Goal: Information Seeking & Learning: Learn about a topic

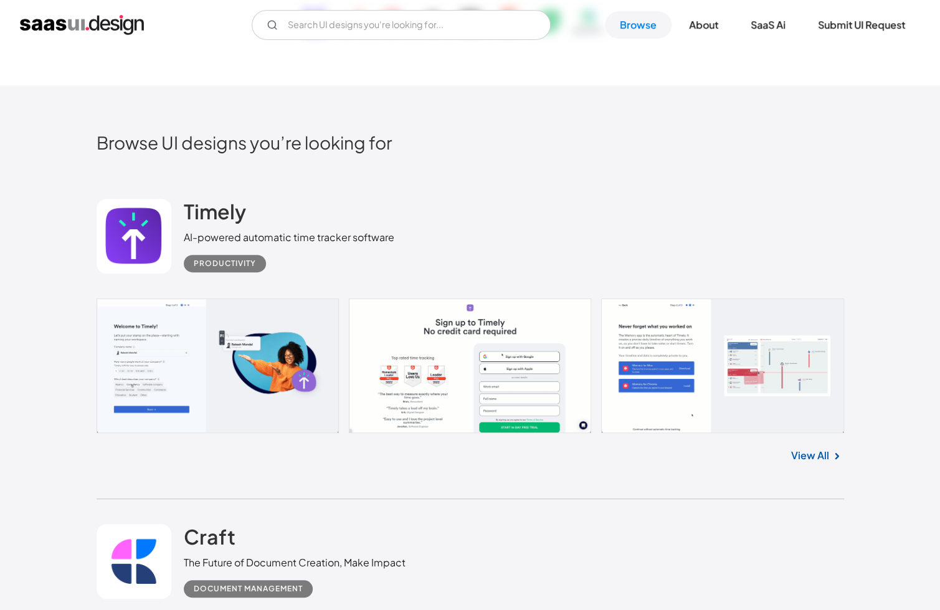
scroll to position [436, 0]
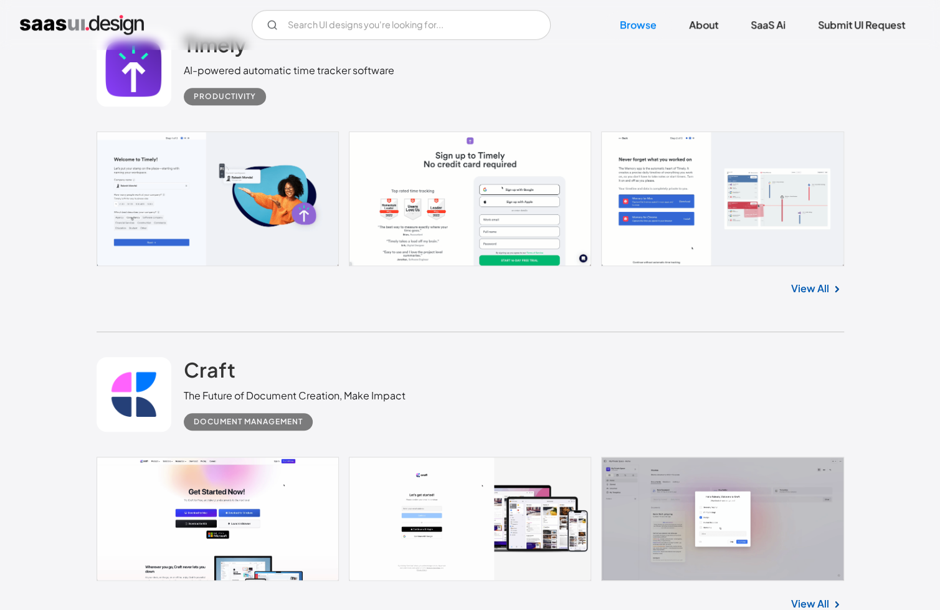
click at [497, 338] on div "Craft The Future of Document Creation, Make Impact Document Management" at bounding box center [470, 394] width 747 height 125
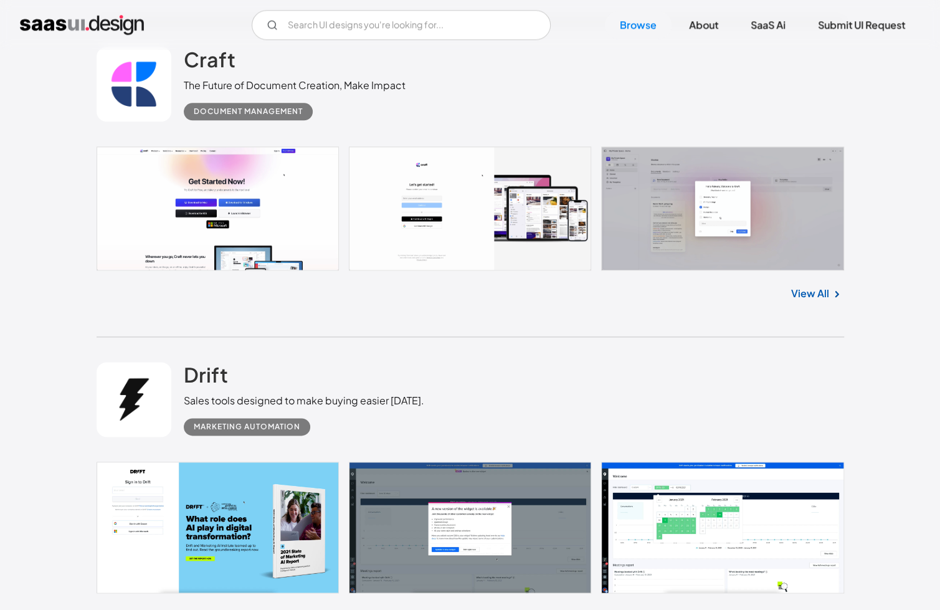
scroll to position [747, 0]
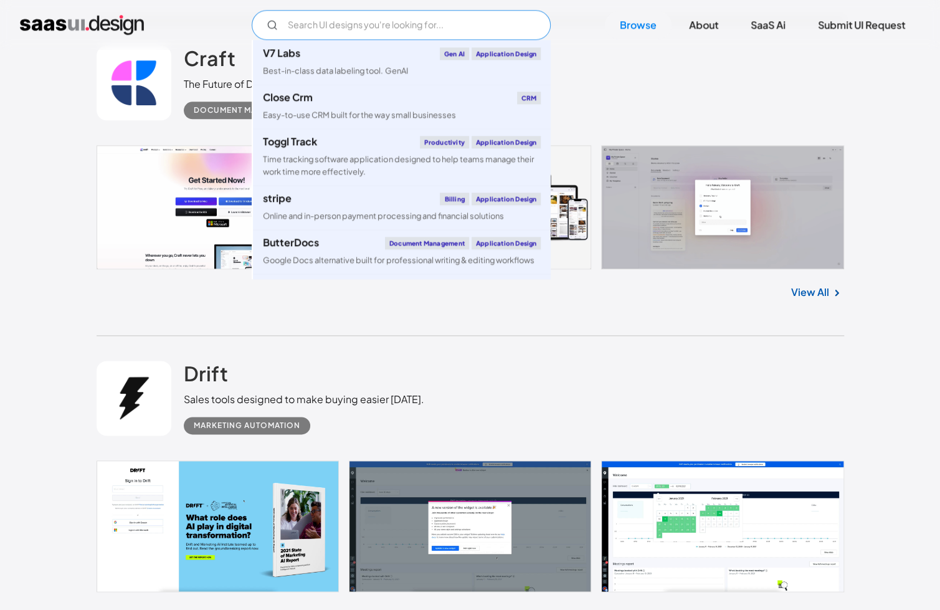
click at [387, 37] on input "Email Form" at bounding box center [401, 25] width 299 height 30
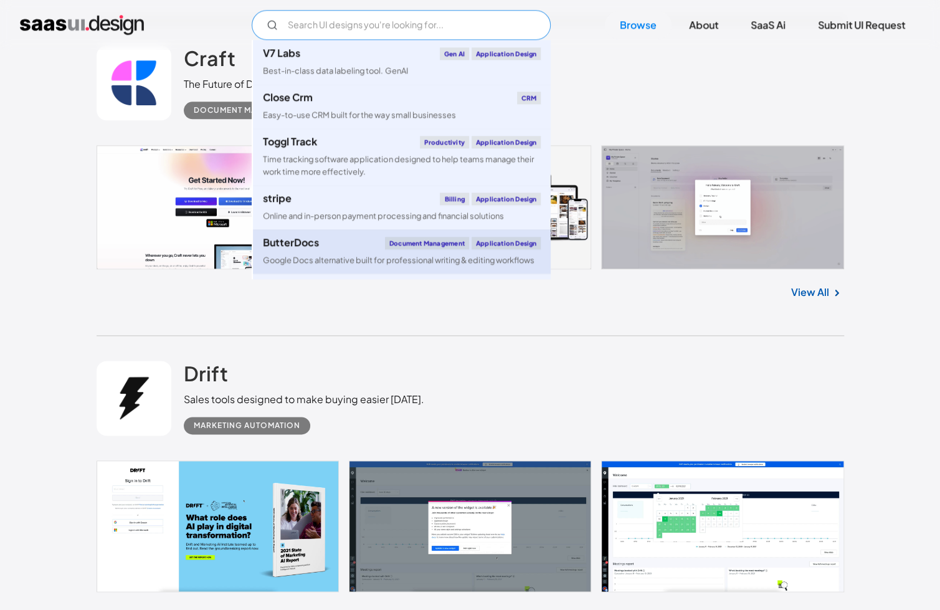
click at [374, 248] on div "ButterDocs Document Management Application Design" at bounding box center [402, 243] width 278 height 12
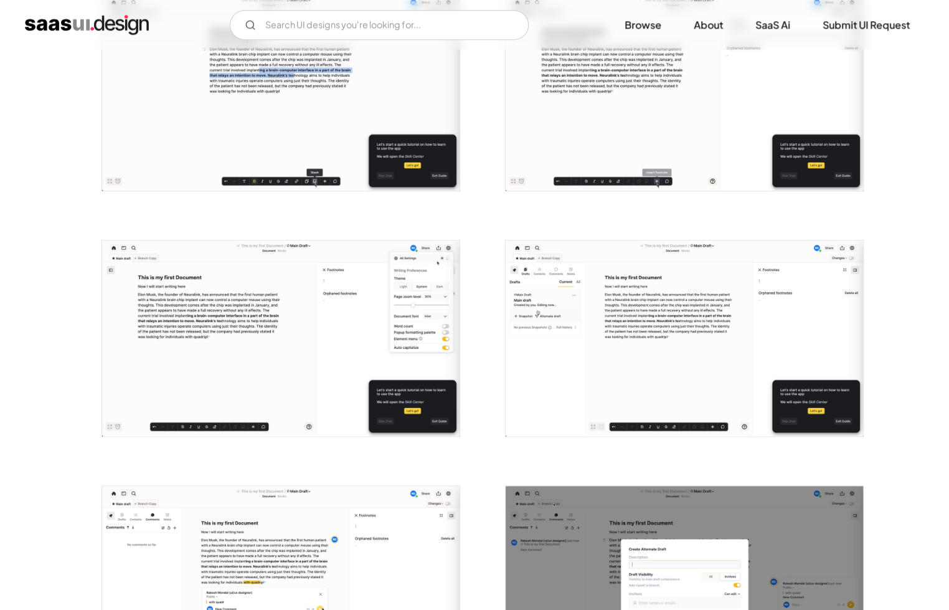
scroll to position [560, 0]
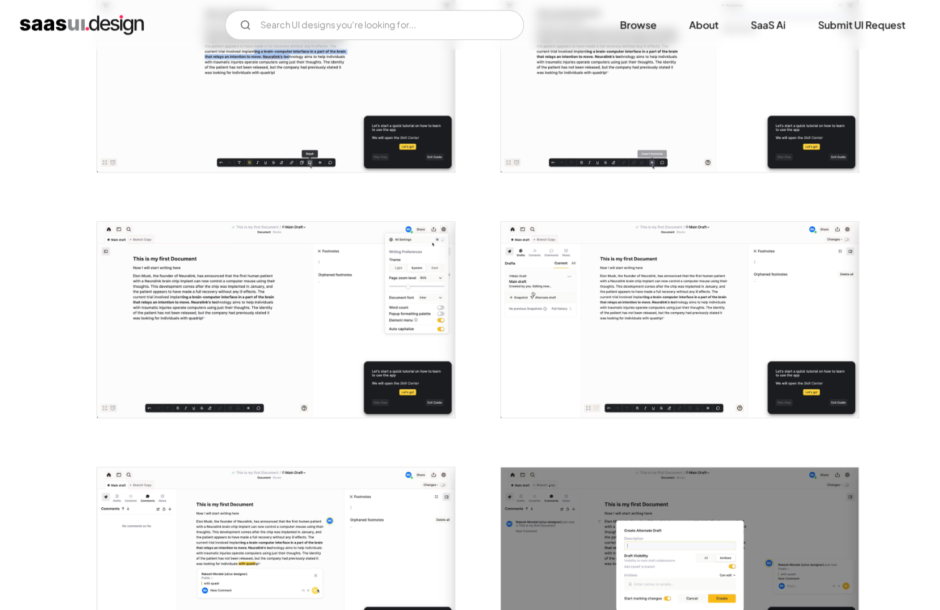
click at [396, 382] on img "open lightbox" at bounding box center [275, 320] width 357 height 196
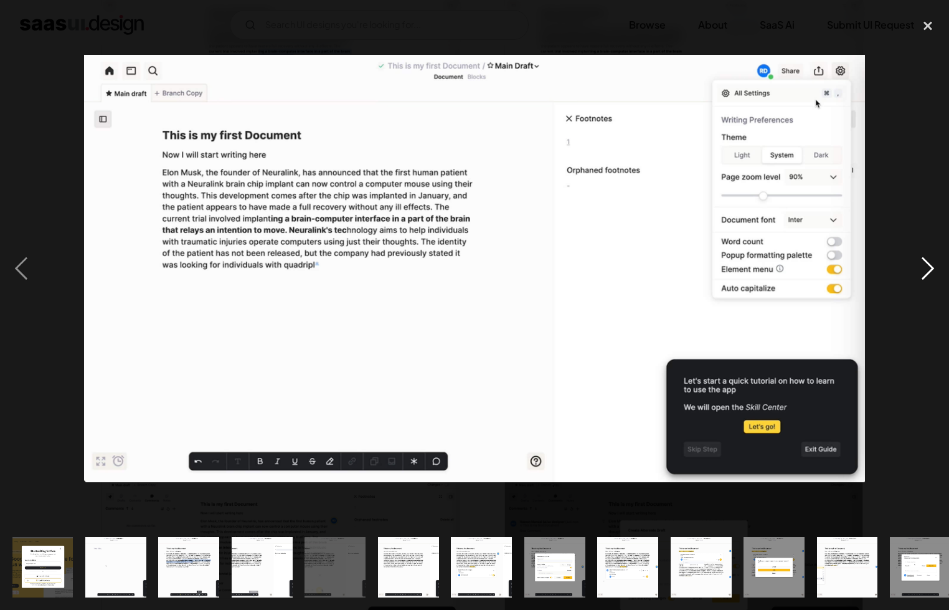
click at [704, 267] on div "next image" at bounding box center [928, 268] width 42 height 512
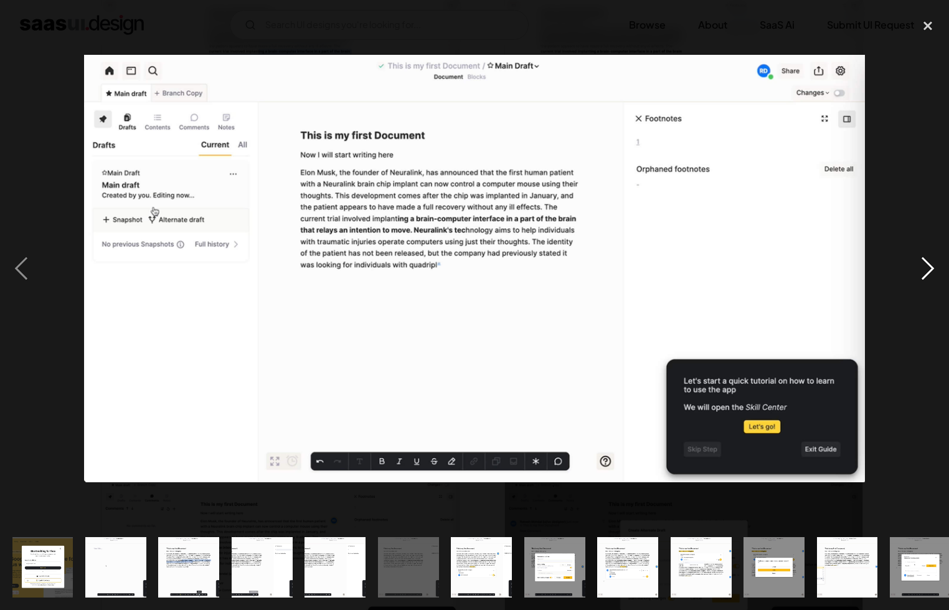
click at [704, 267] on div "next image" at bounding box center [928, 268] width 42 height 512
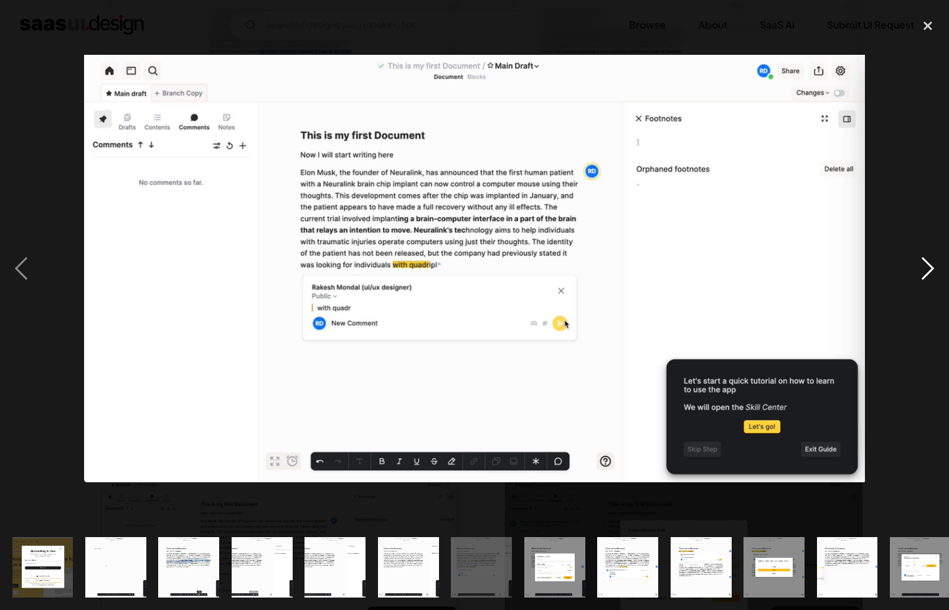
click at [704, 267] on div "next image" at bounding box center [928, 268] width 42 height 512
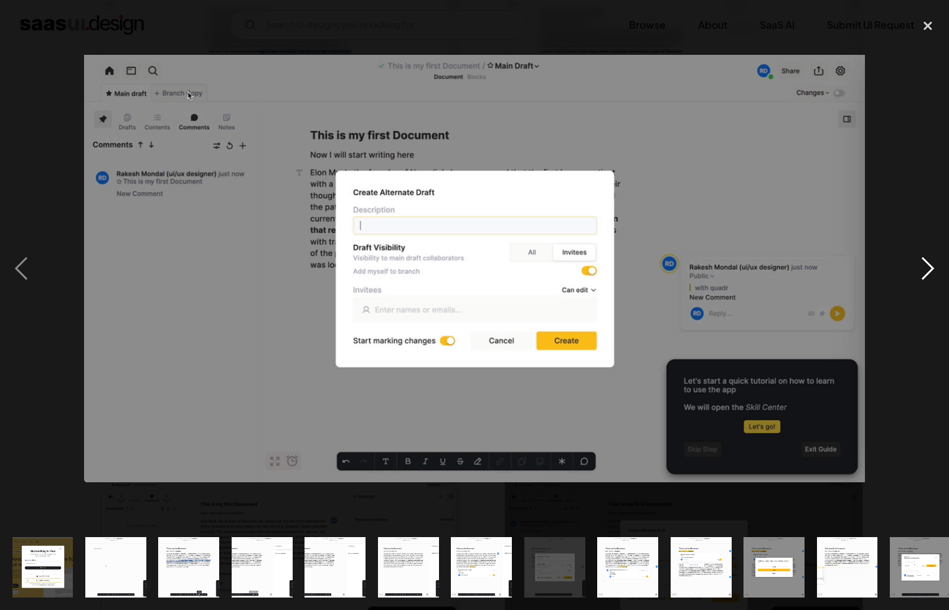
click at [704, 267] on div "next image" at bounding box center [928, 268] width 42 height 512
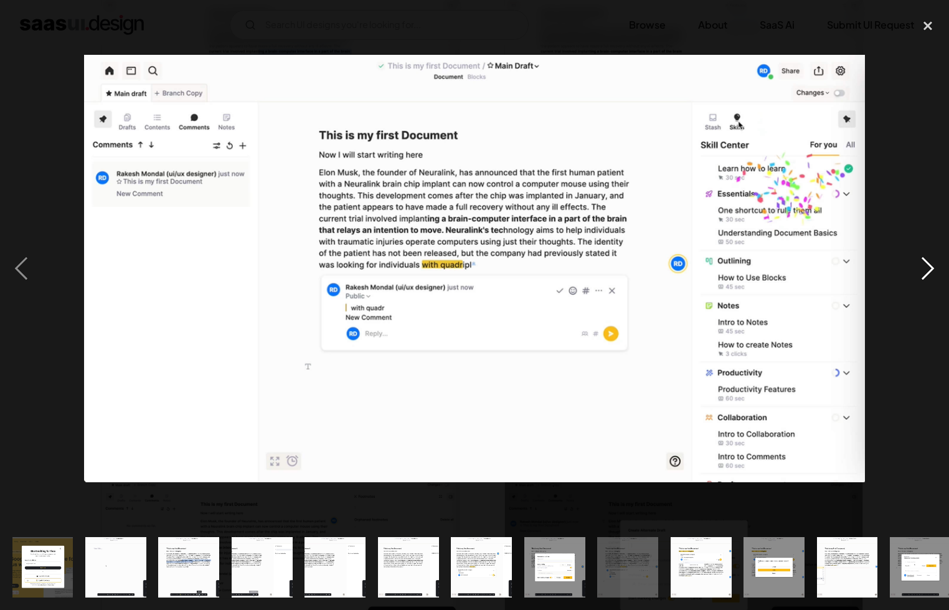
click at [704, 267] on div "next image" at bounding box center [928, 268] width 42 height 512
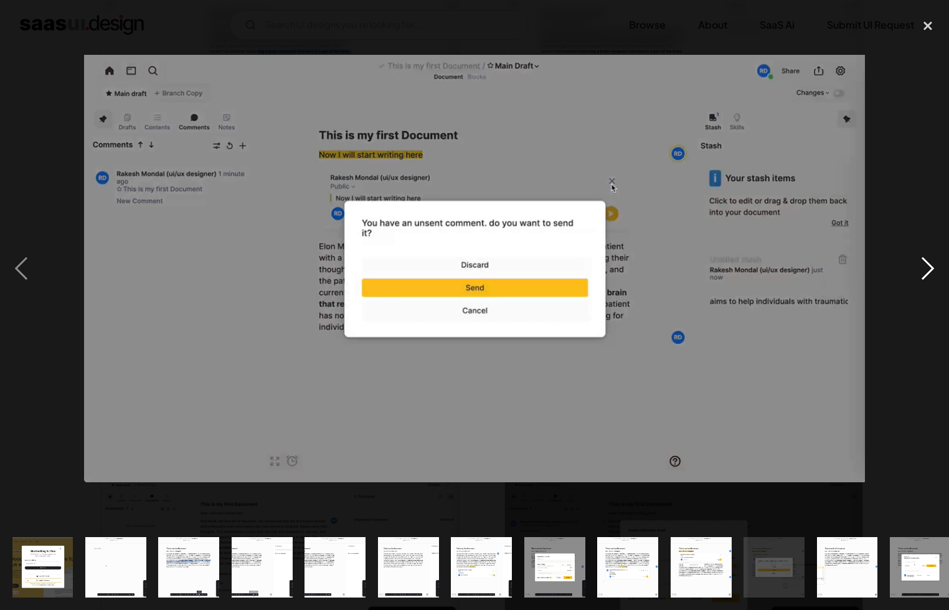
click at [704, 267] on div "next image" at bounding box center [928, 268] width 42 height 512
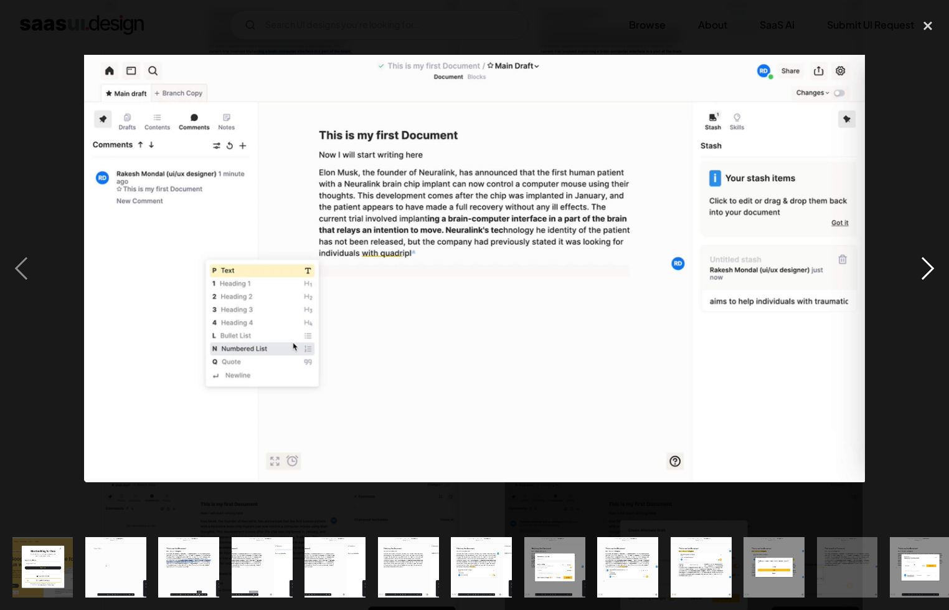
click at [704, 267] on div "next image" at bounding box center [928, 268] width 42 height 512
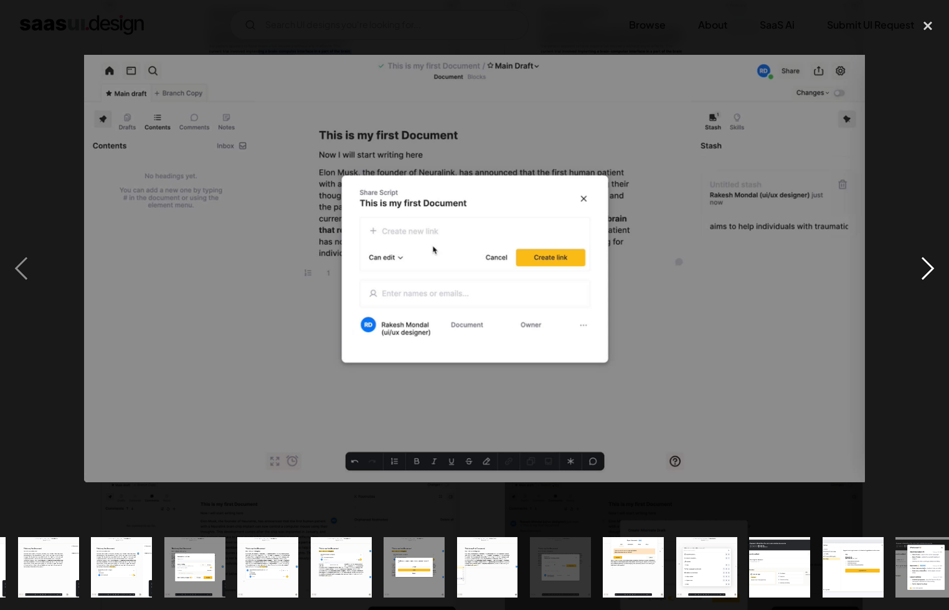
click at [704, 267] on div "next image" at bounding box center [928, 268] width 42 height 512
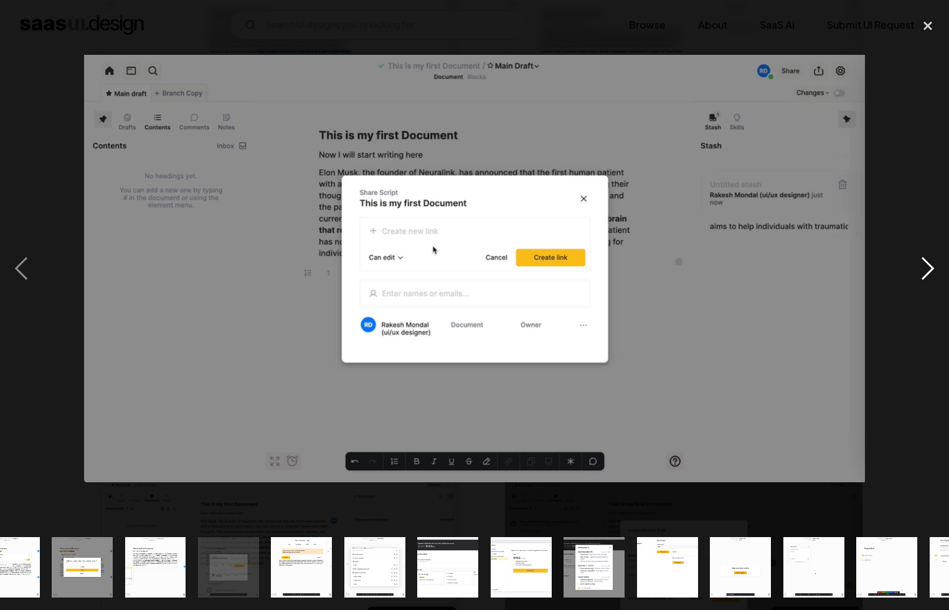
click at [704, 267] on div "next image" at bounding box center [928, 268] width 42 height 512
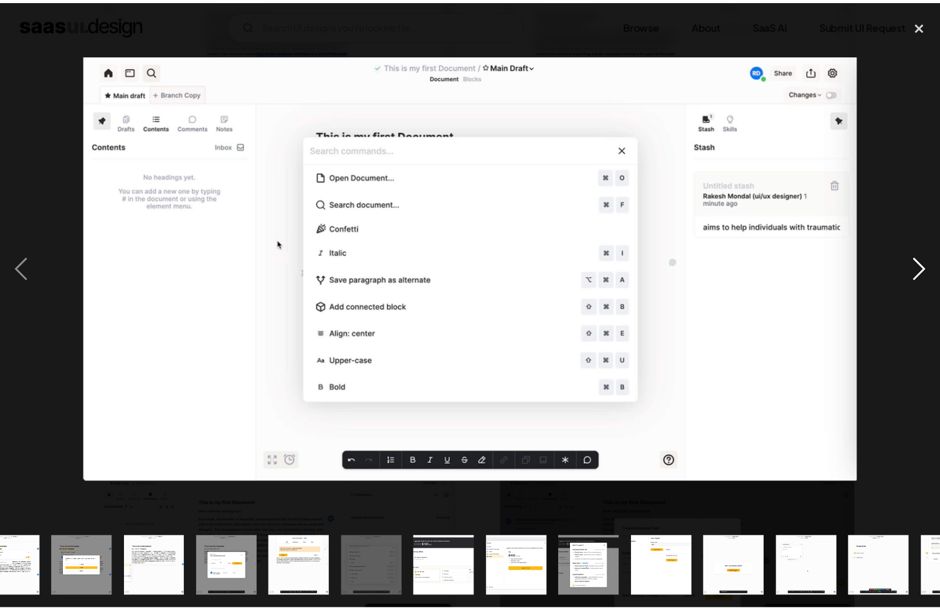
scroll to position [0, 746]
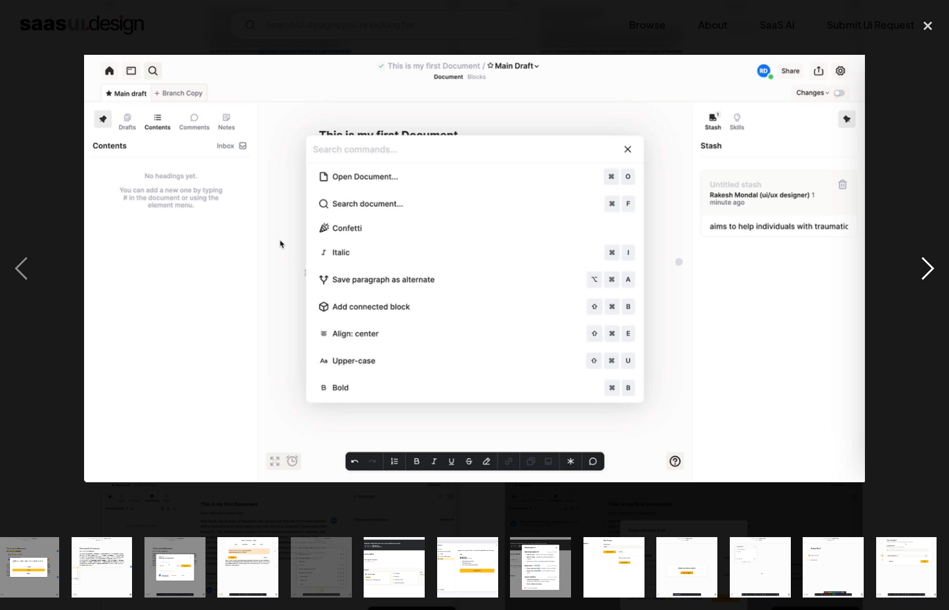
click at [704, 267] on div "next image" at bounding box center [928, 268] width 42 height 512
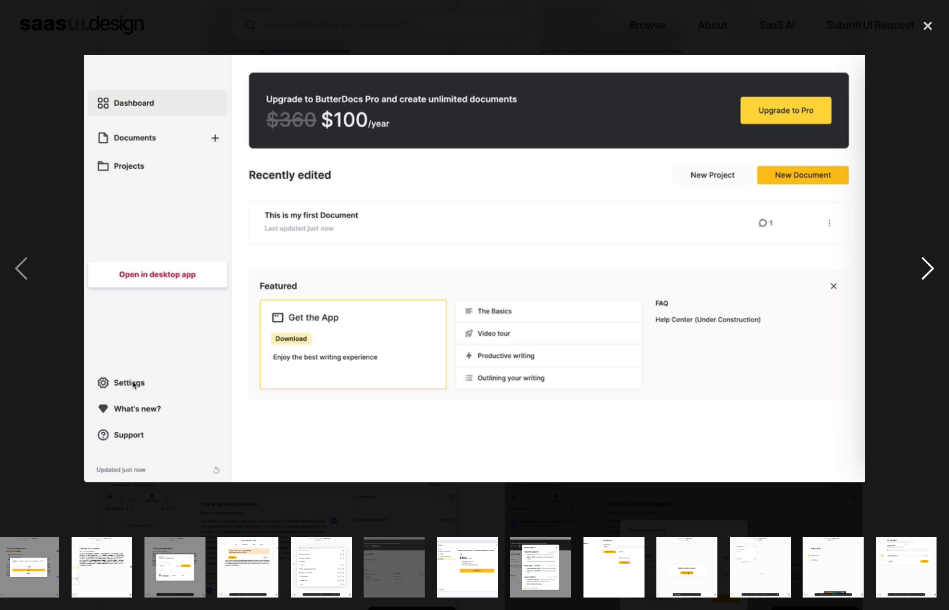
click at [704, 267] on div "next image" at bounding box center [928, 268] width 42 height 512
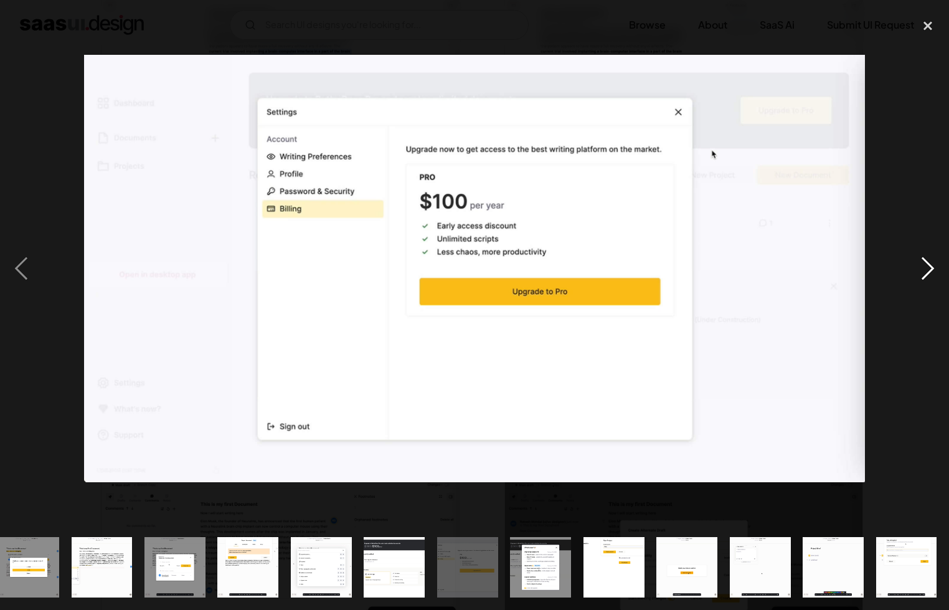
click at [704, 267] on div "next image" at bounding box center [928, 268] width 42 height 512
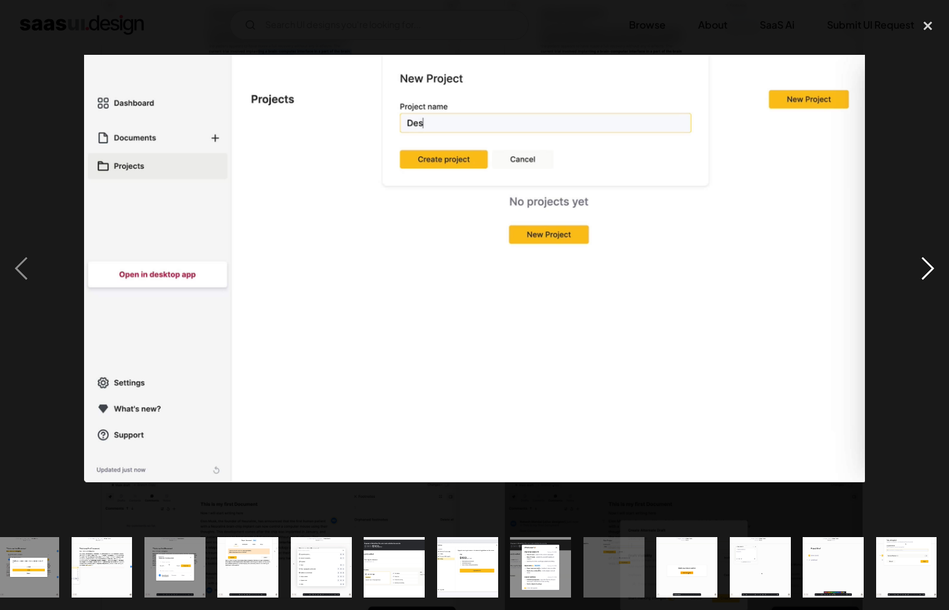
click at [704, 267] on div "next image" at bounding box center [928, 268] width 42 height 512
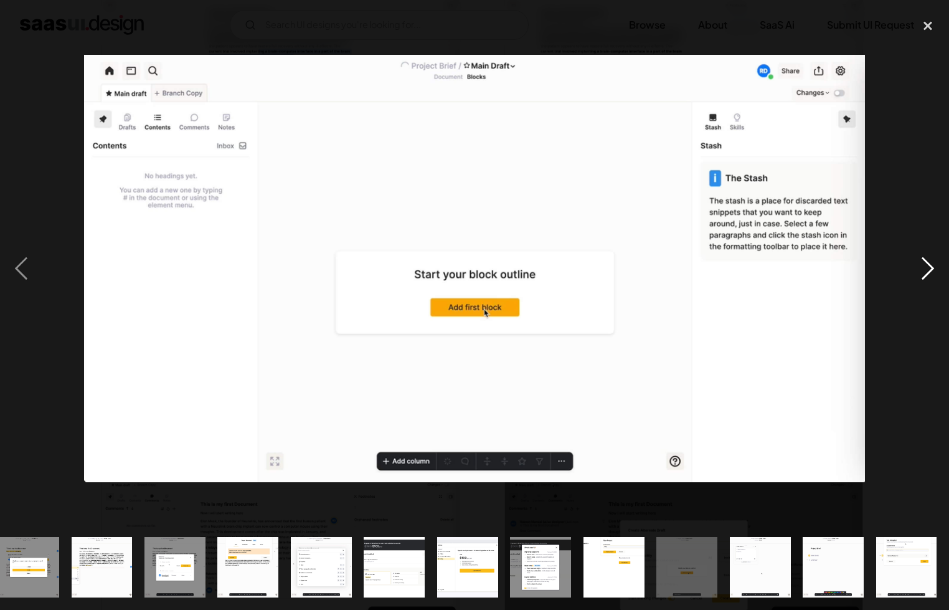
click at [704, 267] on div "next image" at bounding box center [928, 268] width 42 height 512
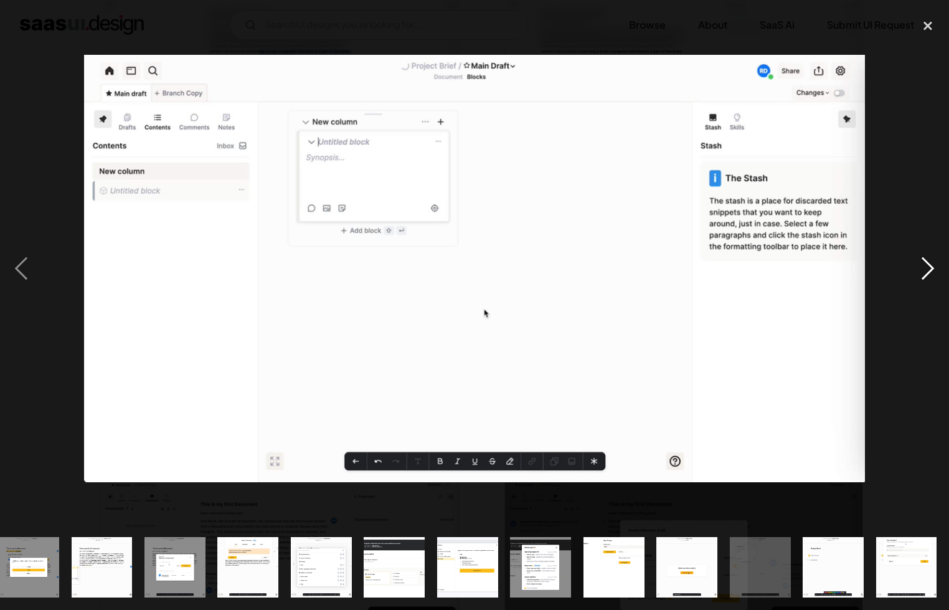
click at [704, 267] on div "next image" at bounding box center [928, 268] width 42 height 512
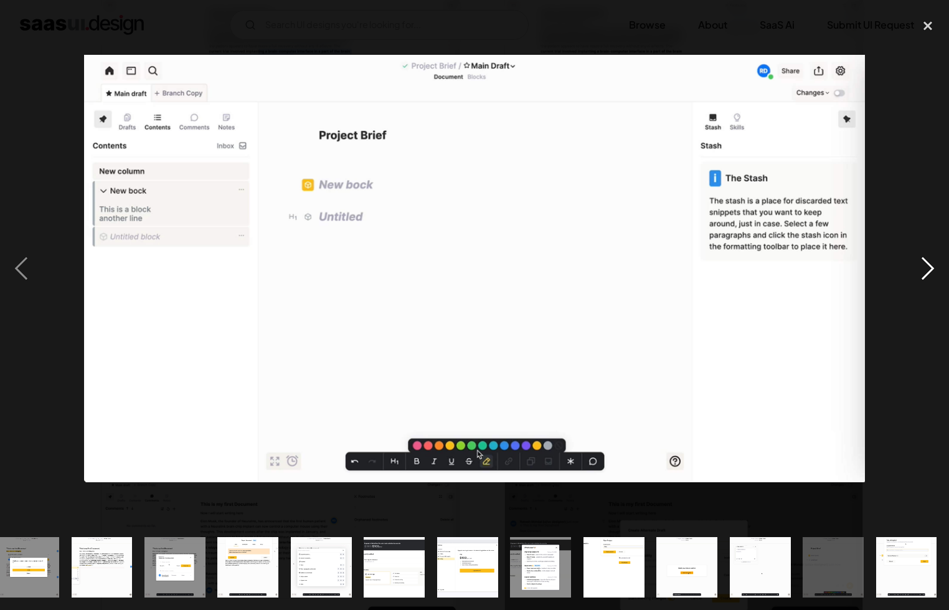
click at [704, 267] on div "next image" at bounding box center [928, 268] width 42 height 512
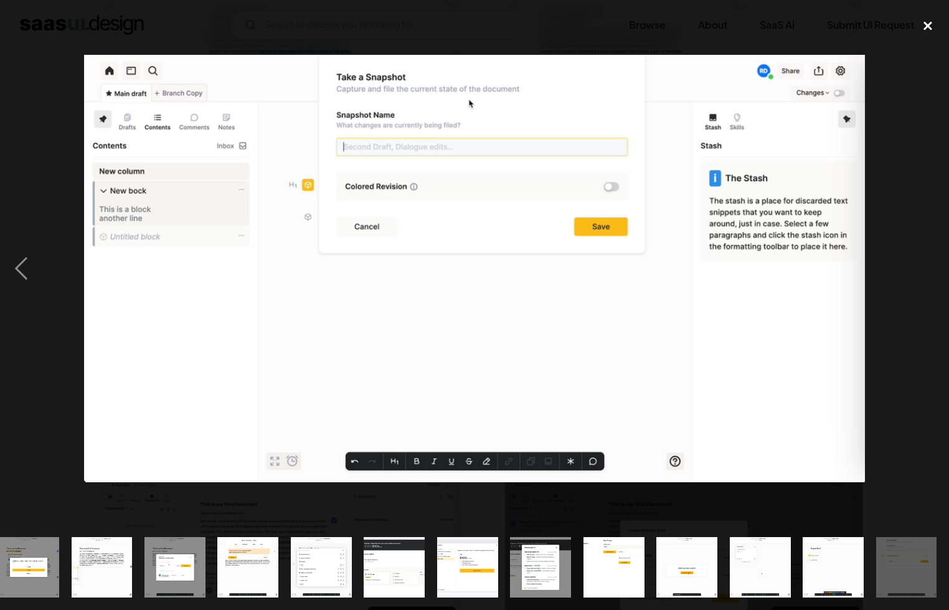
click at [704, 22] on div "close lightbox" at bounding box center [928, 25] width 42 height 27
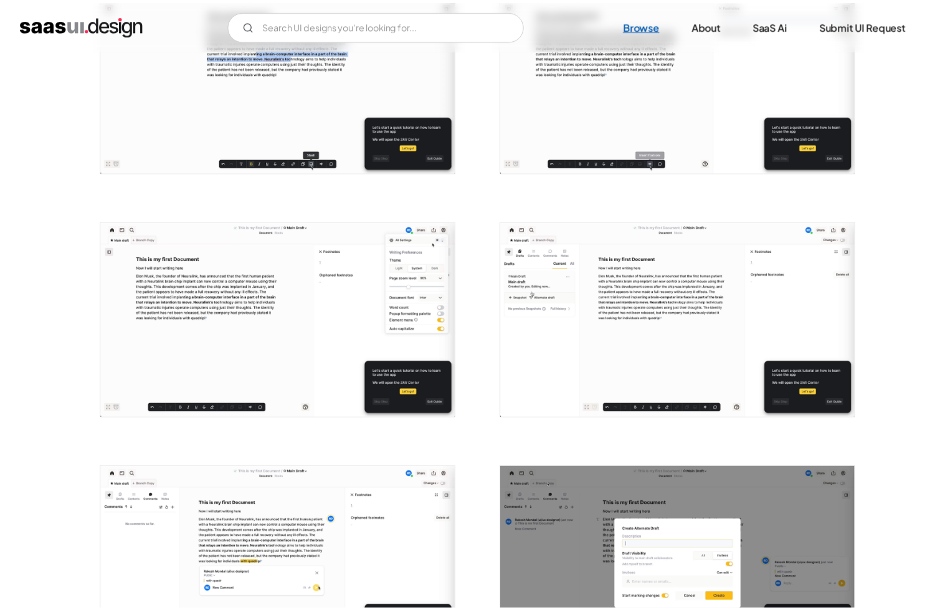
scroll to position [0, 0]
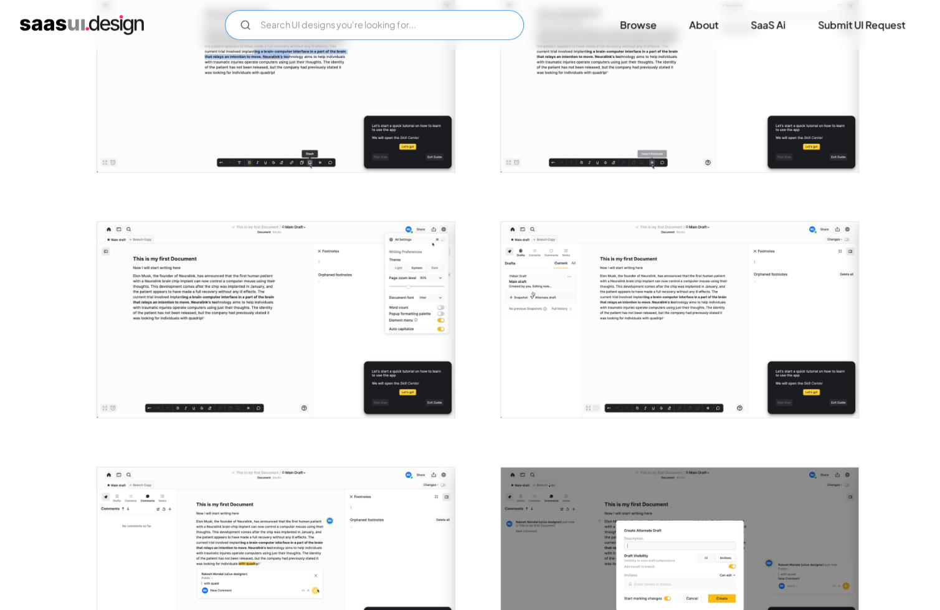
click at [313, 17] on input "Email Form" at bounding box center [374, 25] width 299 height 30
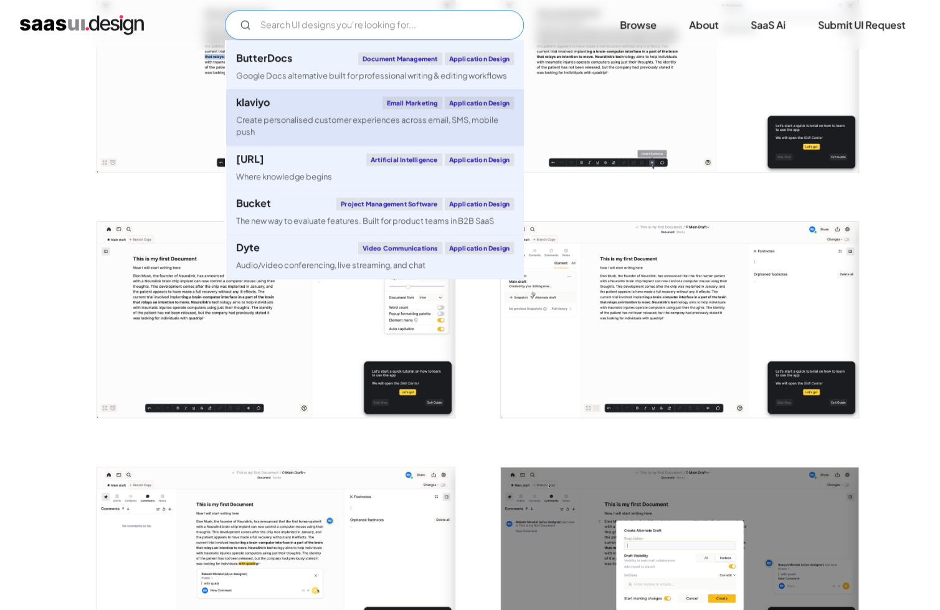
scroll to position [187, 0]
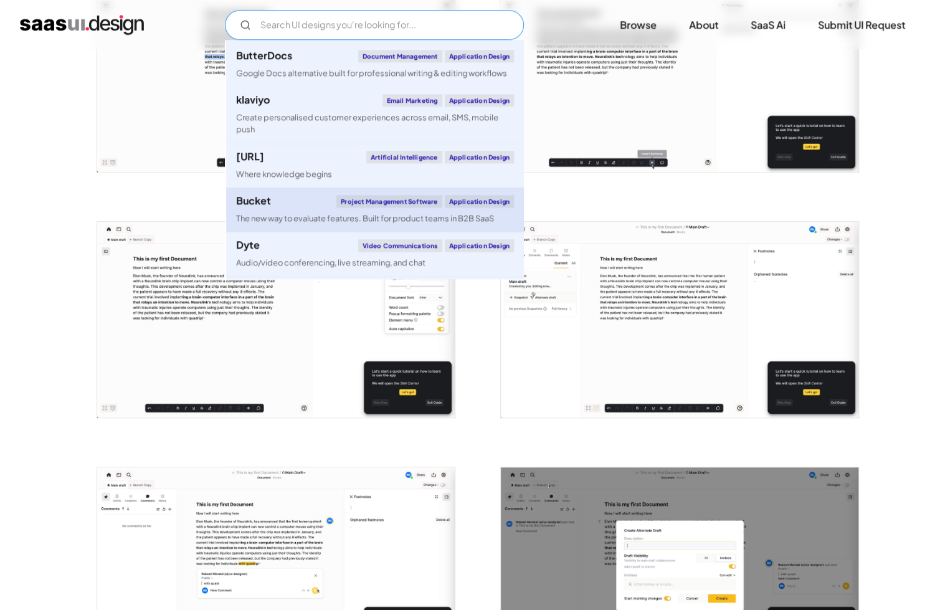
click at [352, 210] on link "Bucket Project Management Software Application Design The new way to evaluate f…" at bounding box center [375, 209] width 298 height 44
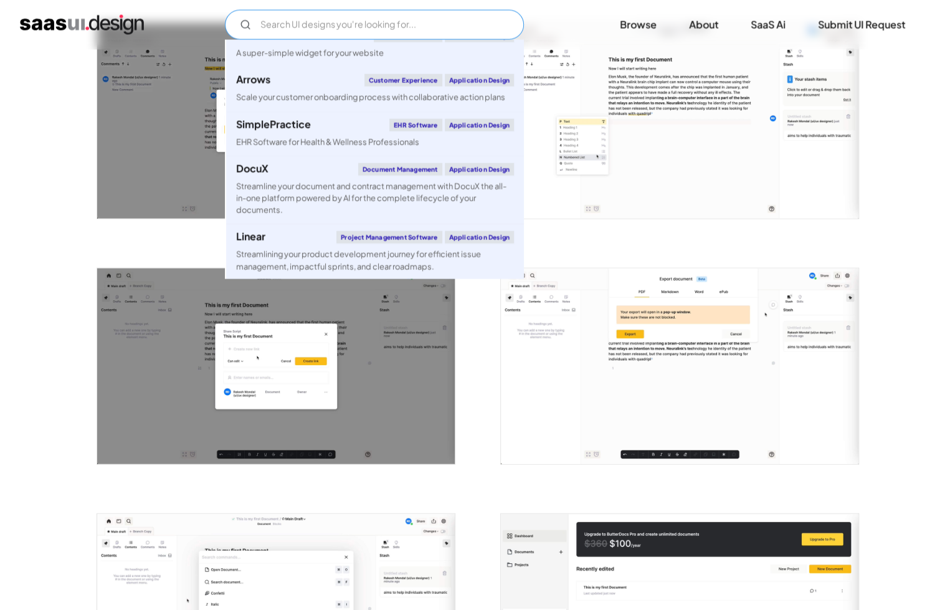
scroll to position [498, 0]
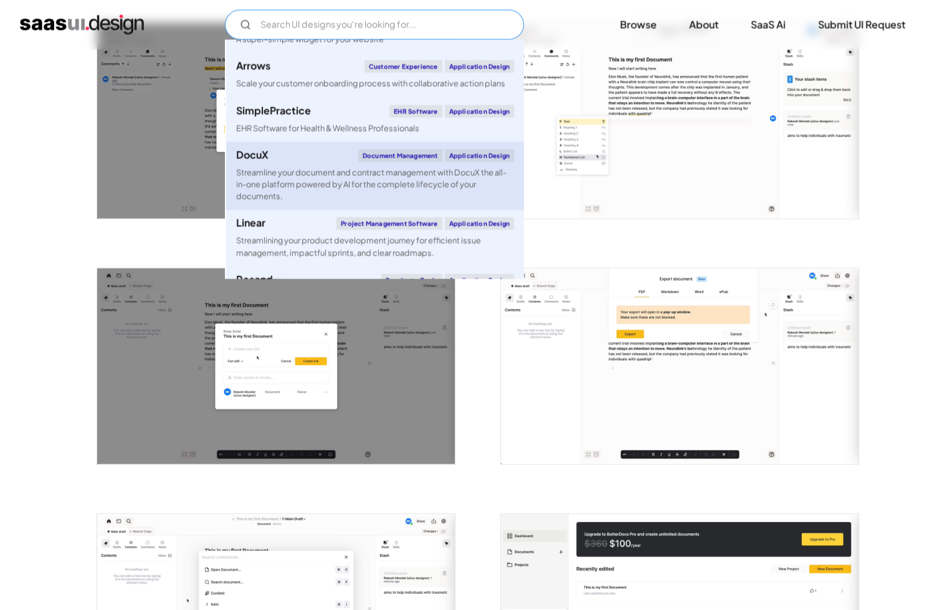
click at [410, 195] on div "Streamline your document and contract management with DocuX the all-in-one plat…" at bounding box center [375, 185] width 278 height 36
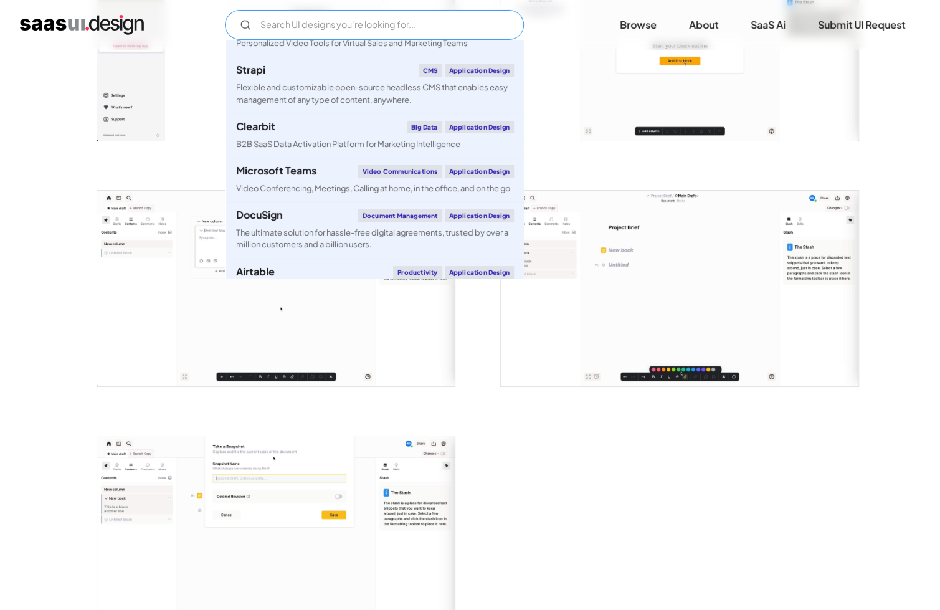
scroll to position [1993, 0]
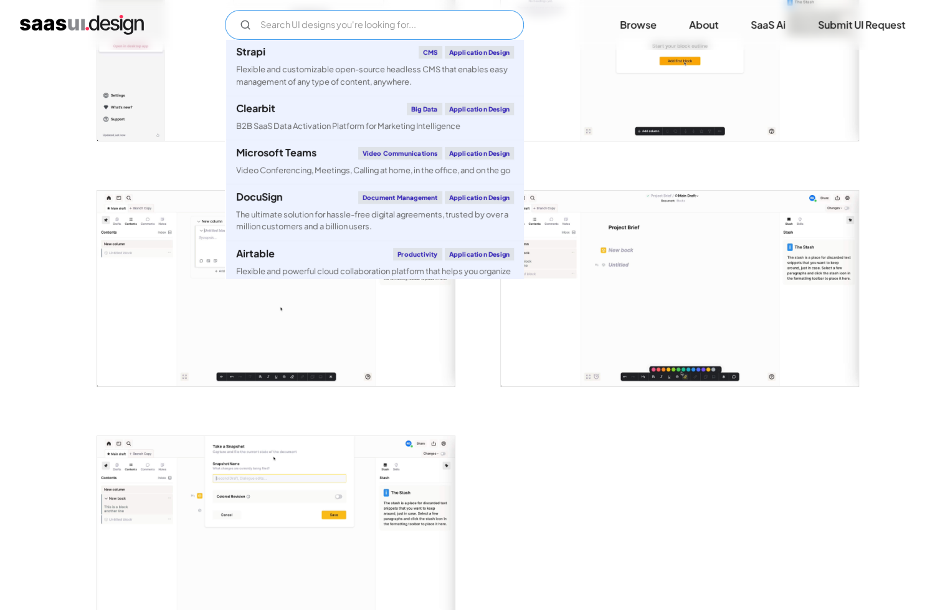
click at [358, 221] on div "The ultimate solution for hassle-free digital agreements, trusted by over a mil…" at bounding box center [375, 221] width 278 height 24
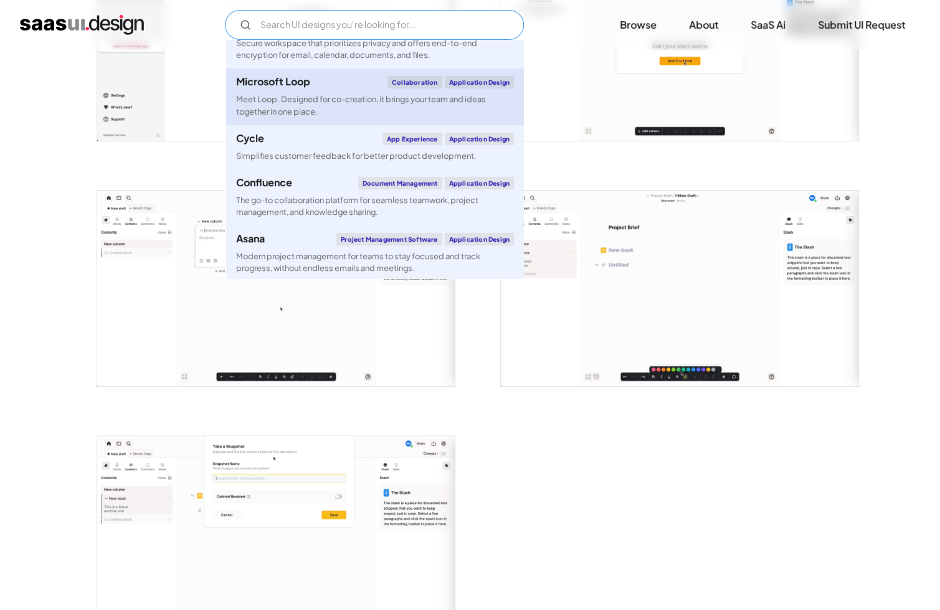
scroll to position [3425, 0]
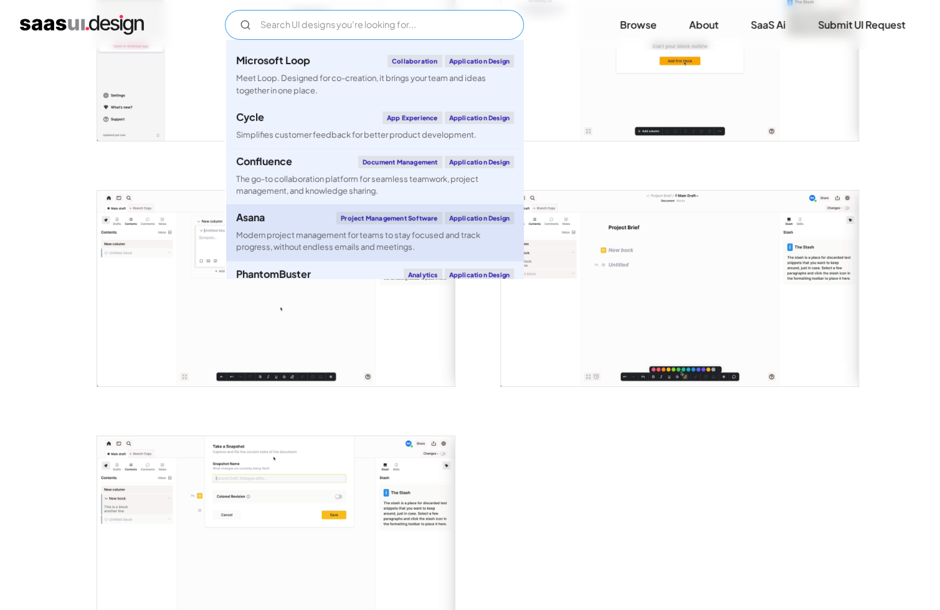
click at [443, 253] on div "Modern project management for teams to stay focused and track progress, without…" at bounding box center [375, 241] width 278 height 24
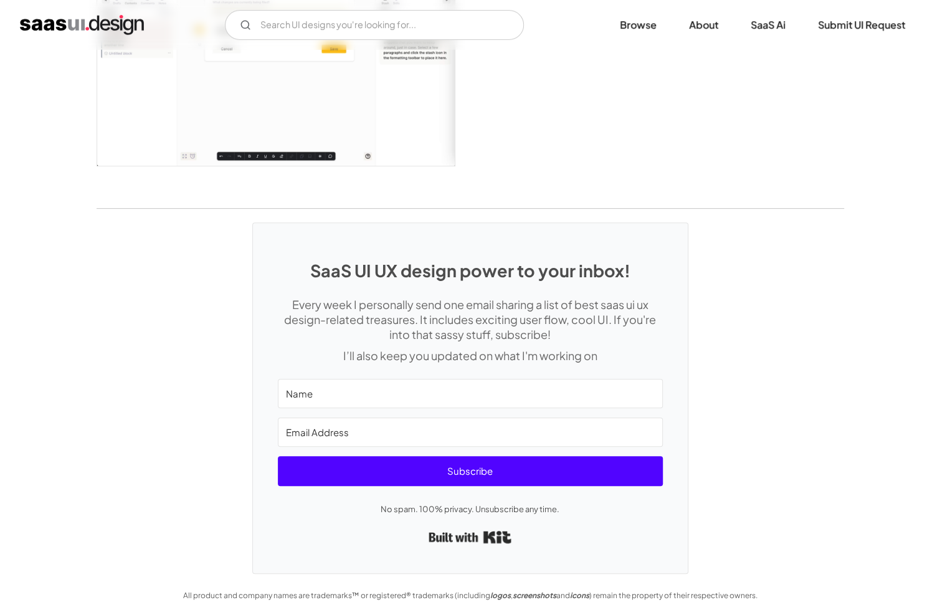
scroll to position [3022, 0]
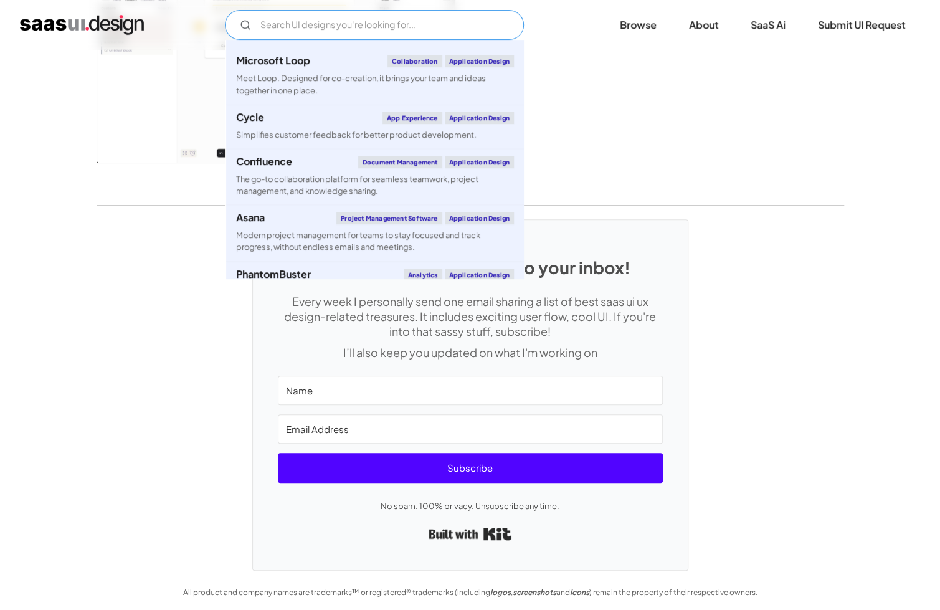
click at [357, 36] on input "Email Form" at bounding box center [374, 25] width 299 height 30
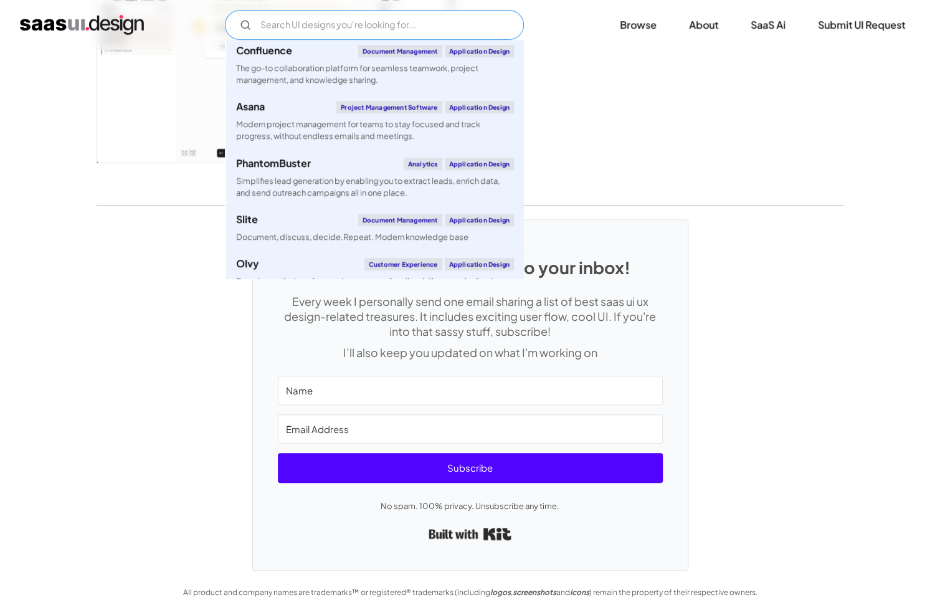
scroll to position [3798, 0]
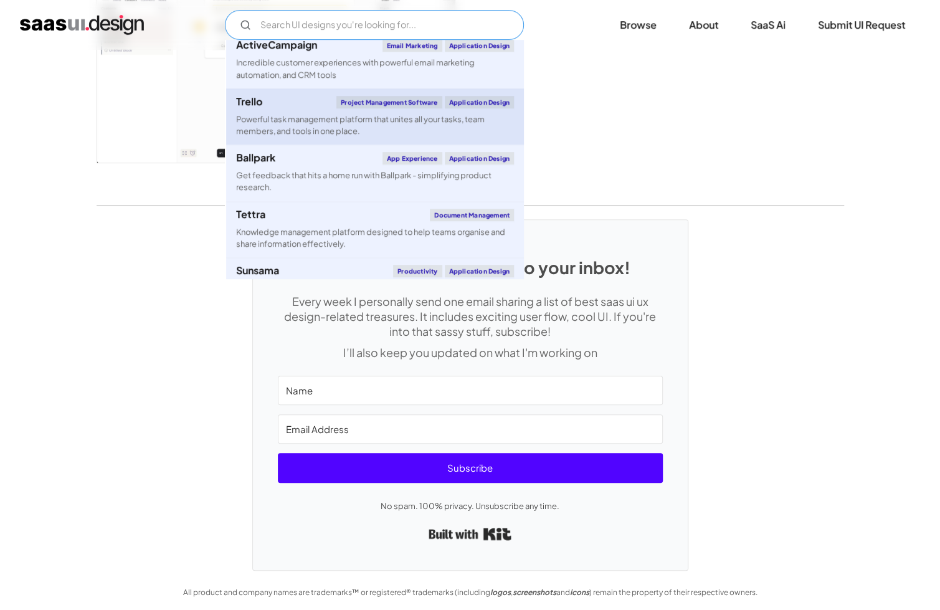
click at [368, 137] on div "Powerful task management platform that unites all your tasks, team members, and…" at bounding box center [375, 125] width 278 height 24
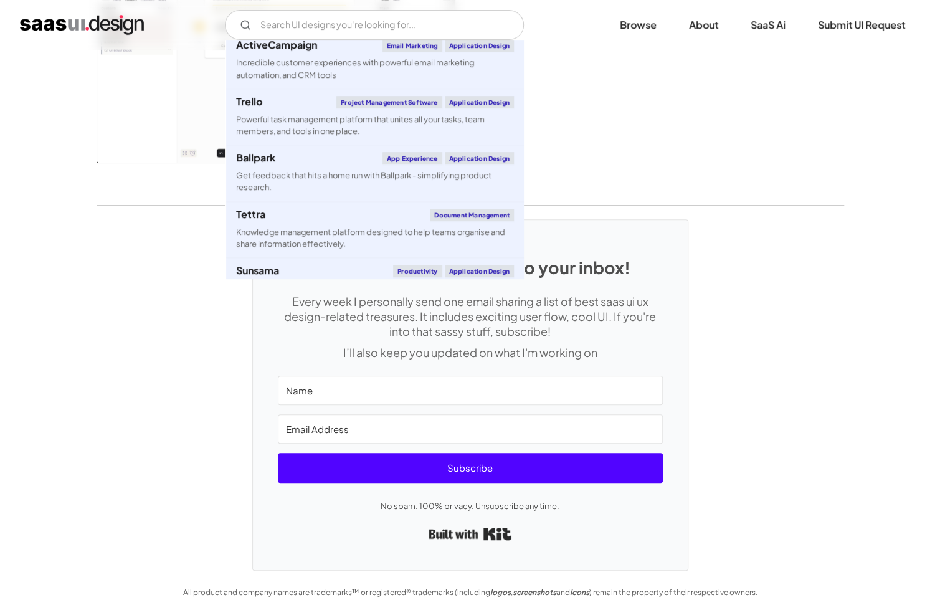
click at [159, 386] on div "SaaS UI UX design power to your inbox! Every week I personally send one email s…" at bounding box center [470, 387] width 940 height 365
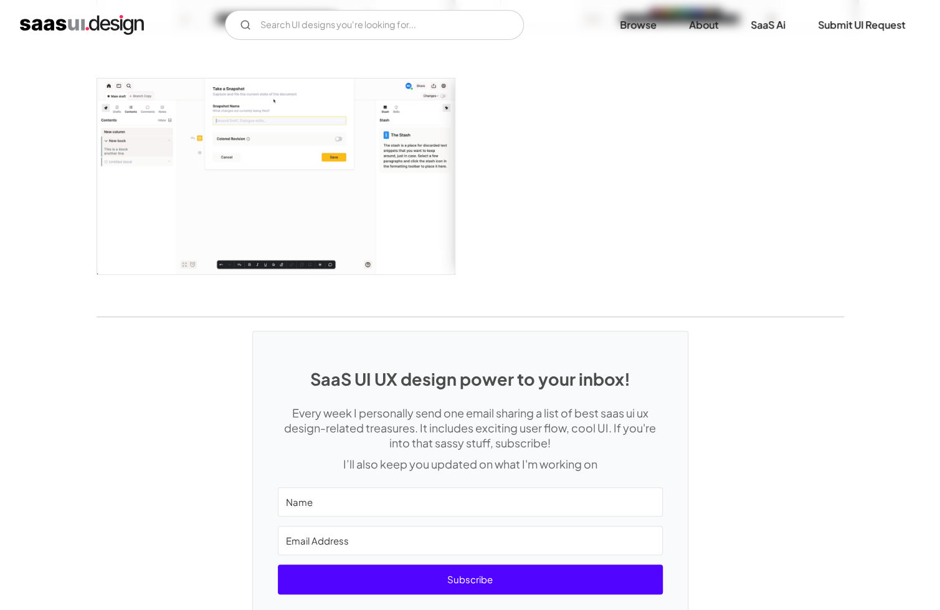
scroll to position [2710, 0]
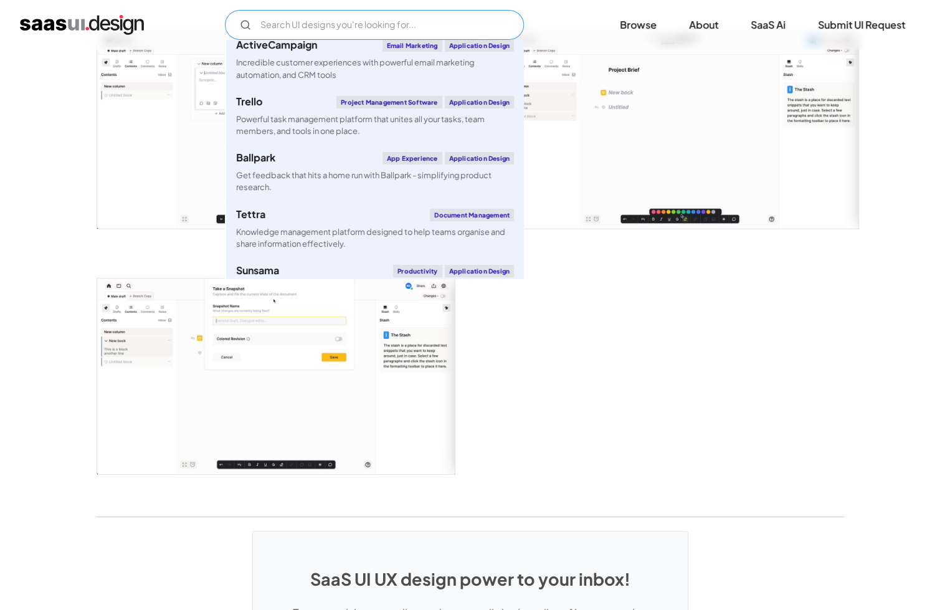
drag, startPoint x: 337, startPoint y: 20, endPoint x: 346, endPoint y: 49, distance: 29.8
click at [337, 20] on input "Email Form" at bounding box center [374, 25] width 299 height 30
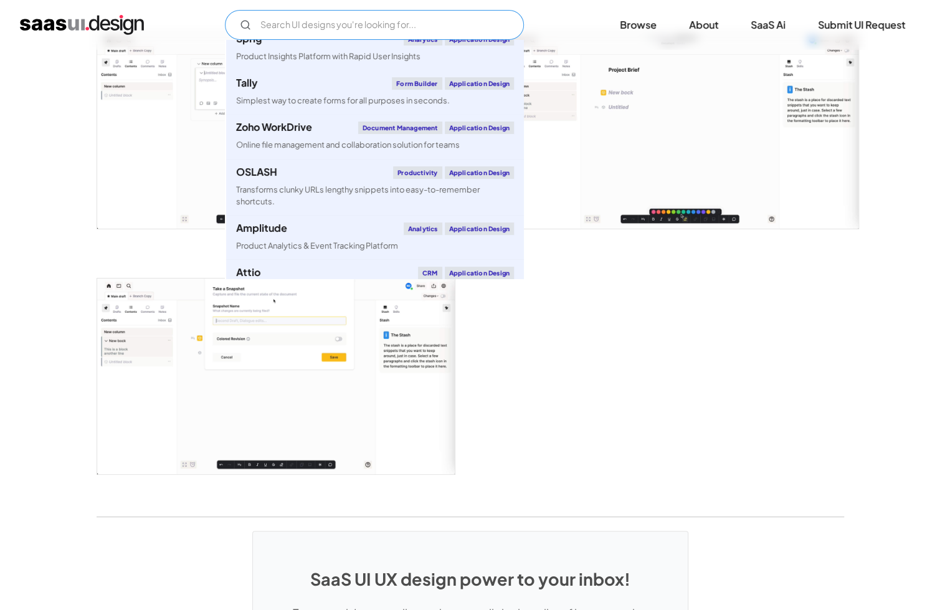
scroll to position [4296, 0]
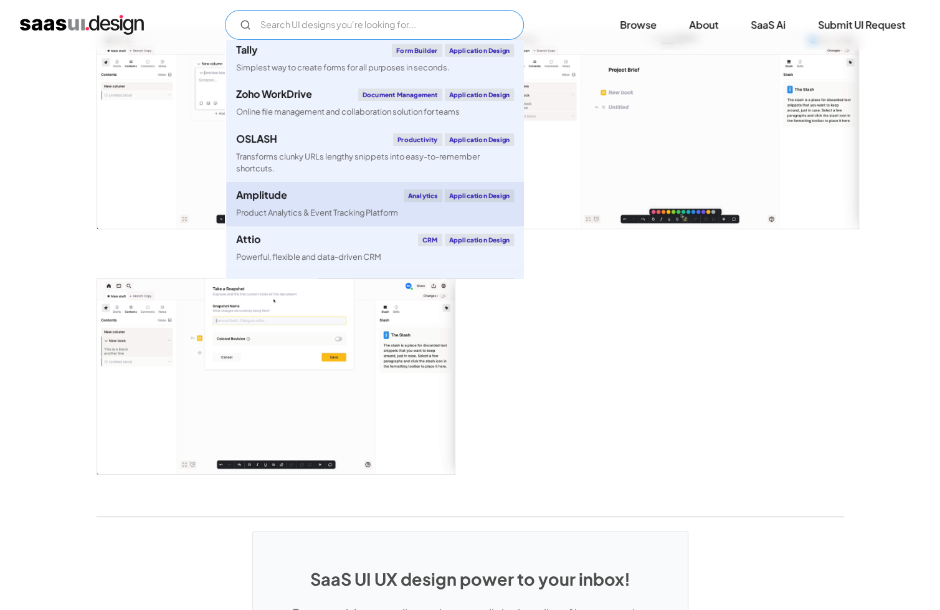
click at [401, 226] on link "Amplitude Analytics Application Design Product Analytics & Event Tracking Platf…" at bounding box center [375, 204] width 298 height 44
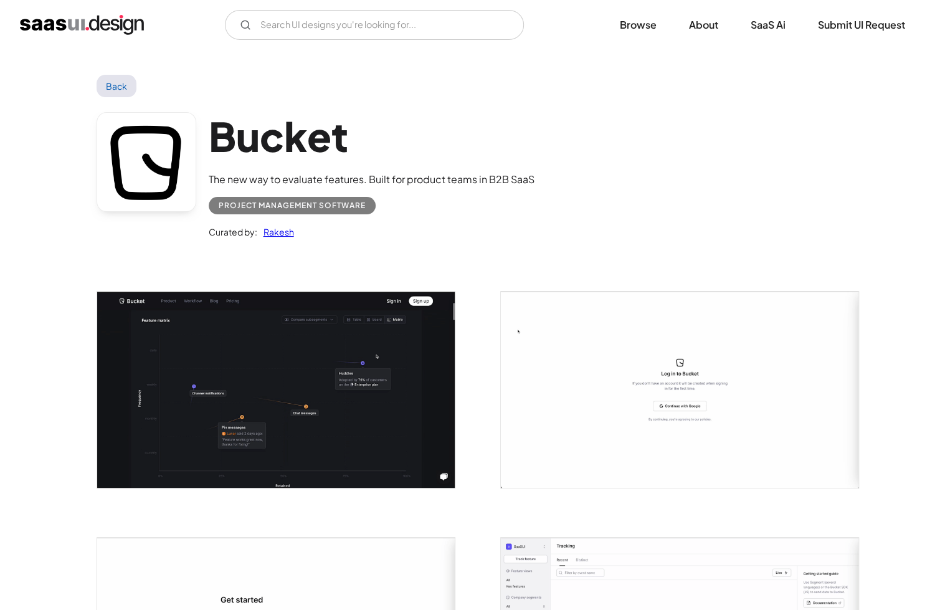
click at [354, 335] on img "open lightbox" at bounding box center [275, 389] width 357 height 196
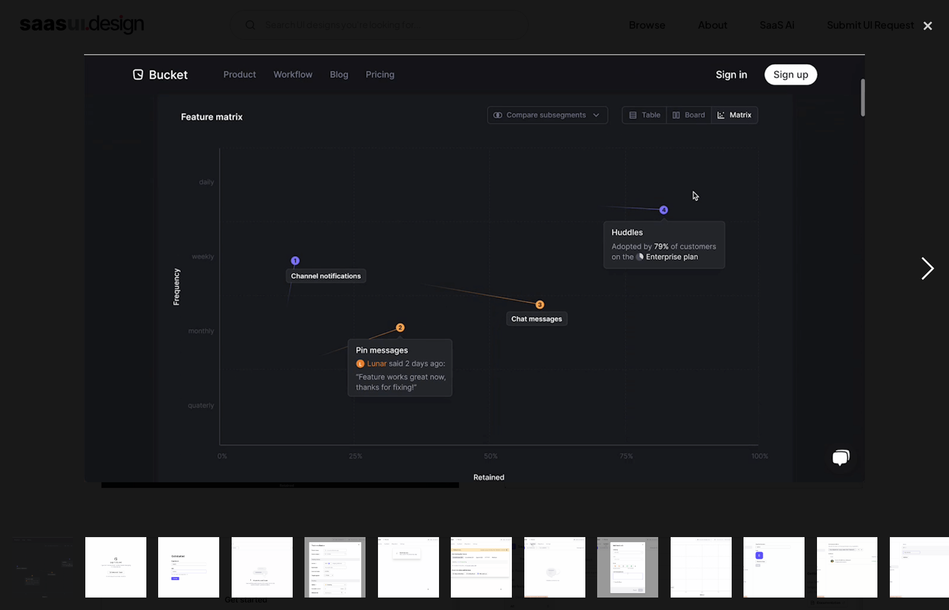
click at [923, 259] on div "next image" at bounding box center [928, 268] width 42 height 512
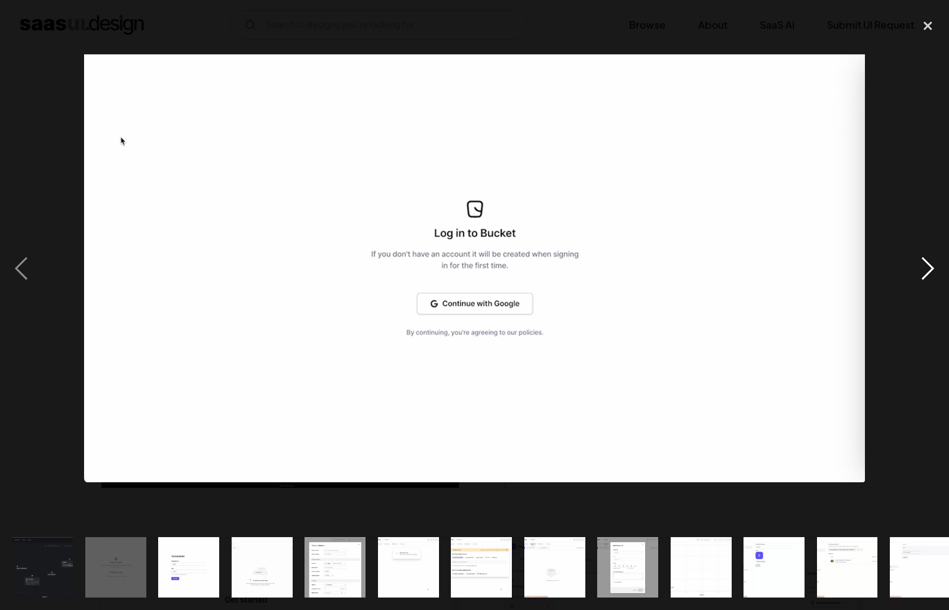
click at [923, 259] on div "next image" at bounding box center [928, 268] width 42 height 512
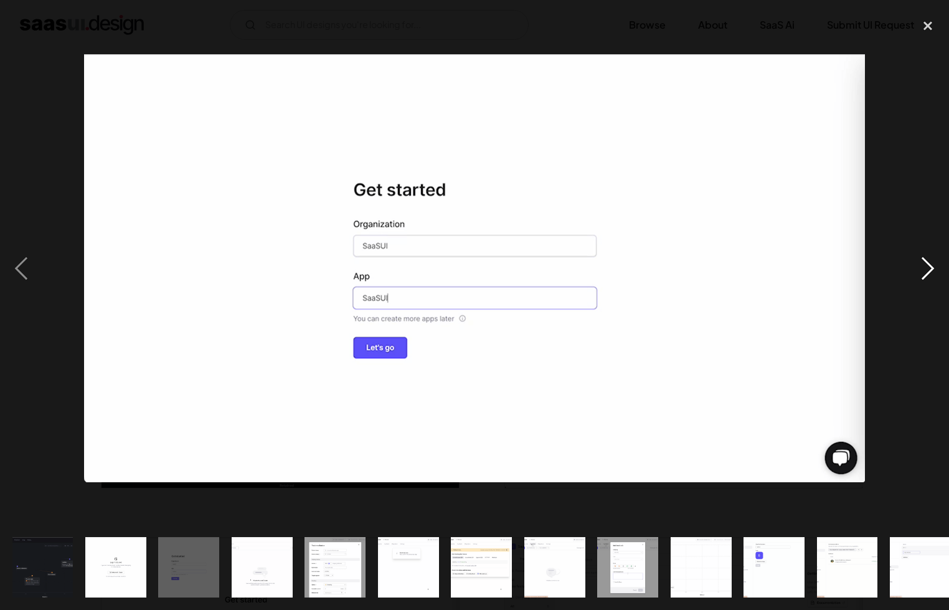
click at [923, 259] on div "next image" at bounding box center [928, 268] width 42 height 512
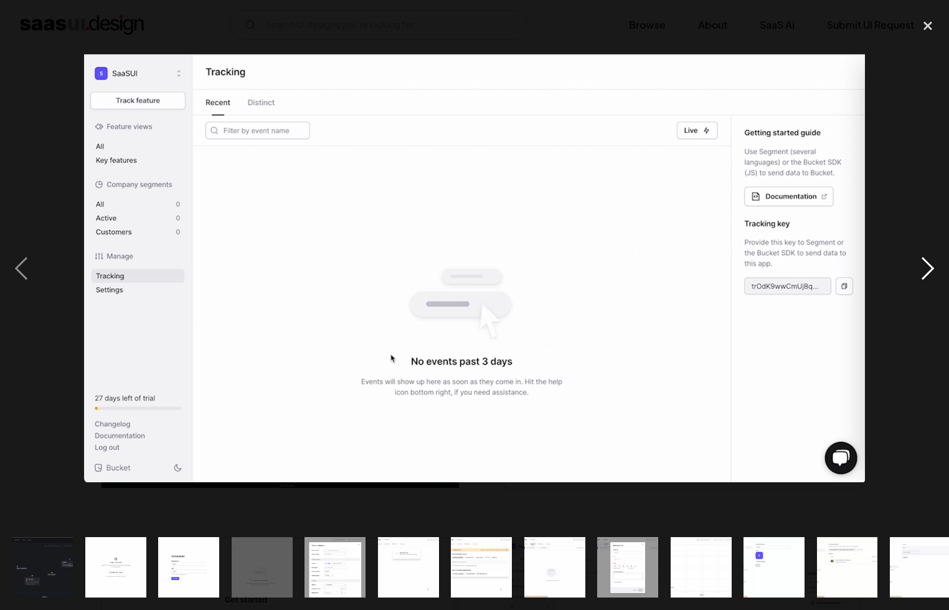
click at [923, 259] on div "next image" at bounding box center [928, 268] width 42 height 512
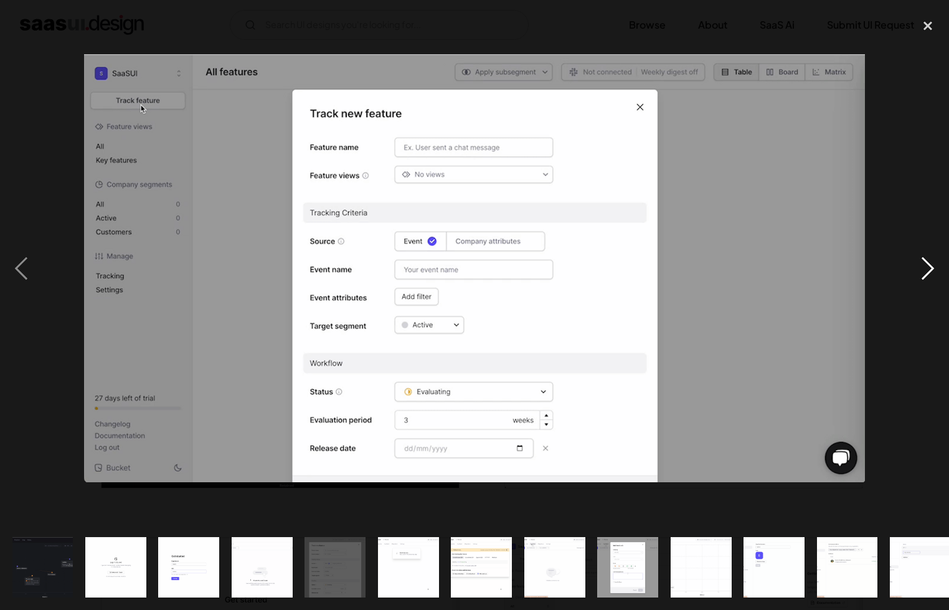
click at [923, 259] on div "next image" at bounding box center [928, 268] width 42 height 512
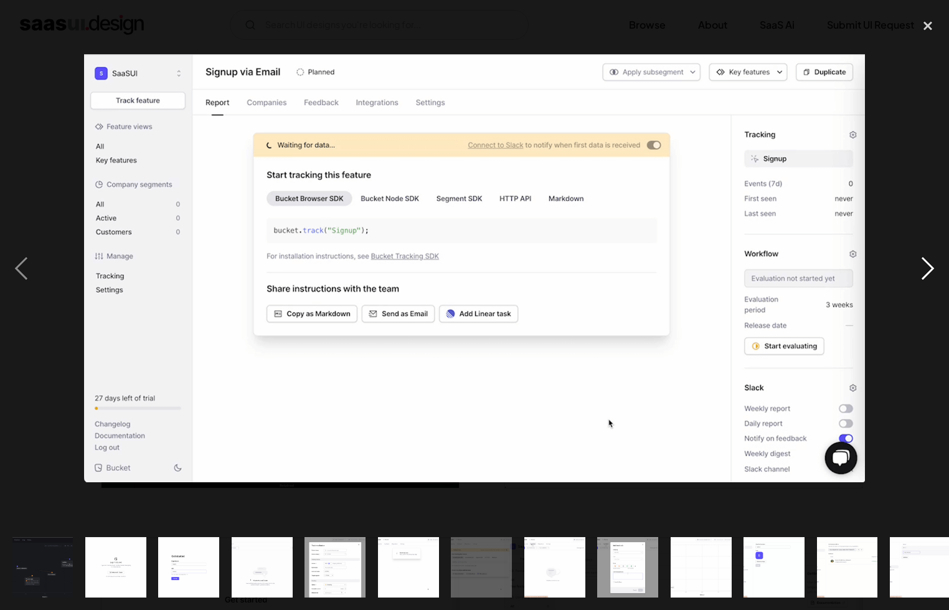
click at [923, 259] on div "next image" at bounding box center [928, 268] width 42 height 512
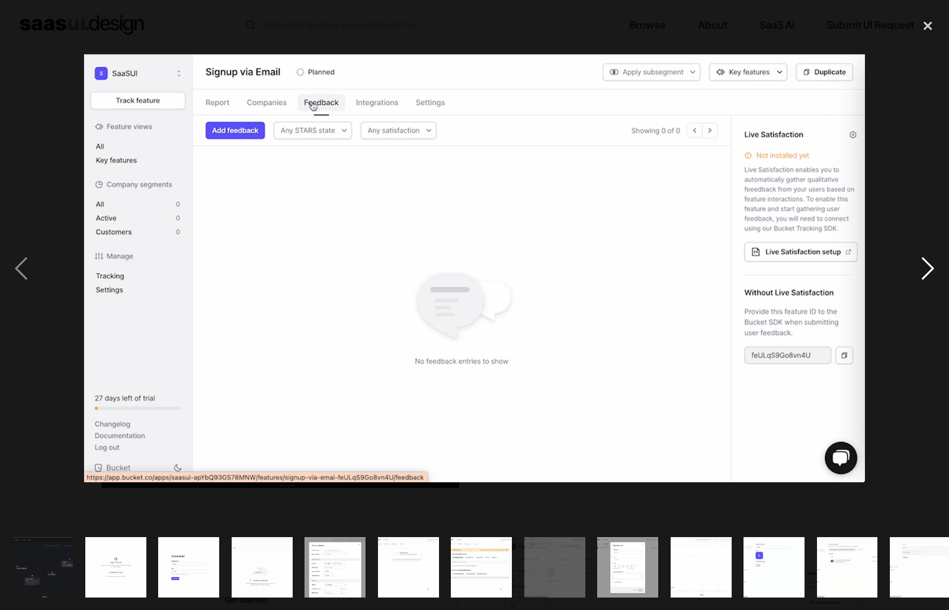
click at [923, 259] on div "next image" at bounding box center [928, 268] width 42 height 512
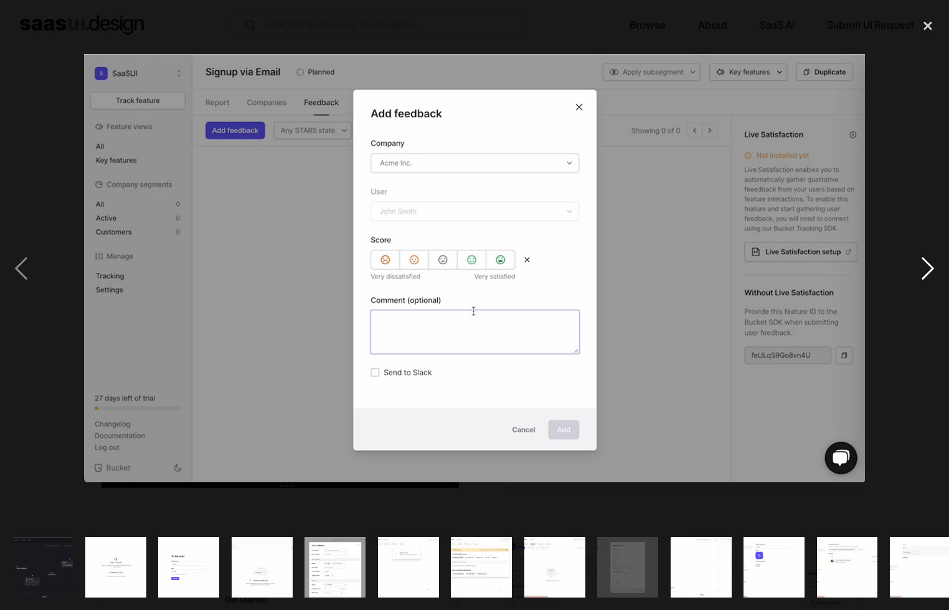
click at [923, 259] on div "next image" at bounding box center [928, 268] width 42 height 512
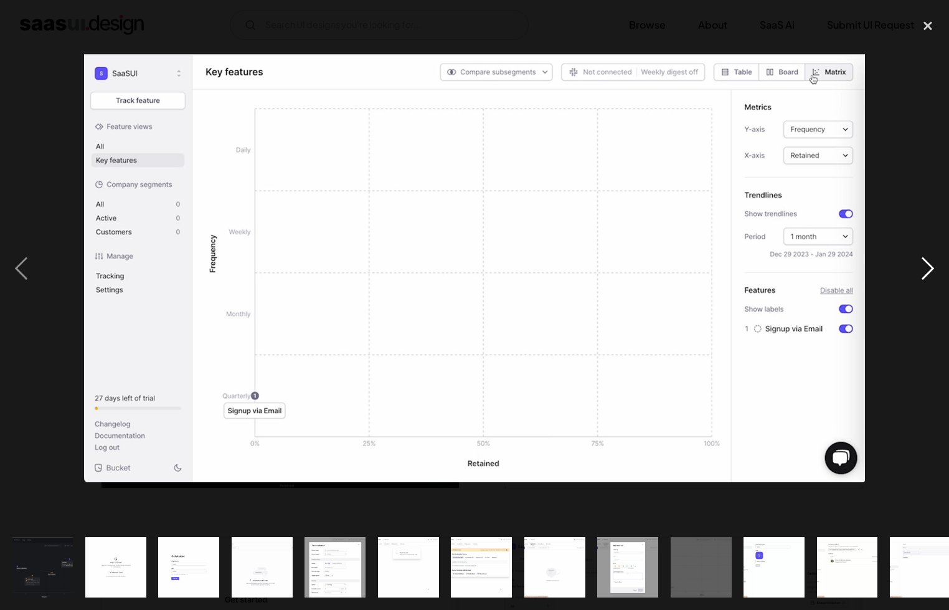
click at [923, 259] on div "next image" at bounding box center [928, 268] width 42 height 512
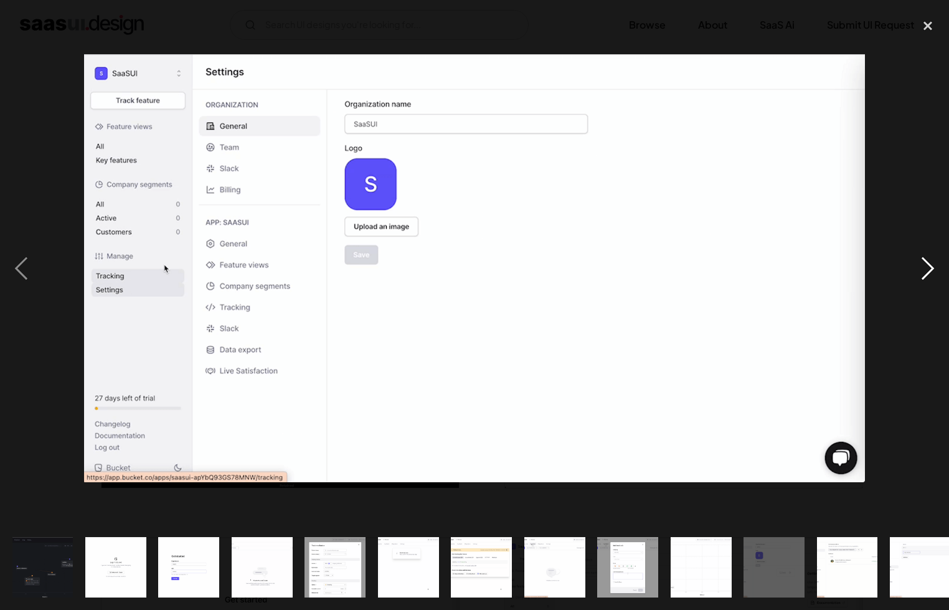
click at [923, 259] on div "next image" at bounding box center [928, 268] width 42 height 512
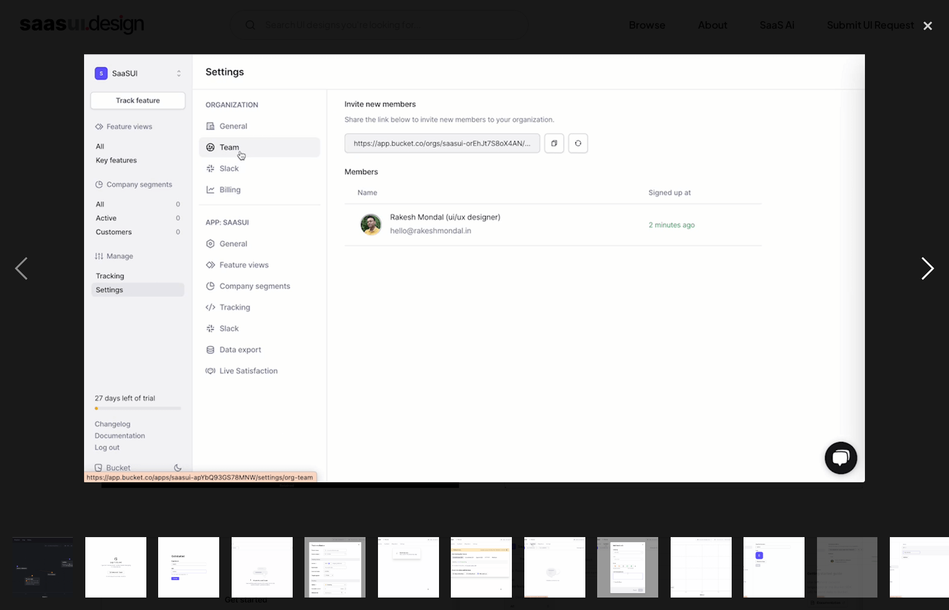
click at [923, 259] on div "next image" at bounding box center [928, 268] width 42 height 512
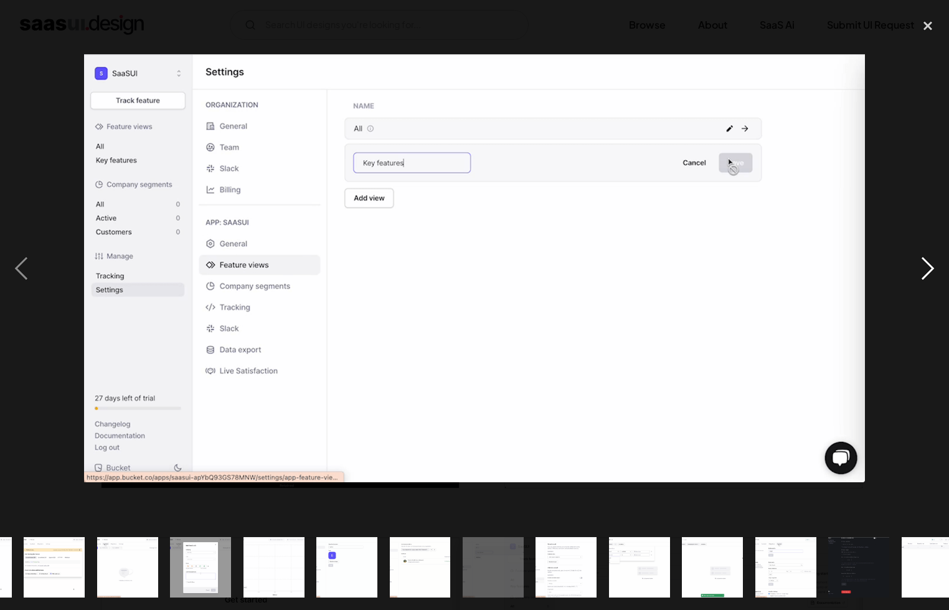
click at [923, 259] on div "next image" at bounding box center [928, 268] width 42 height 512
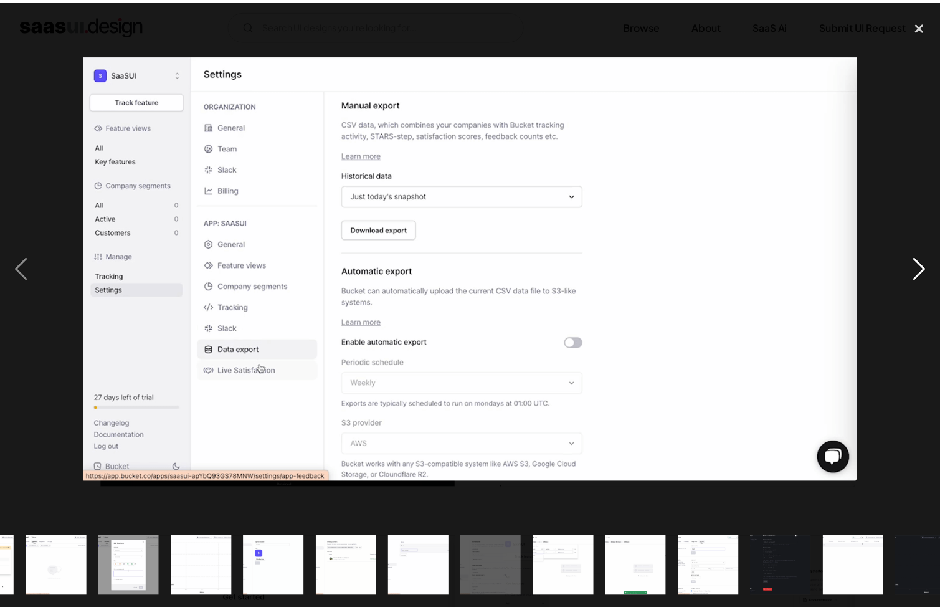
scroll to position [0, 527]
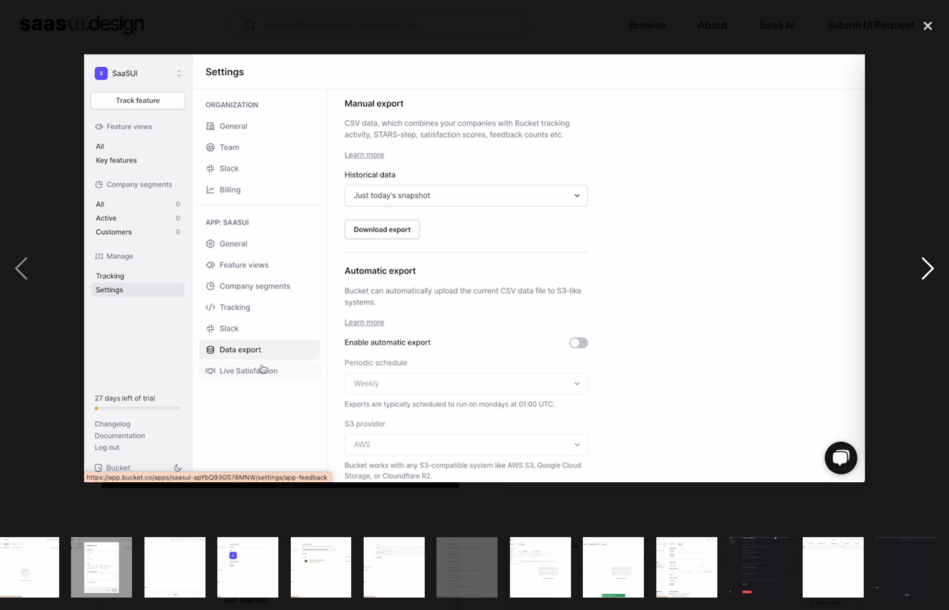
click at [924, 259] on div "next image" at bounding box center [928, 268] width 42 height 512
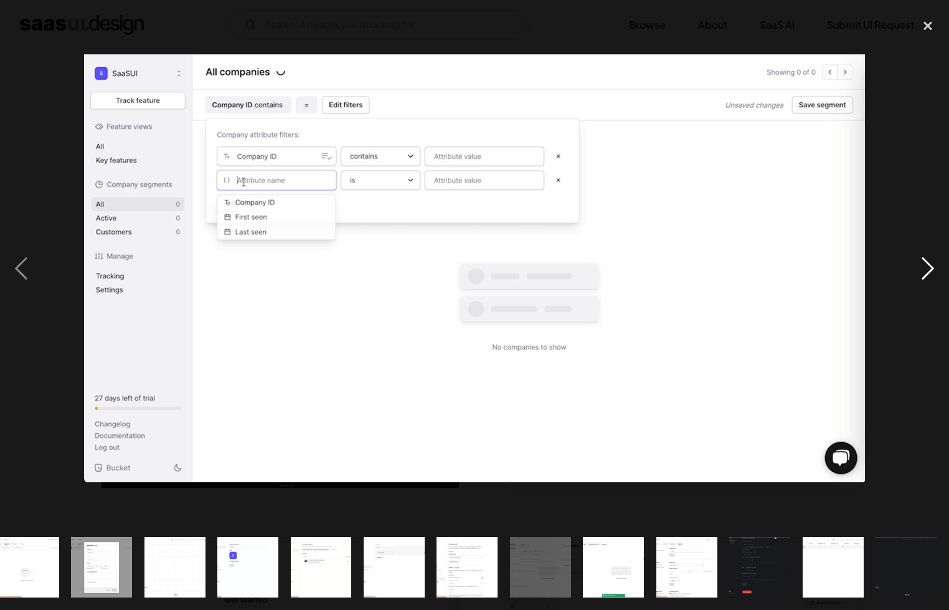
click at [924, 259] on div "next image" at bounding box center [928, 268] width 42 height 512
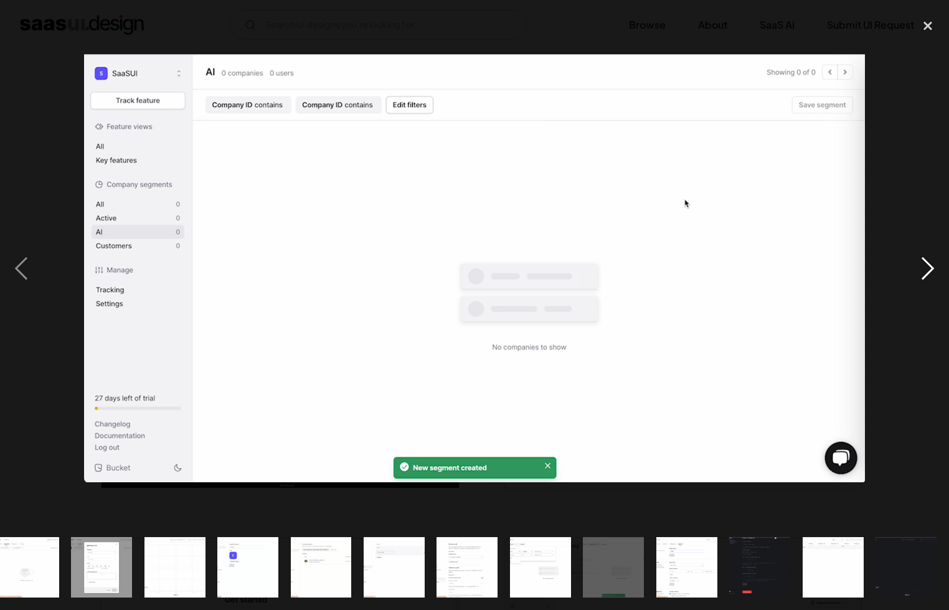
click at [924, 258] on div "next image" at bounding box center [928, 268] width 42 height 512
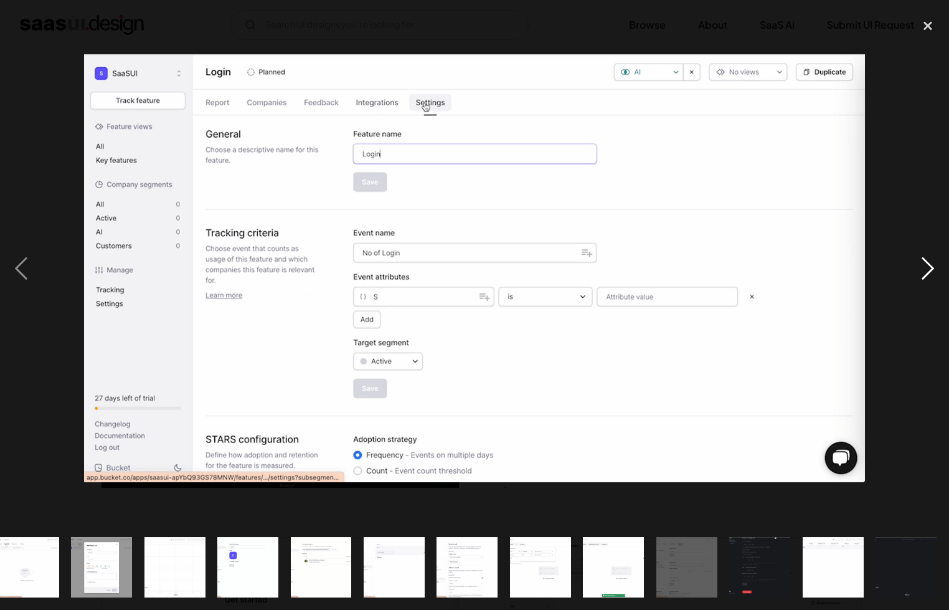
click at [924, 258] on div "next image" at bounding box center [928, 268] width 42 height 512
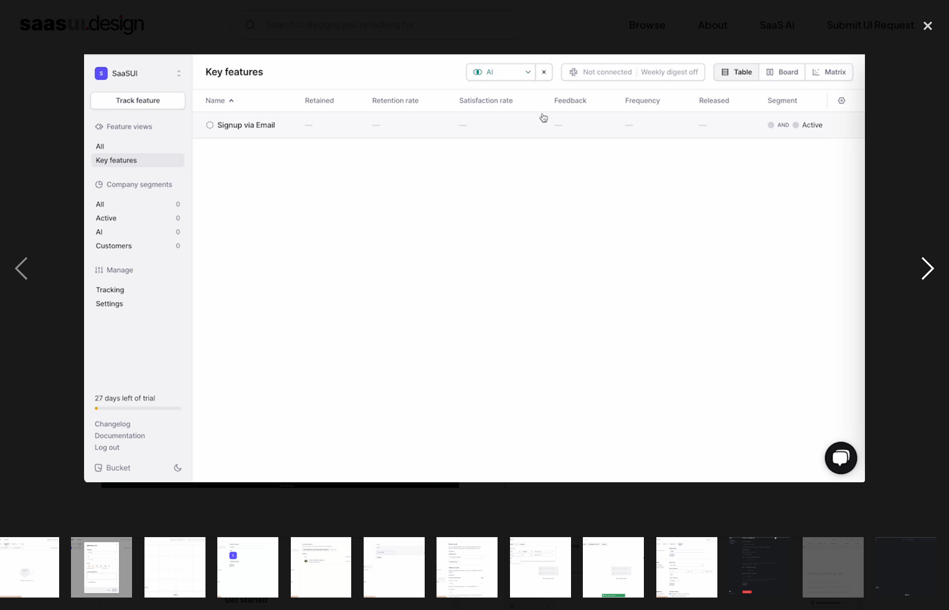
click at [924, 258] on div "next image" at bounding box center [928, 268] width 42 height 512
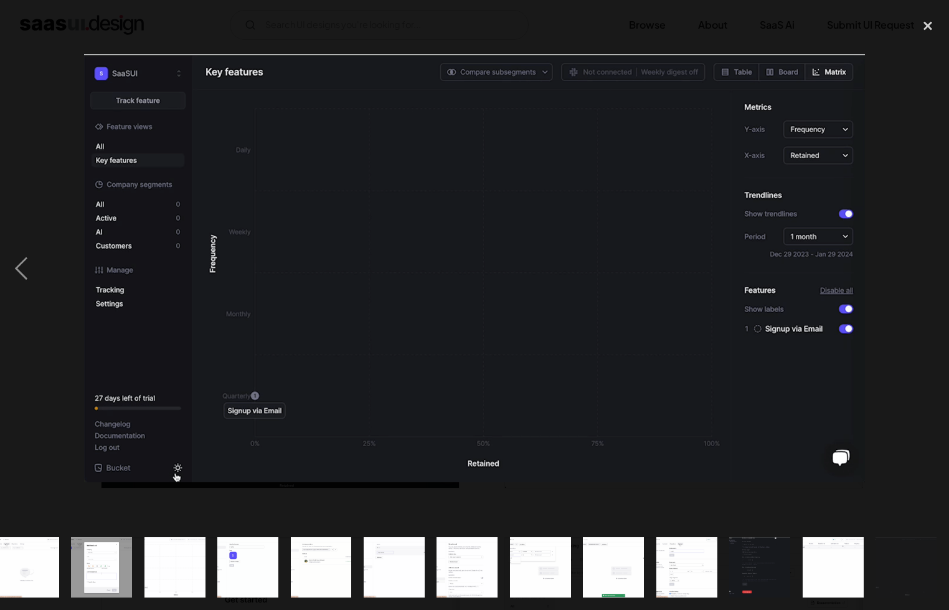
click at [924, 258] on div "next image" at bounding box center [928, 268] width 42 height 512
click at [932, 36] on div "close lightbox" at bounding box center [928, 25] width 42 height 27
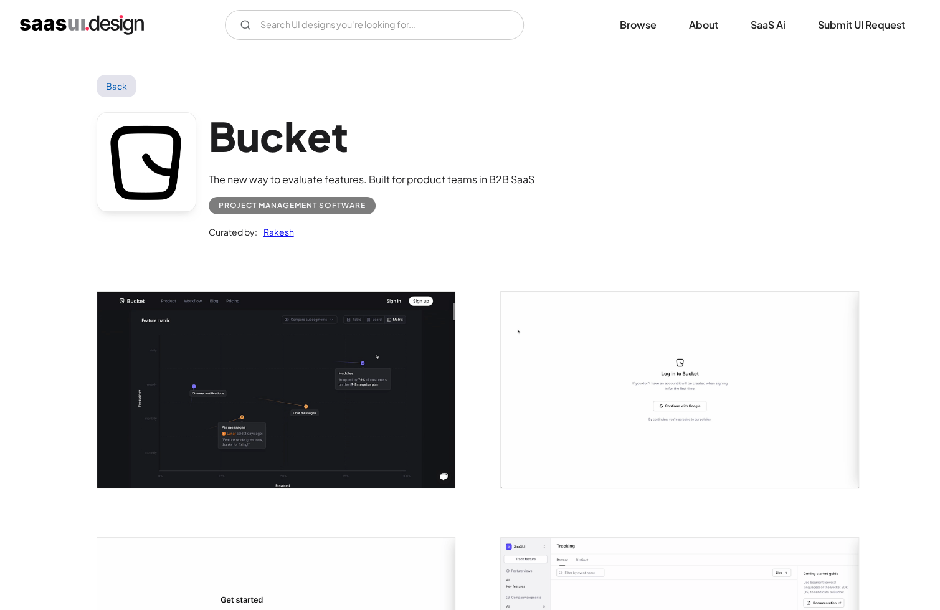
scroll to position [0, 0]
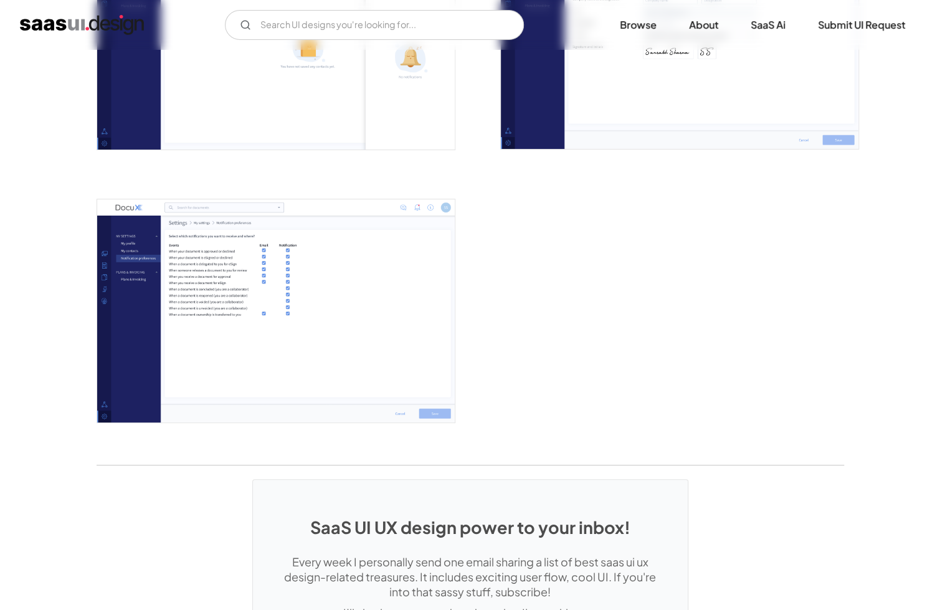
scroll to position [2864, 0]
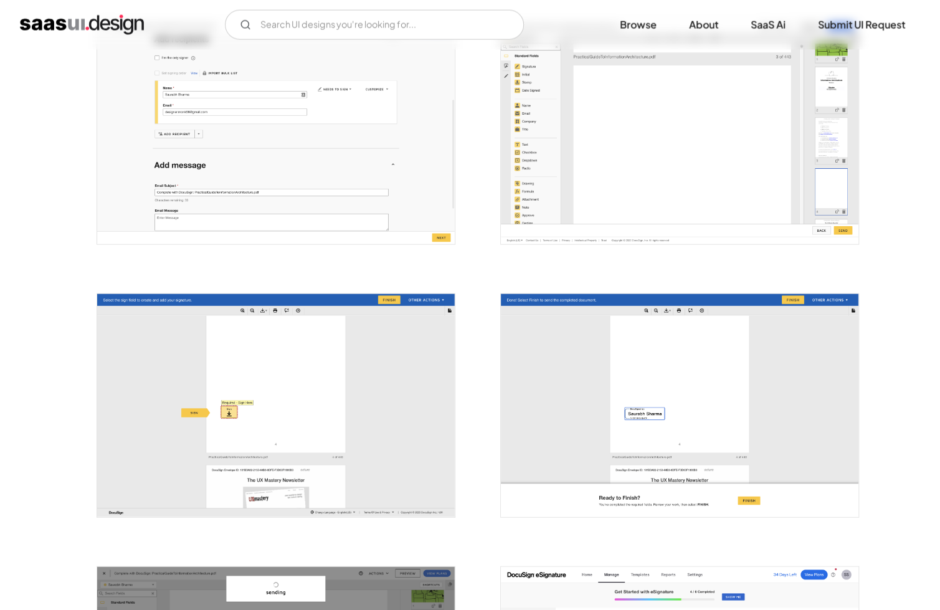
scroll to position [1681, 0]
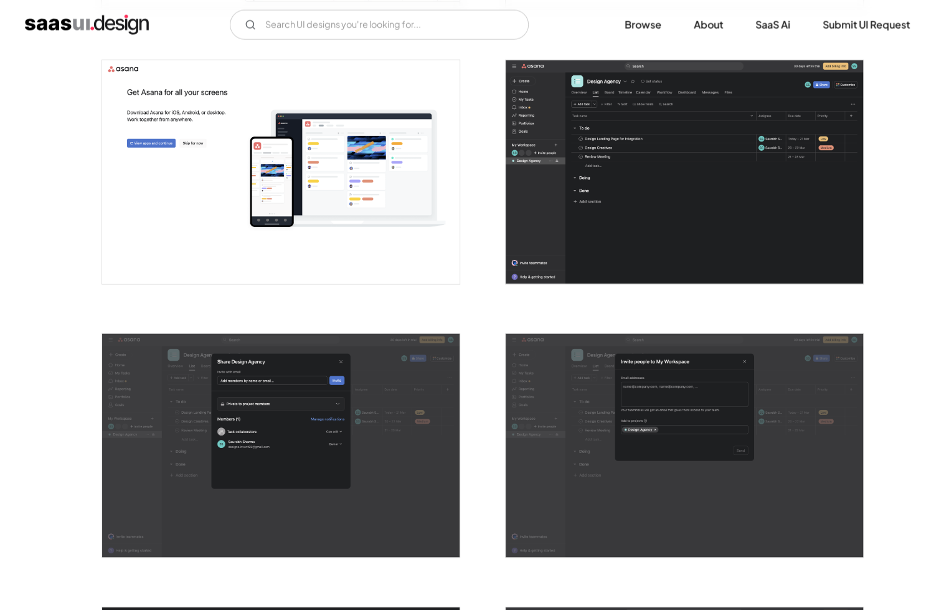
scroll to position [1619, 0]
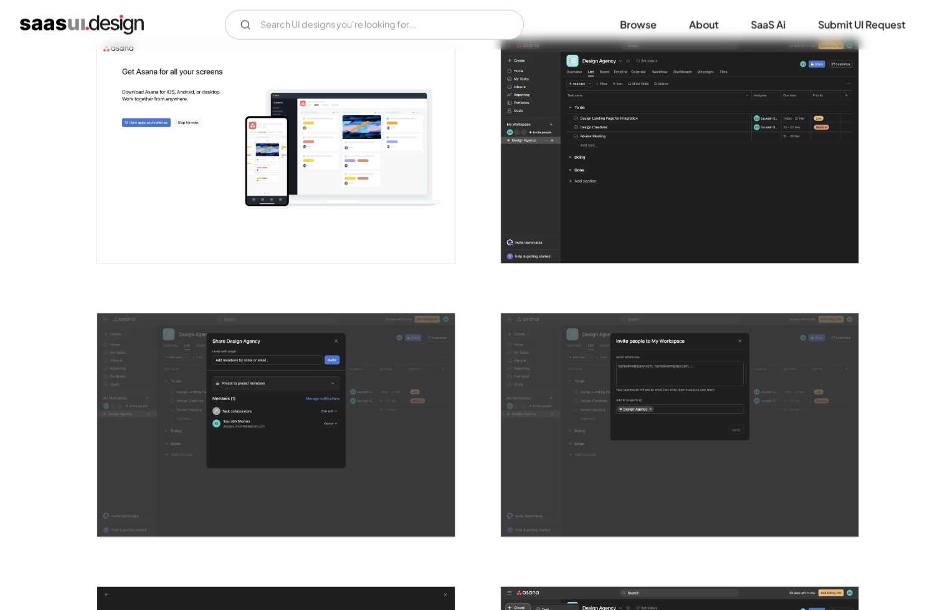
click at [657, 110] on img "open lightbox" at bounding box center [679, 152] width 357 height 224
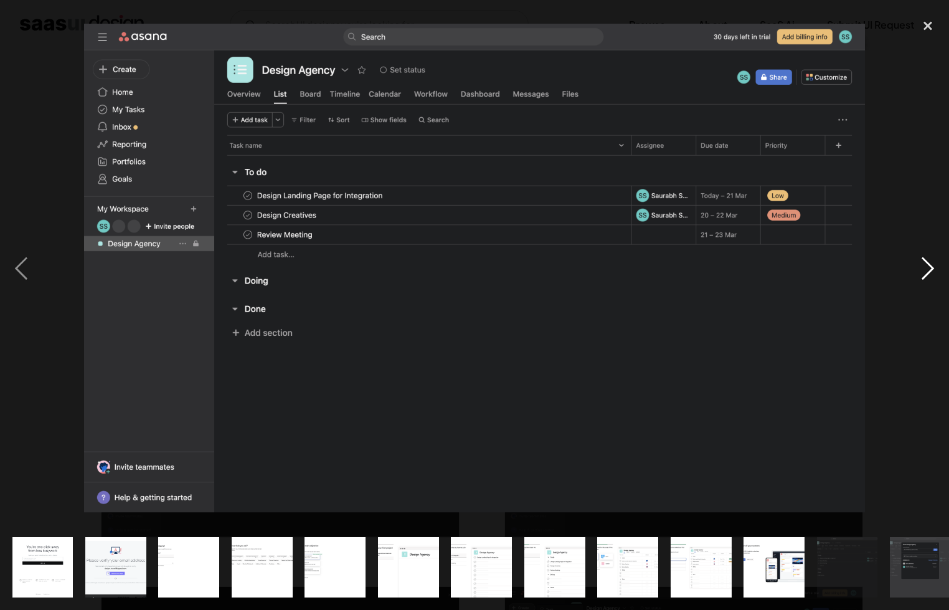
click at [928, 276] on div "next image" at bounding box center [928, 268] width 42 height 512
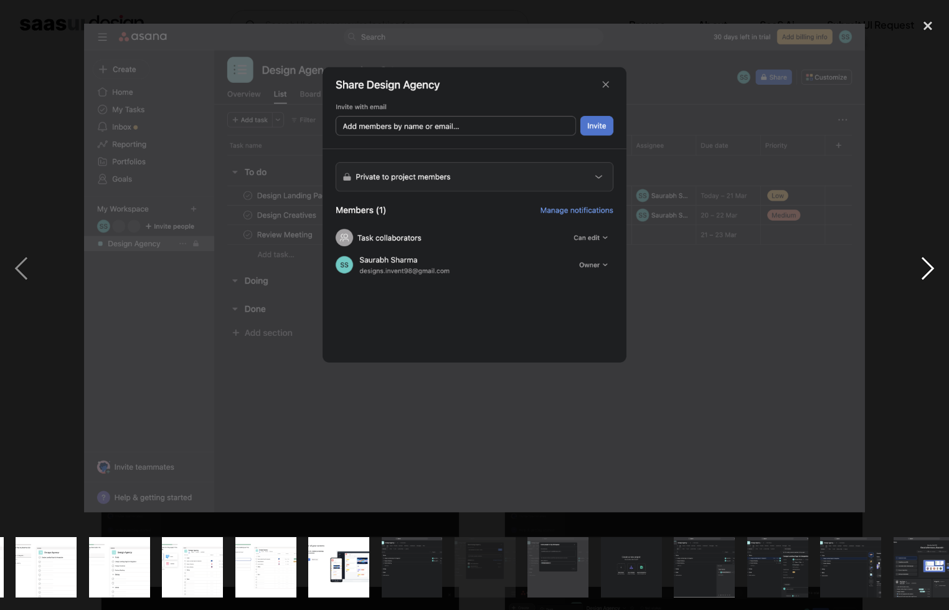
click at [928, 276] on div "next image" at bounding box center [928, 268] width 42 height 512
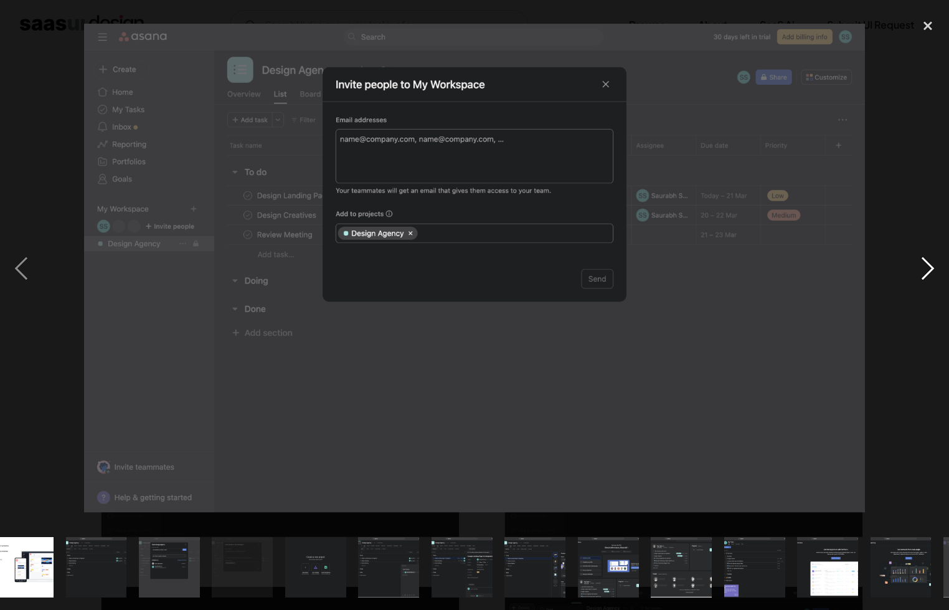
scroll to position [0, 819]
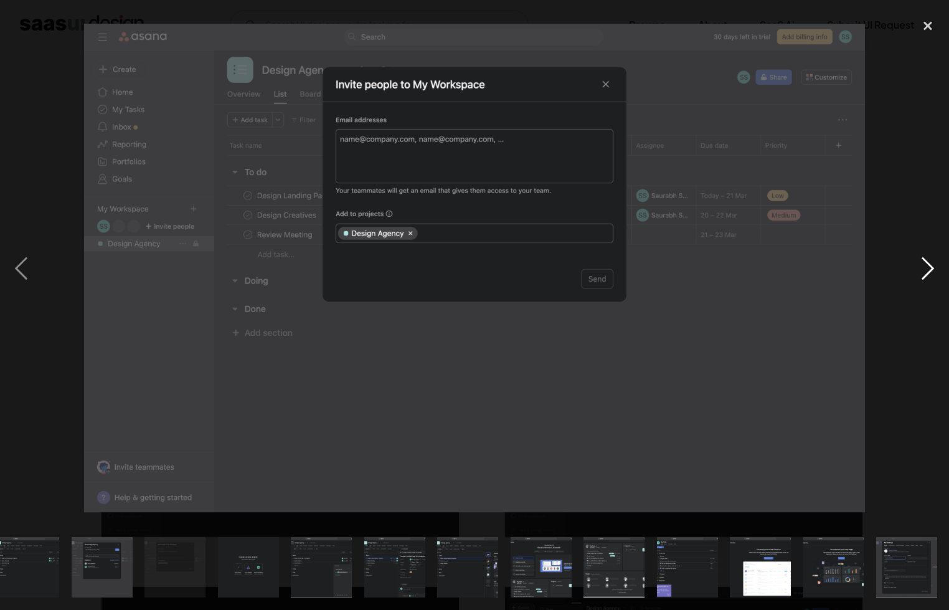
click at [928, 276] on div "next image" at bounding box center [928, 268] width 42 height 512
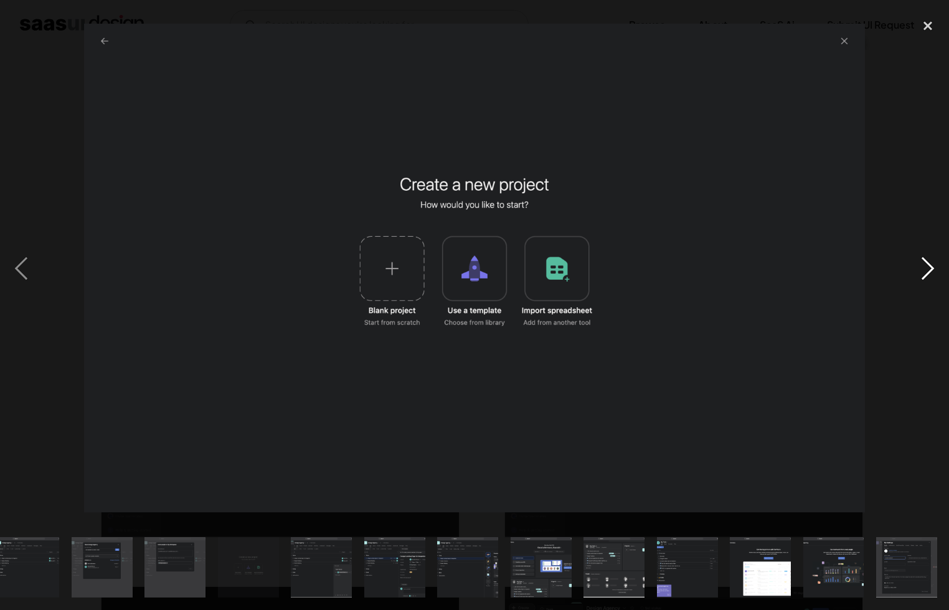
click at [928, 276] on div "next image" at bounding box center [928, 268] width 42 height 512
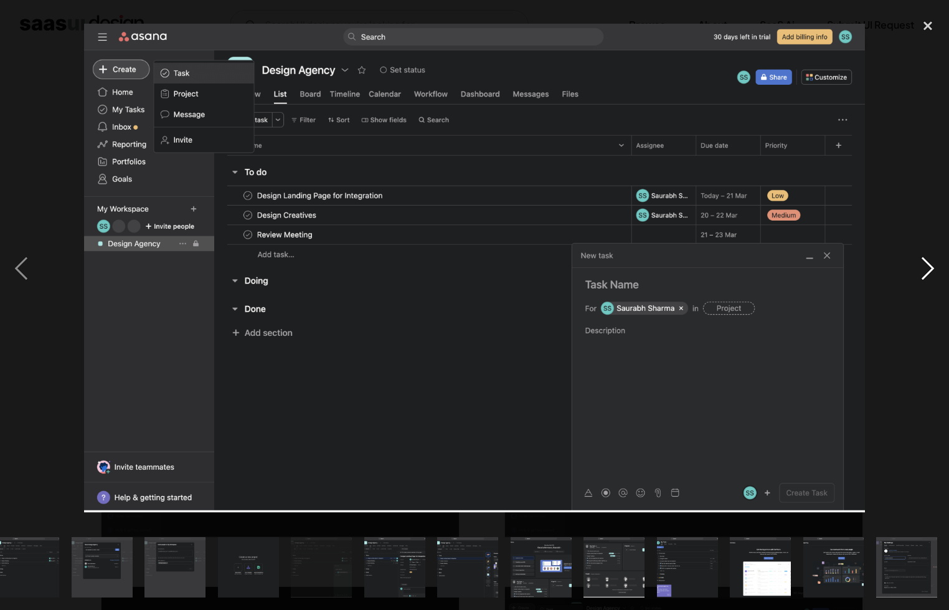
click at [928, 276] on div "next image" at bounding box center [928, 268] width 42 height 512
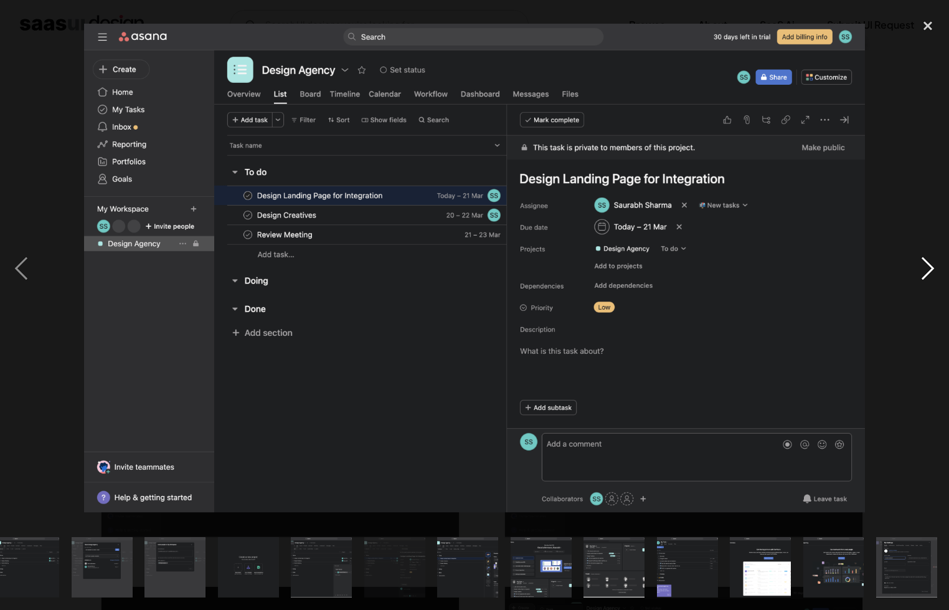
click at [928, 276] on div "next image" at bounding box center [928, 268] width 42 height 512
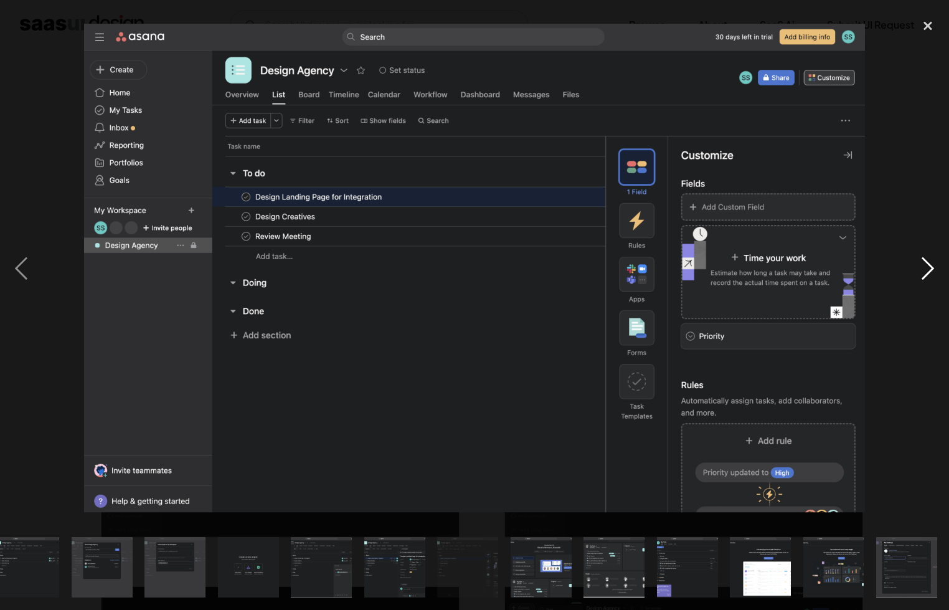
click at [914, 263] on div "next image" at bounding box center [928, 268] width 42 height 512
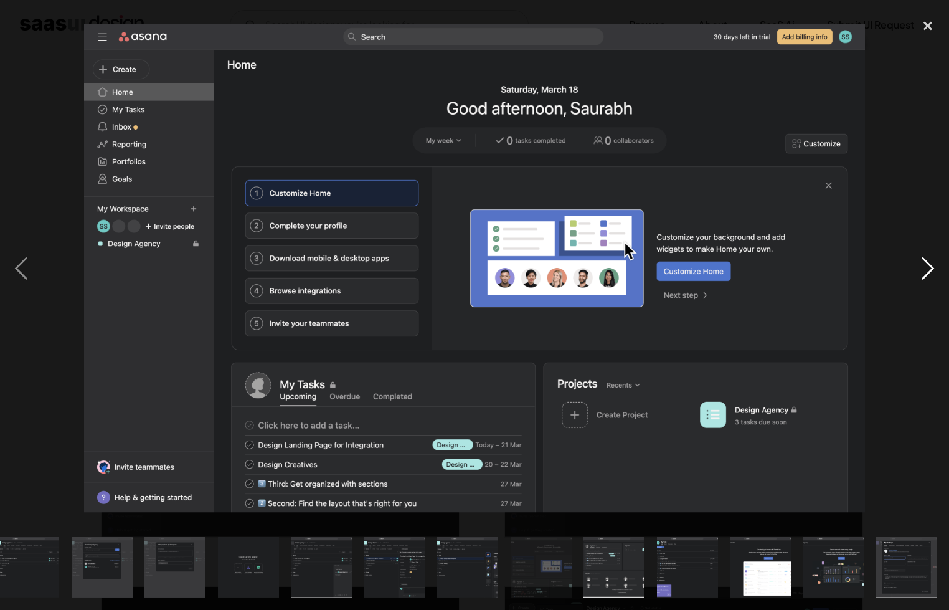
click at [914, 263] on div "next image" at bounding box center [928, 268] width 42 height 512
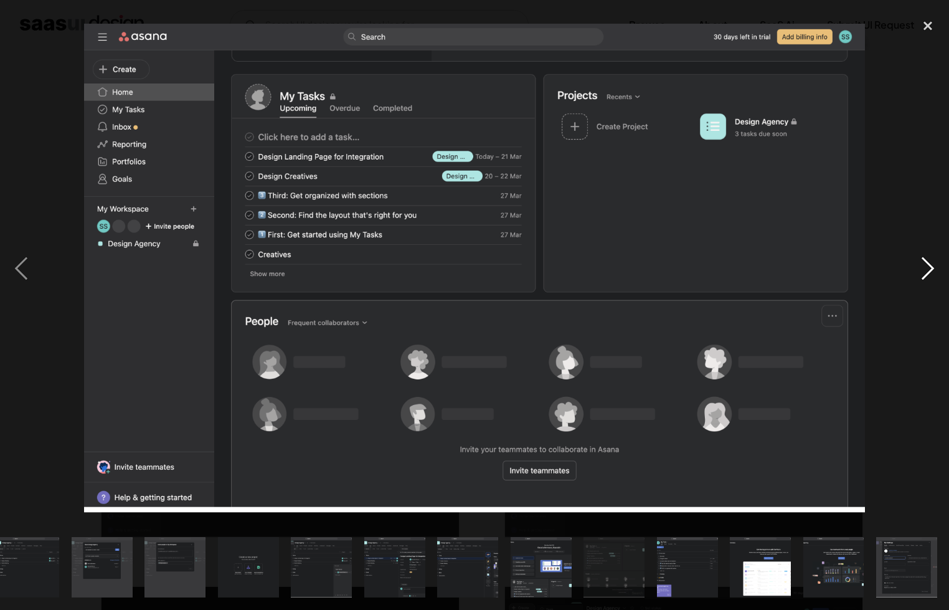
click at [914, 262] on div "next image" at bounding box center [928, 268] width 42 height 512
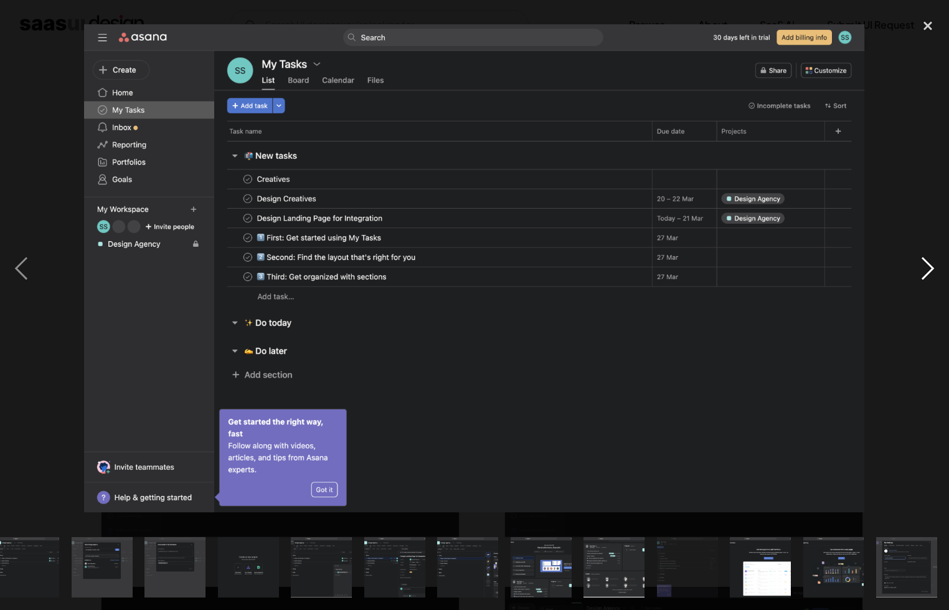
click at [914, 262] on div "next image" at bounding box center [928, 268] width 42 height 512
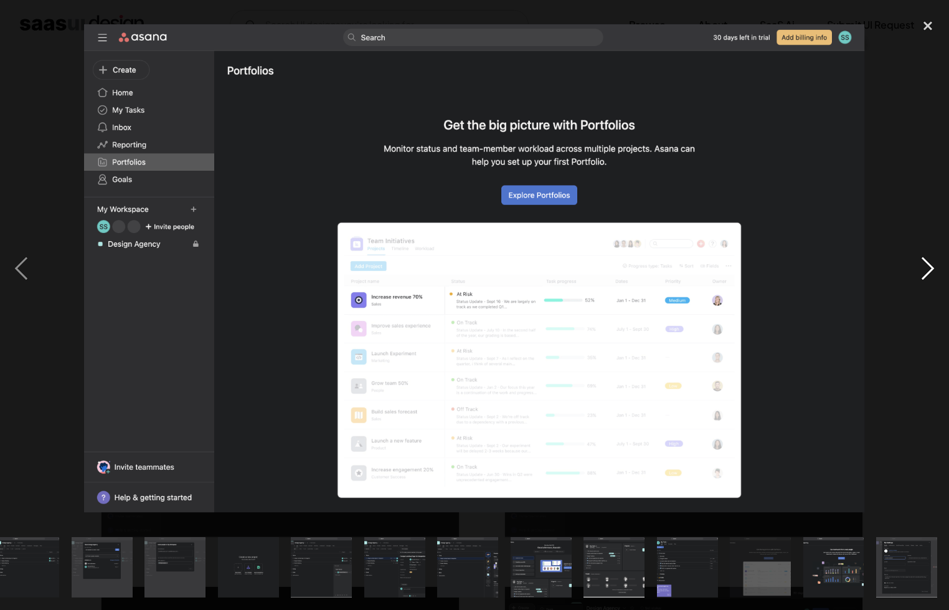
click at [914, 262] on div "next image" at bounding box center [928, 268] width 42 height 512
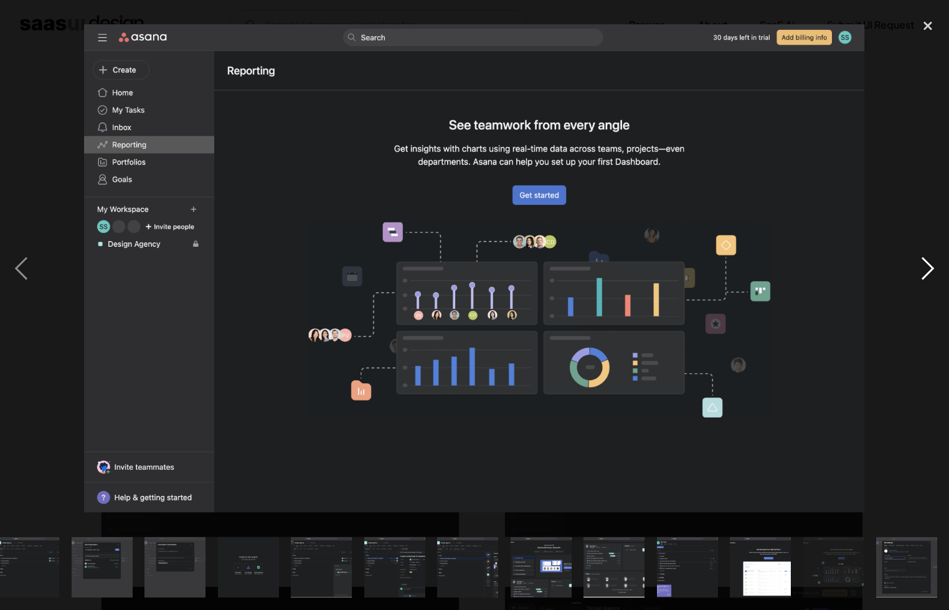
click at [914, 262] on div "next image" at bounding box center [928, 268] width 42 height 512
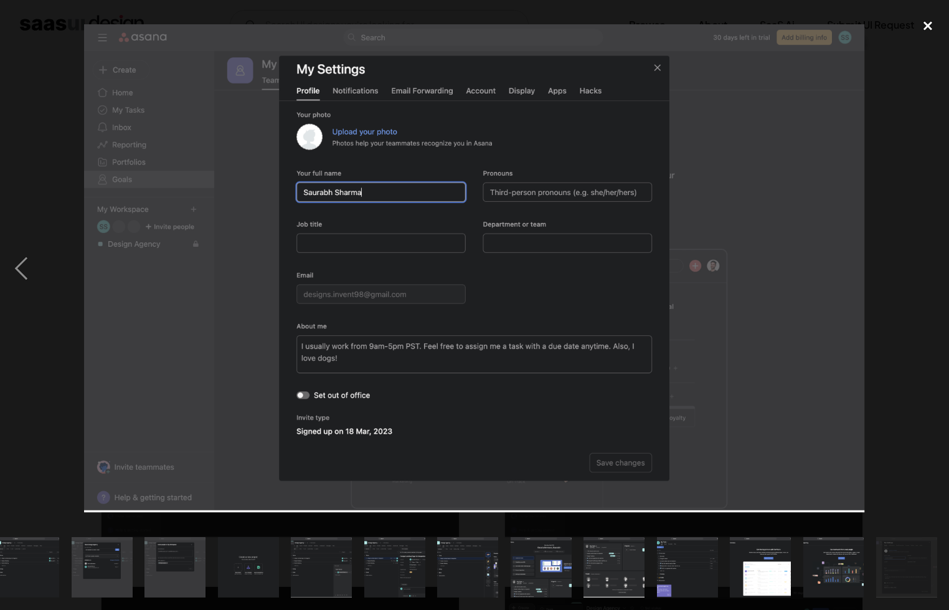
click at [924, 20] on div "close lightbox" at bounding box center [928, 25] width 42 height 27
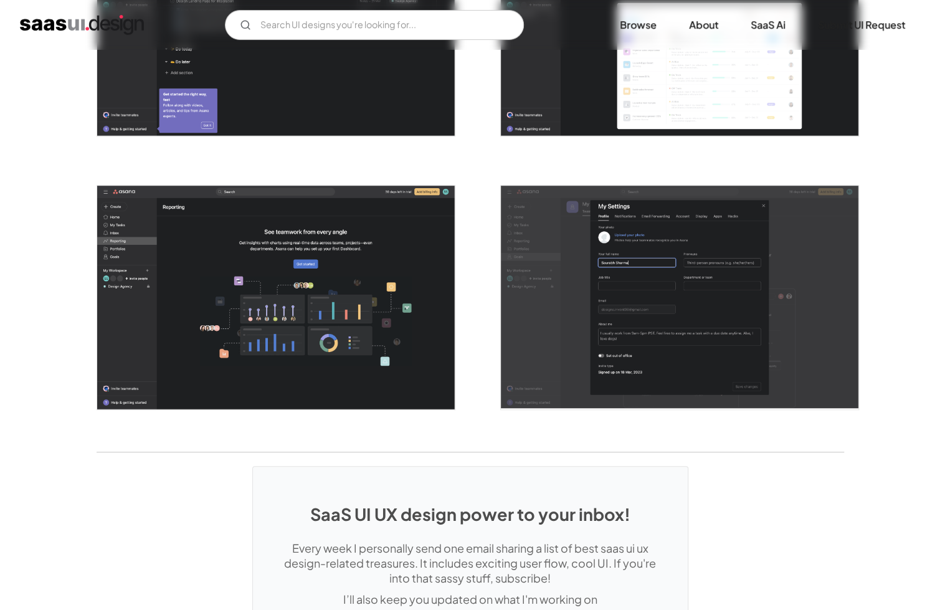
scroll to position [3360, 0]
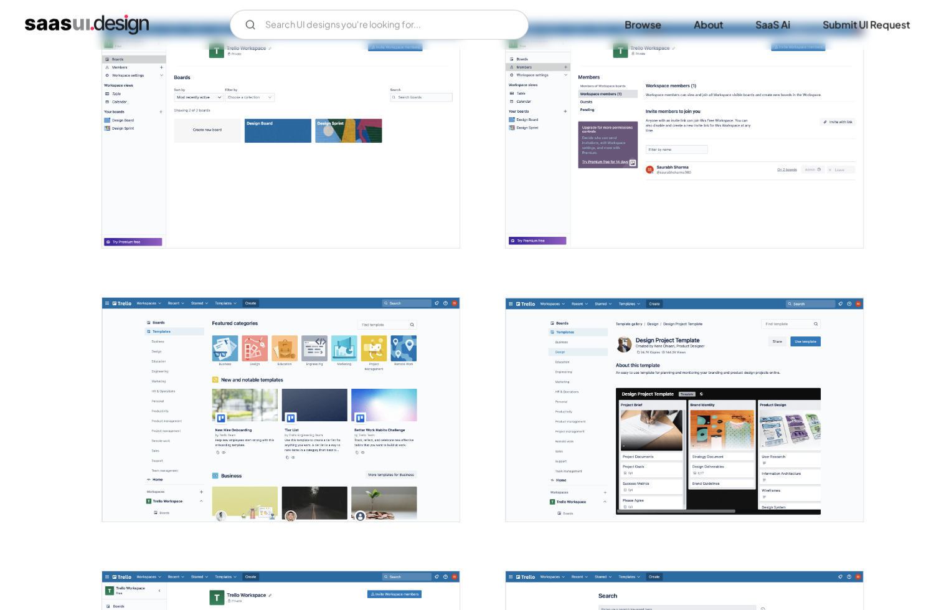
scroll to position [2117, 0]
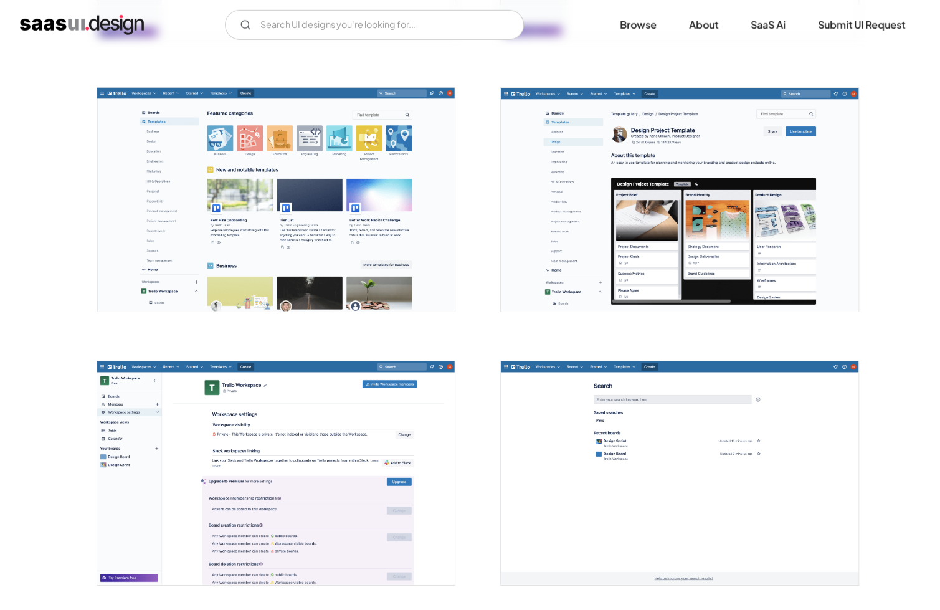
click at [613, 263] on img "open lightbox" at bounding box center [679, 200] width 357 height 224
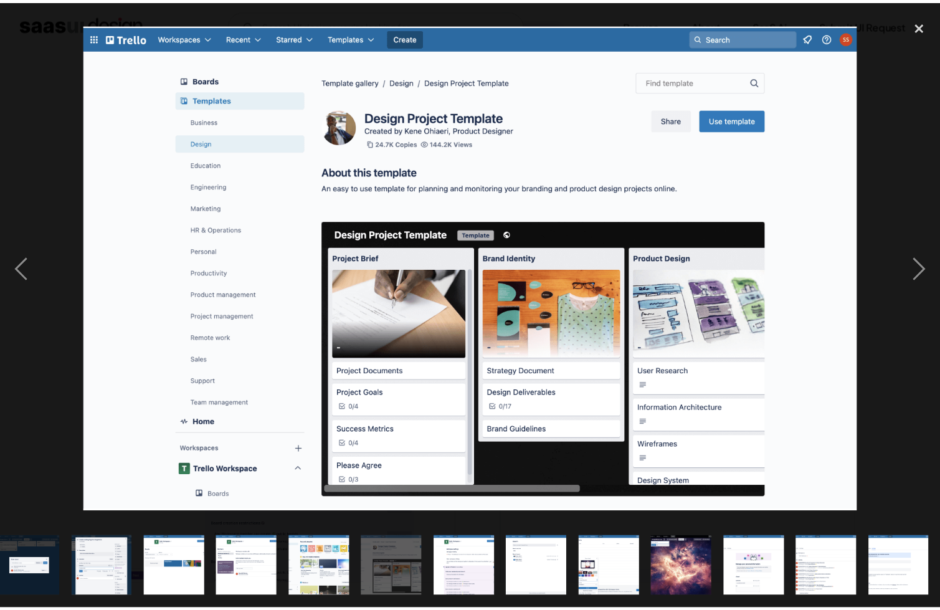
scroll to position [0, 746]
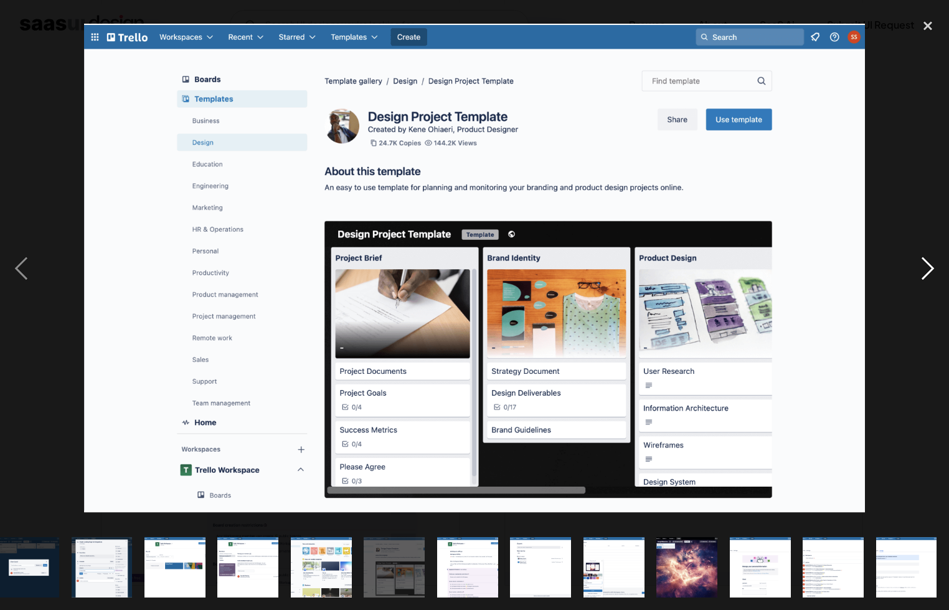
click at [939, 271] on div "next image" at bounding box center [928, 268] width 42 height 512
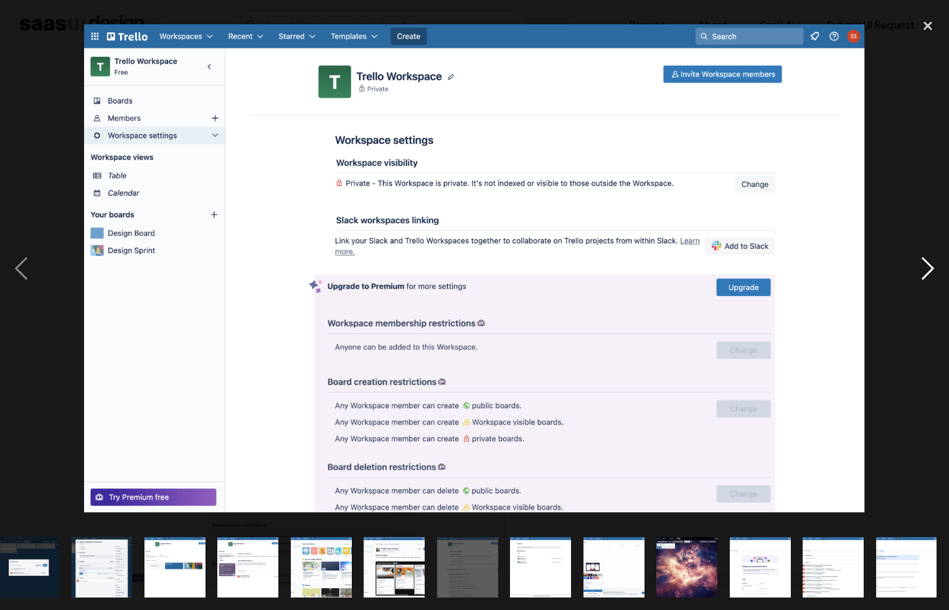
click at [939, 271] on div "next image" at bounding box center [928, 268] width 42 height 512
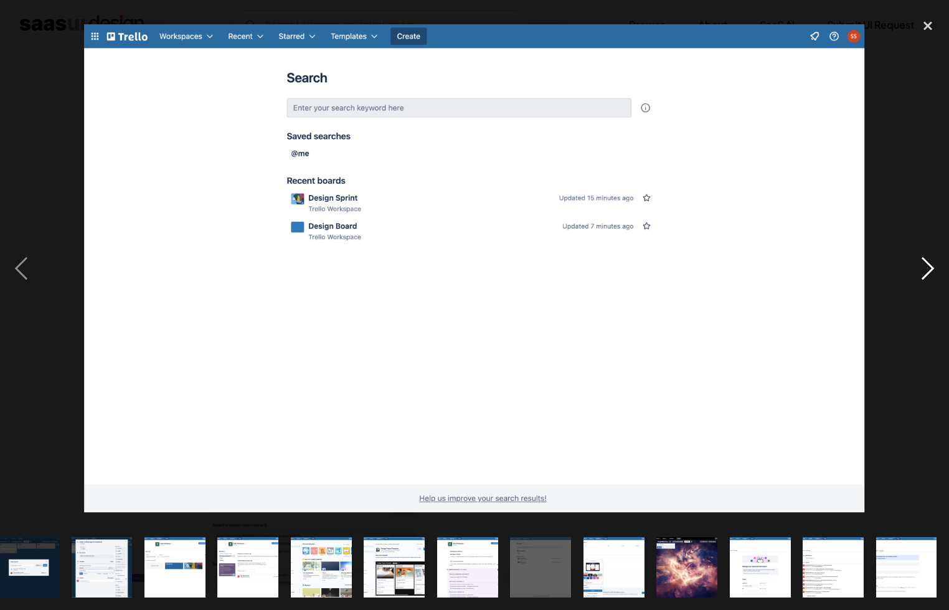
click at [938, 271] on div "next image" at bounding box center [928, 268] width 42 height 512
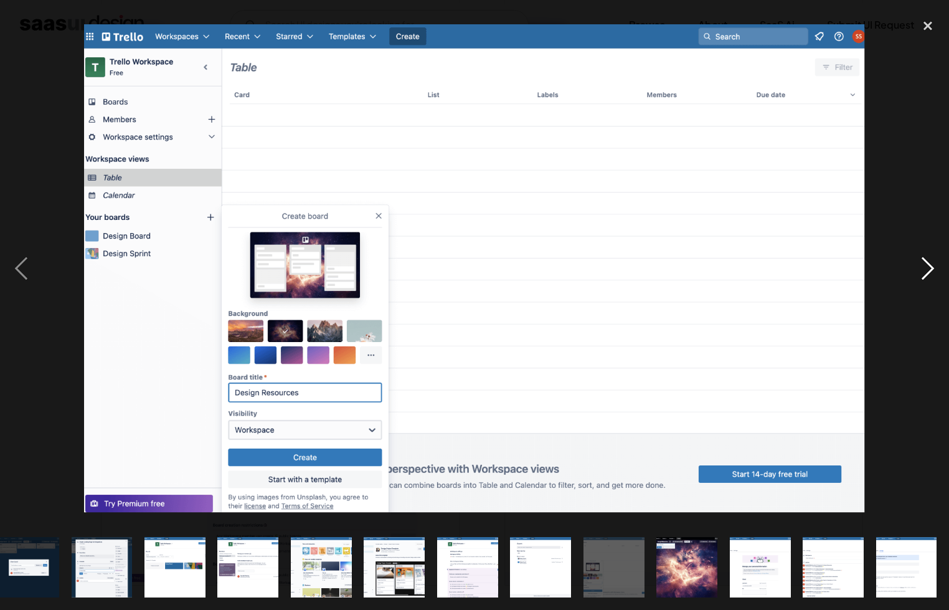
click at [936, 271] on div "next image" at bounding box center [928, 268] width 42 height 512
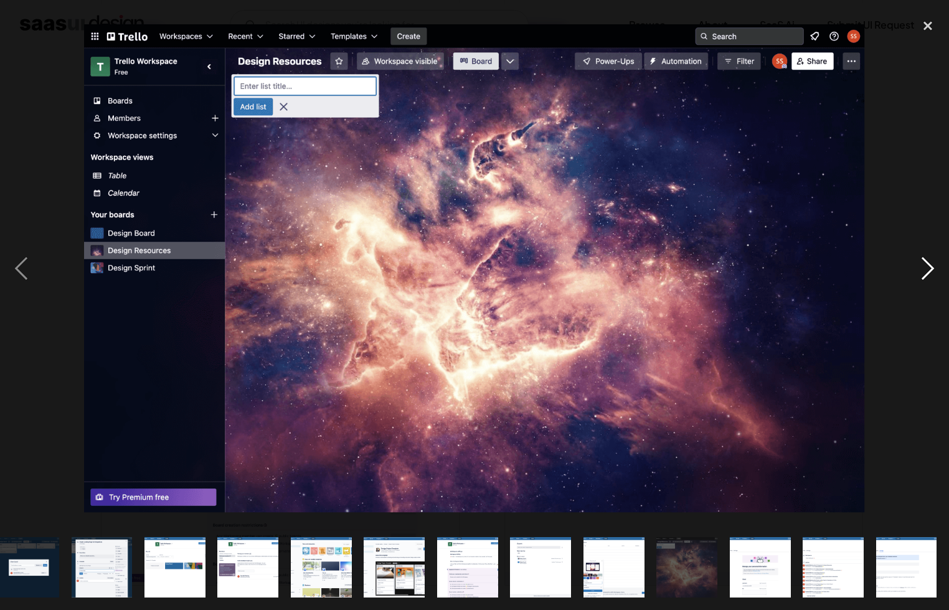
click at [935, 270] on div "next image" at bounding box center [928, 268] width 42 height 512
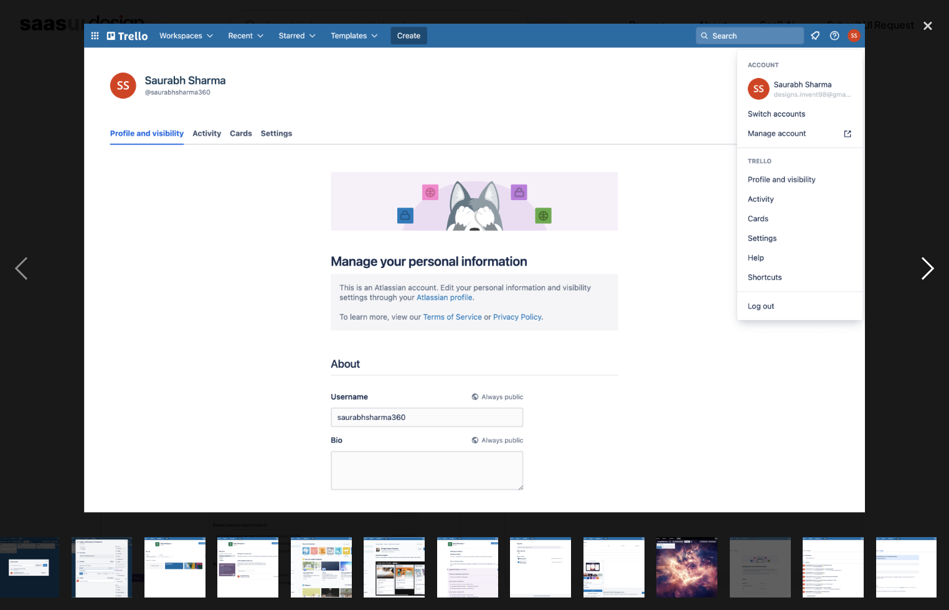
click at [935, 270] on div "next image" at bounding box center [928, 268] width 42 height 512
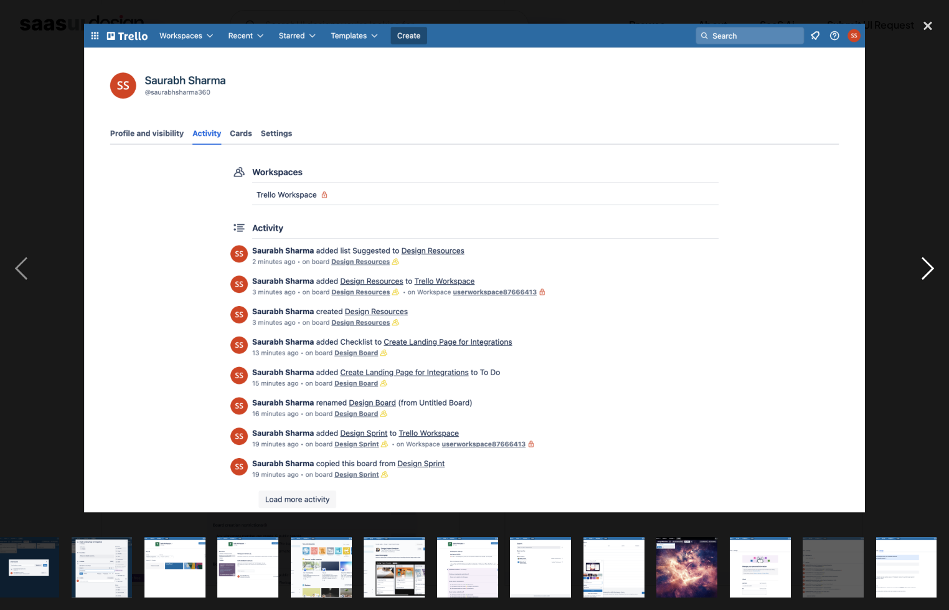
click at [935, 270] on div "next image" at bounding box center [928, 268] width 42 height 512
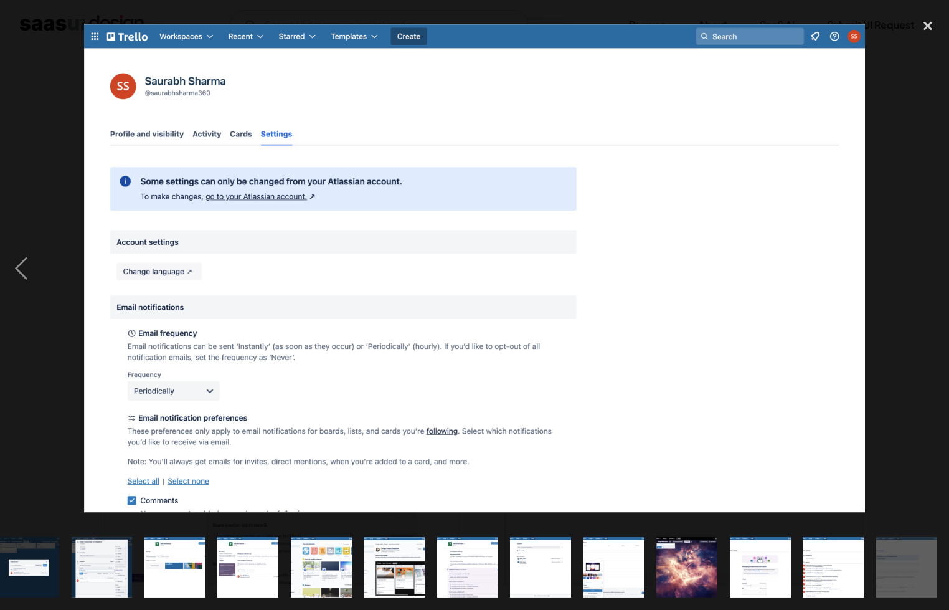
click at [935, 270] on div "next image" at bounding box center [928, 268] width 42 height 512
click at [918, 29] on div "close lightbox" at bounding box center [928, 25] width 42 height 27
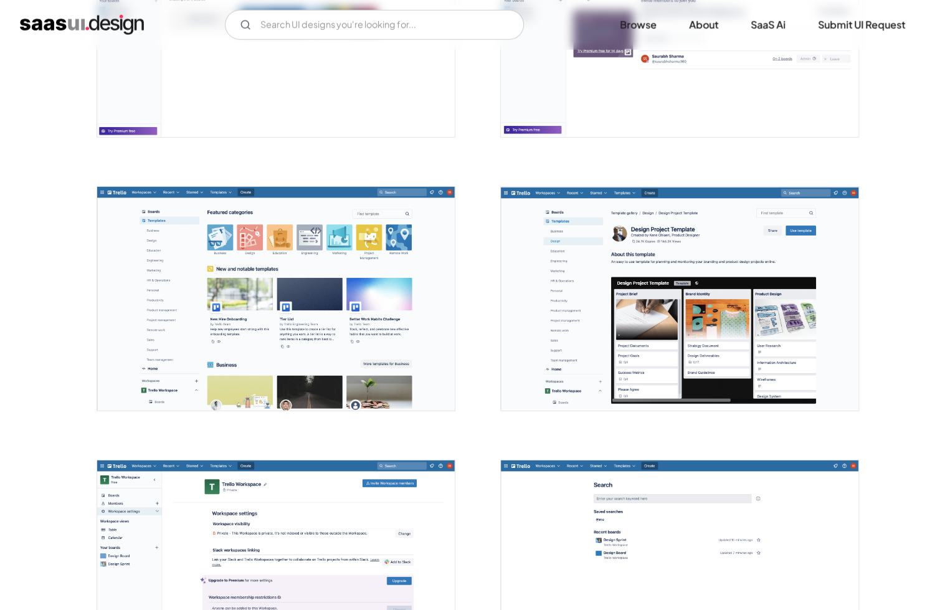
scroll to position [1743, 0]
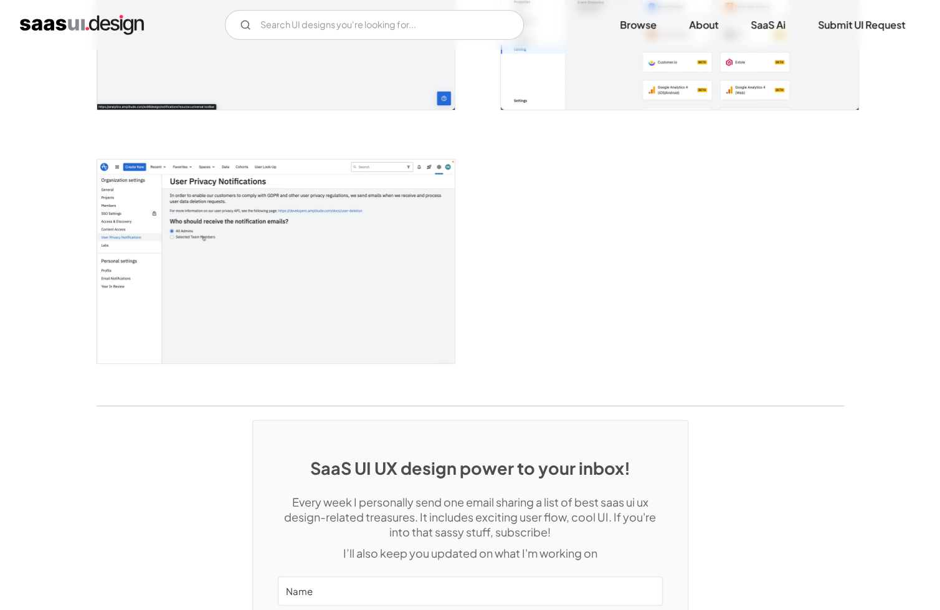
scroll to position [2989, 0]
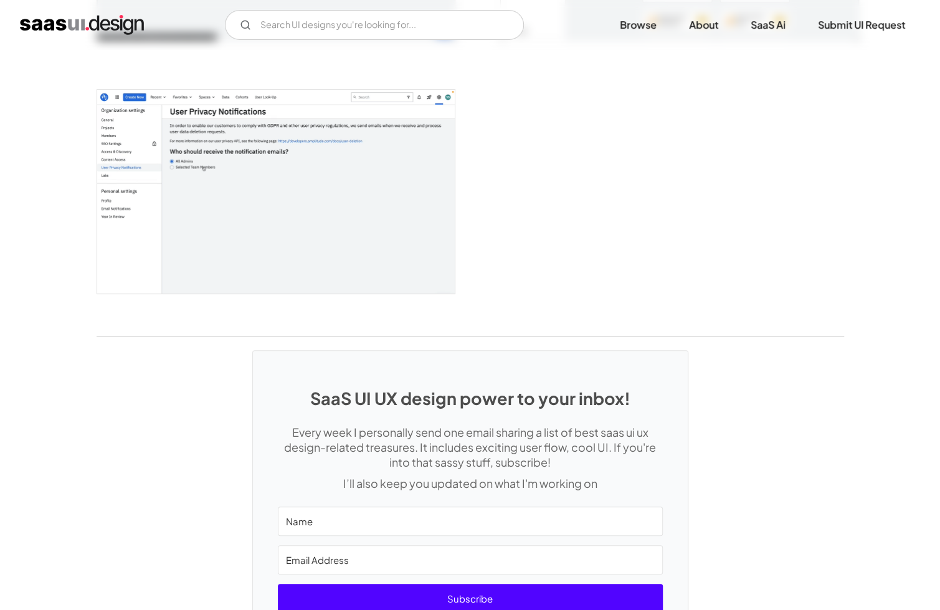
click at [119, 22] on img "home" at bounding box center [82, 25] width 124 height 20
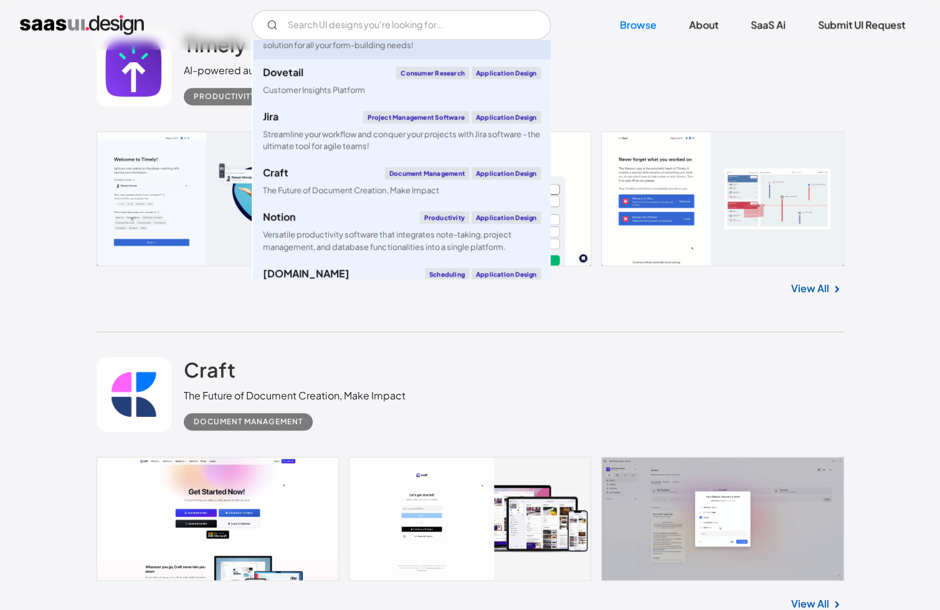
scroll to position [2553, 0]
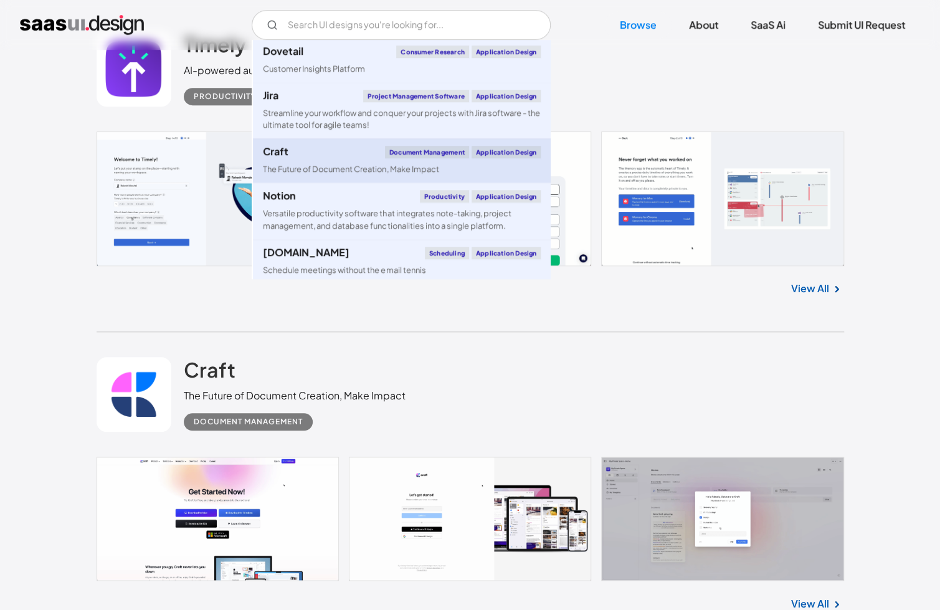
click at [436, 175] on div "The Future of Document Creation, Make Impact" at bounding box center [351, 169] width 176 height 12
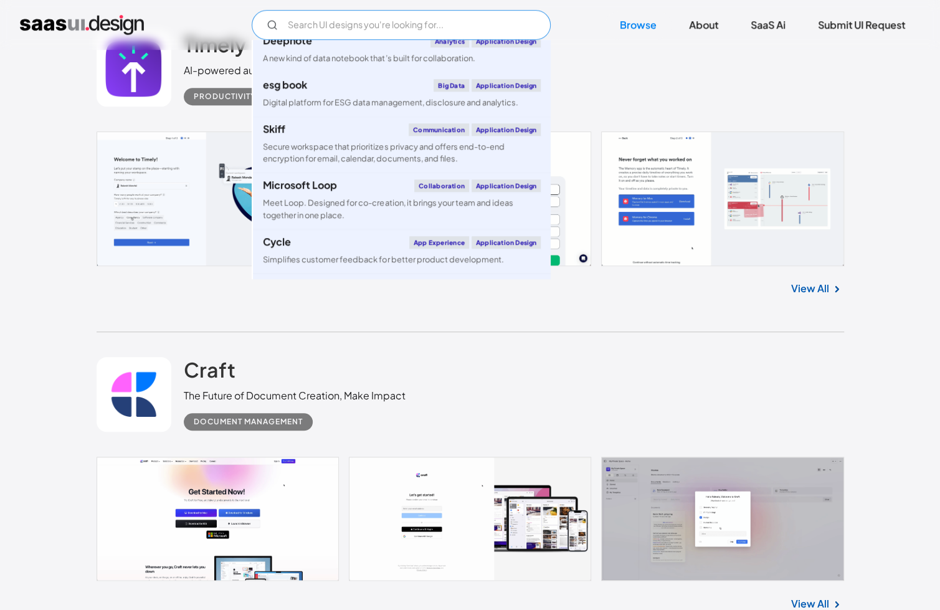
scroll to position [3611, 0]
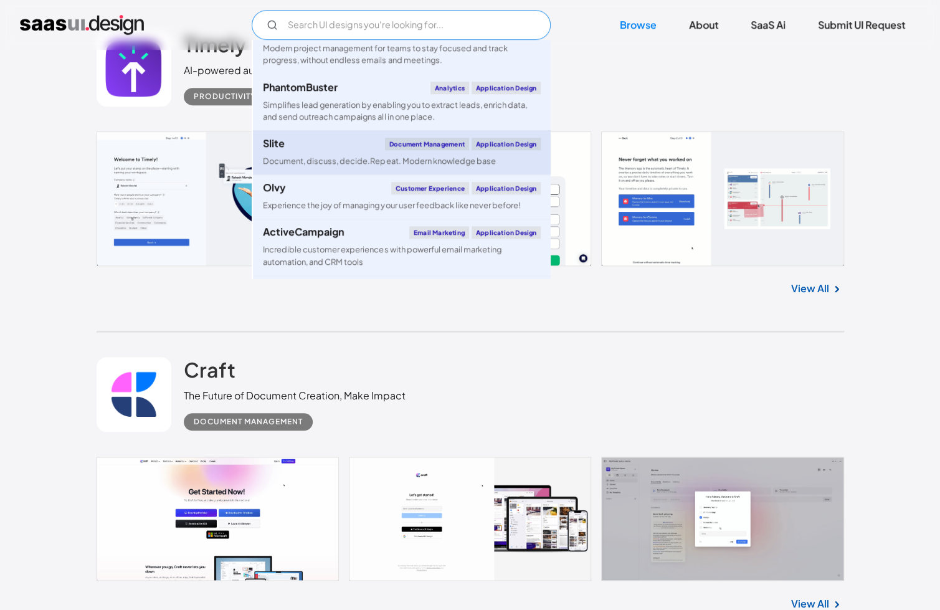
click at [440, 167] on div "Document, discuss, decide.Repeat. Modern knowledge base" at bounding box center [379, 161] width 232 height 12
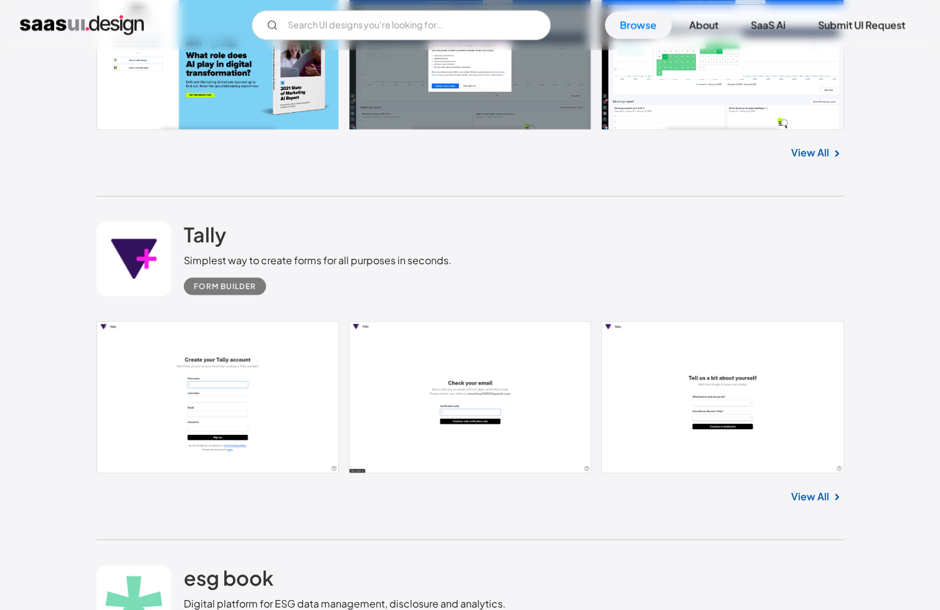
scroll to position [1183, 0]
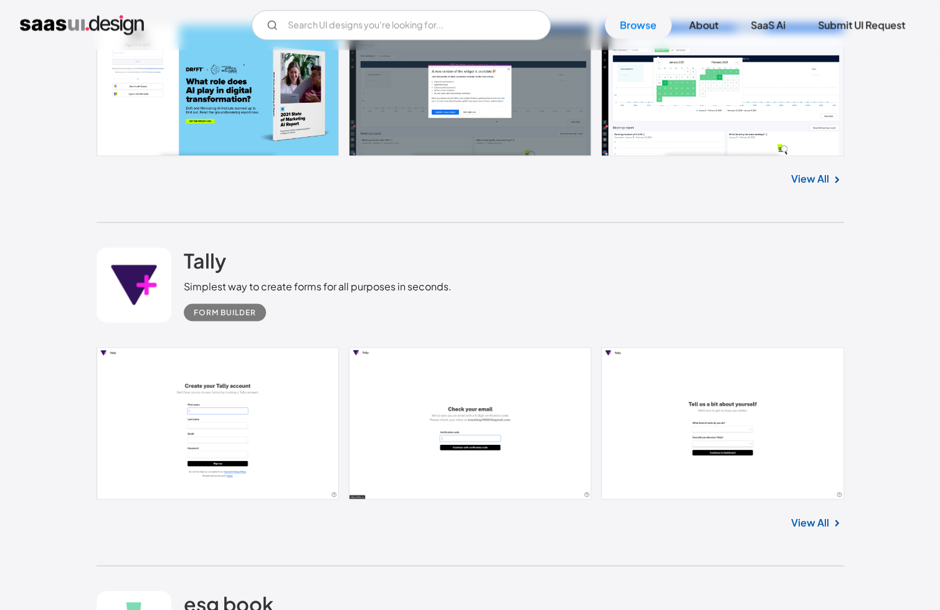
click at [207, 313] on div "Form Builder" at bounding box center [225, 311] width 62 height 15
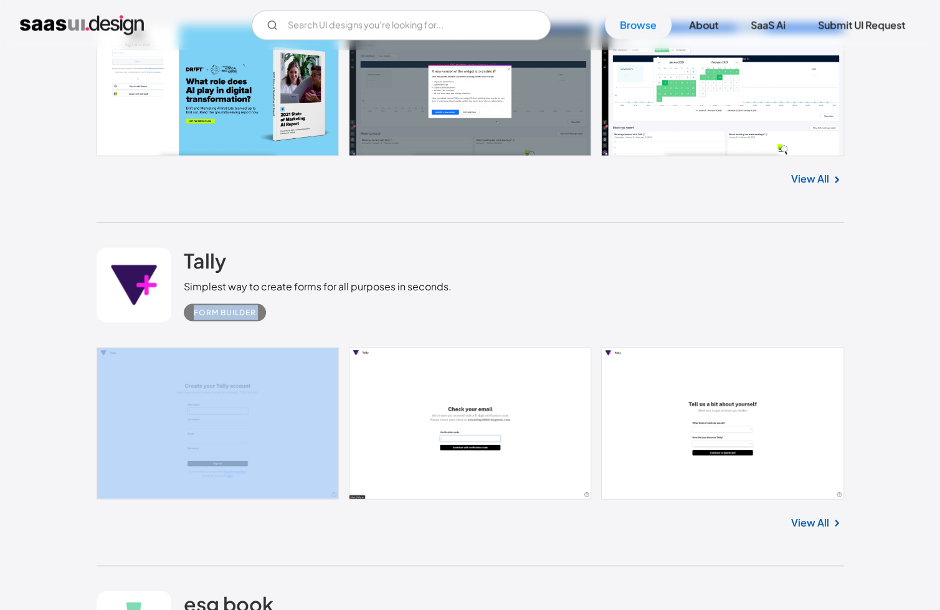
click at [207, 313] on div "Form Builder" at bounding box center [225, 311] width 62 height 15
click at [339, 294] on div "Form Builder" at bounding box center [318, 306] width 268 height 27
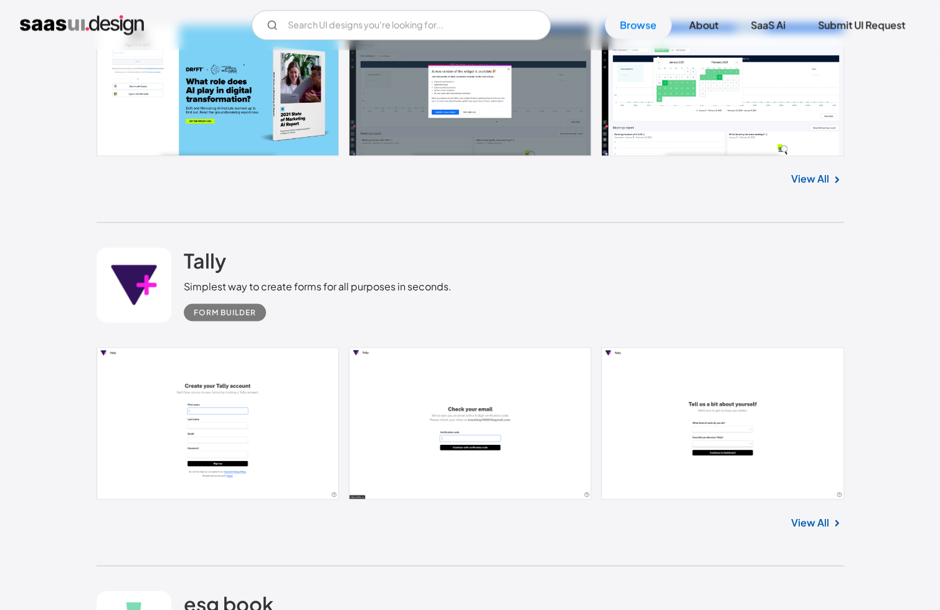
click at [291, 273] on div "Tally Simplest way to create forms for all purposes in seconds. Form Builder" at bounding box center [318, 283] width 268 height 73
click at [441, 328] on div "Tally Simplest way to create forms for all purposes in seconds. Form Builder" at bounding box center [470, 284] width 747 height 125
click at [192, 259] on h2 "Tally" at bounding box center [205, 259] width 42 height 25
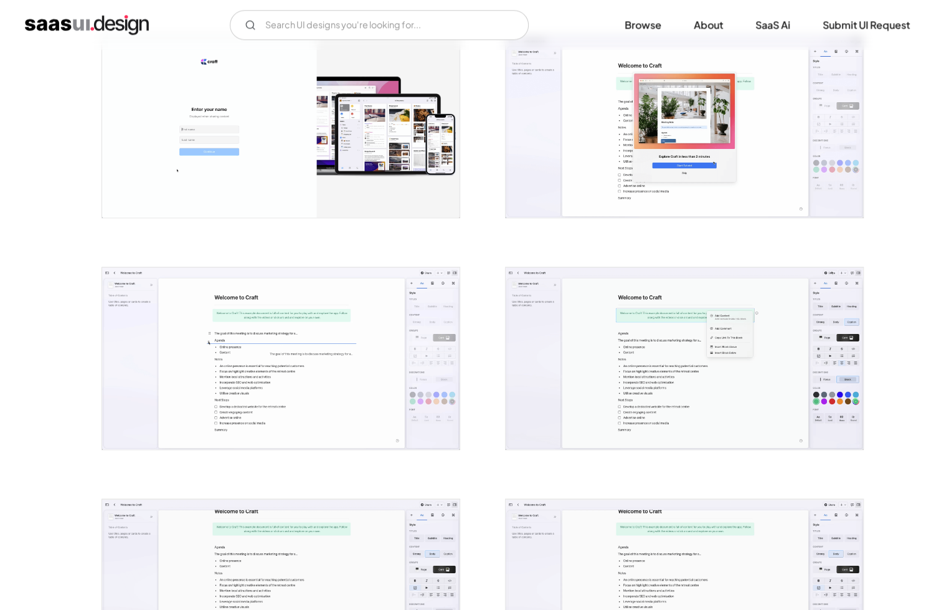
scroll to position [809, 0]
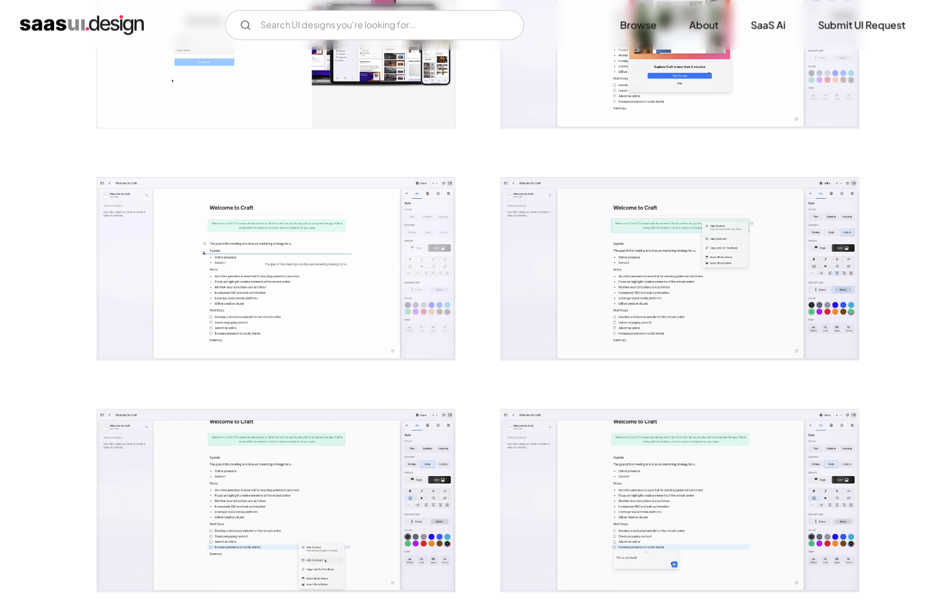
click at [539, 274] on img "open lightbox" at bounding box center [679, 268] width 357 height 182
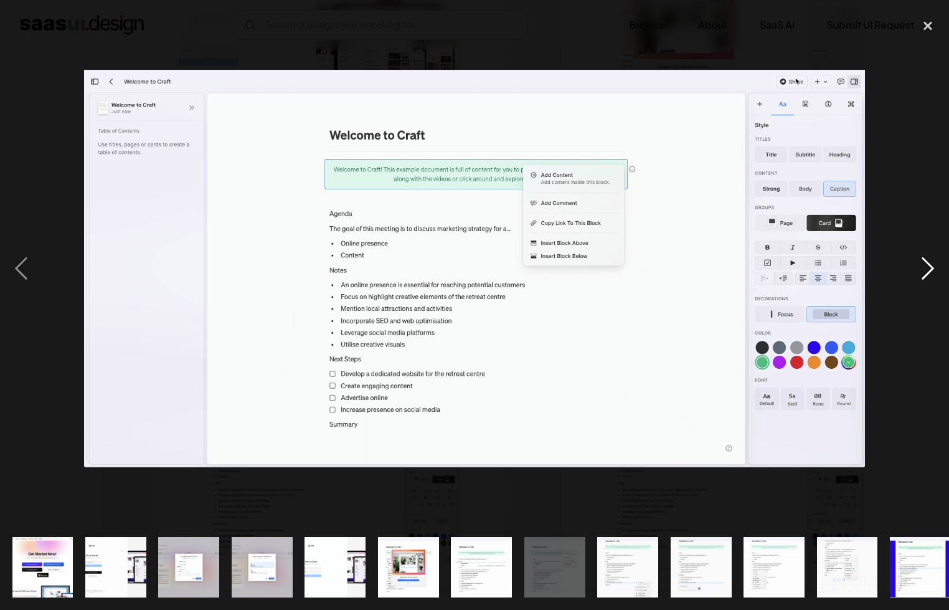
click at [918, 268] on div "next image" at bounding box center [928, 268] width 42 height 512
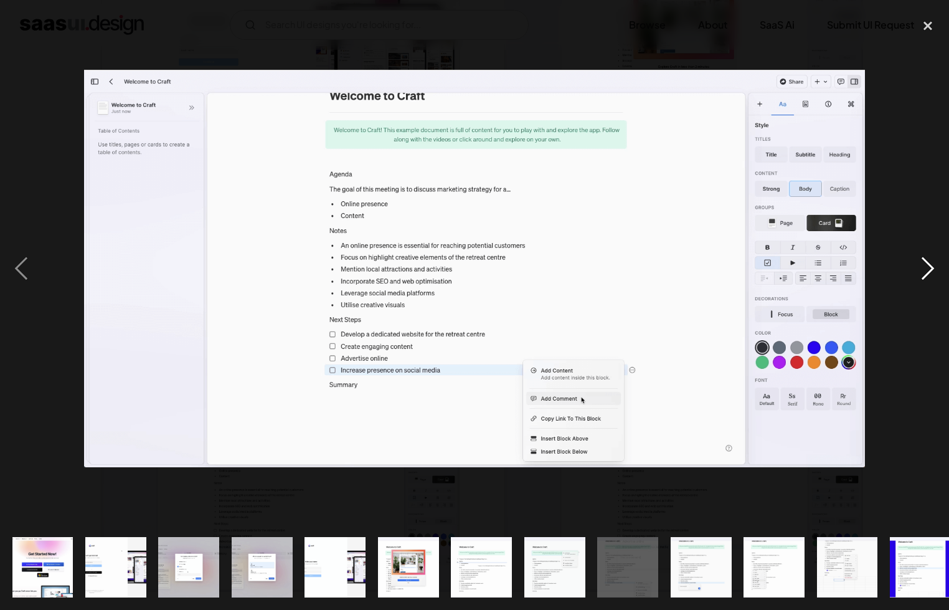
click at [918, 268] on div "next image" at bounding box center [928, 268] width 42 height 512
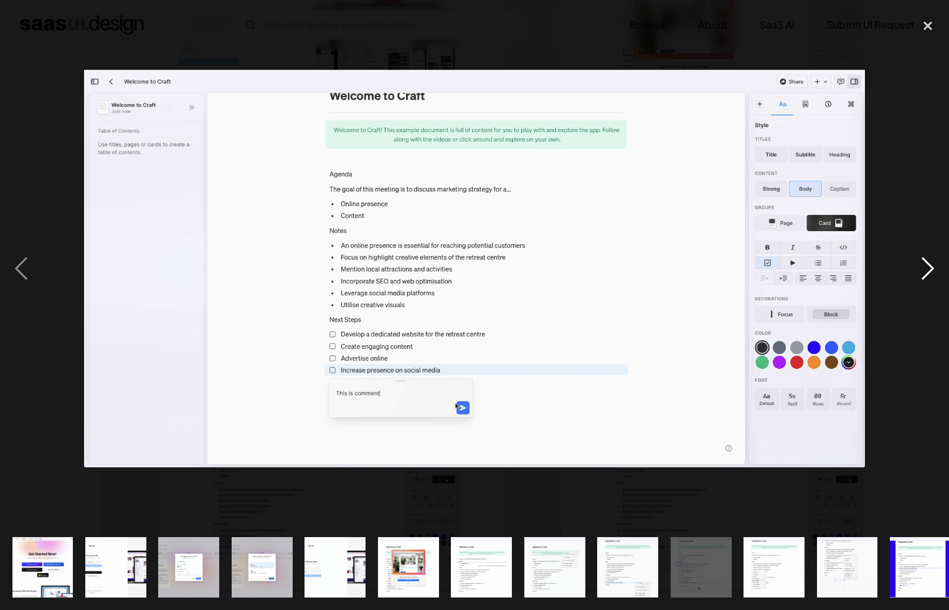
click at [918, 267] on div "next image" at bounding box center [928, 268] width 42 height 512
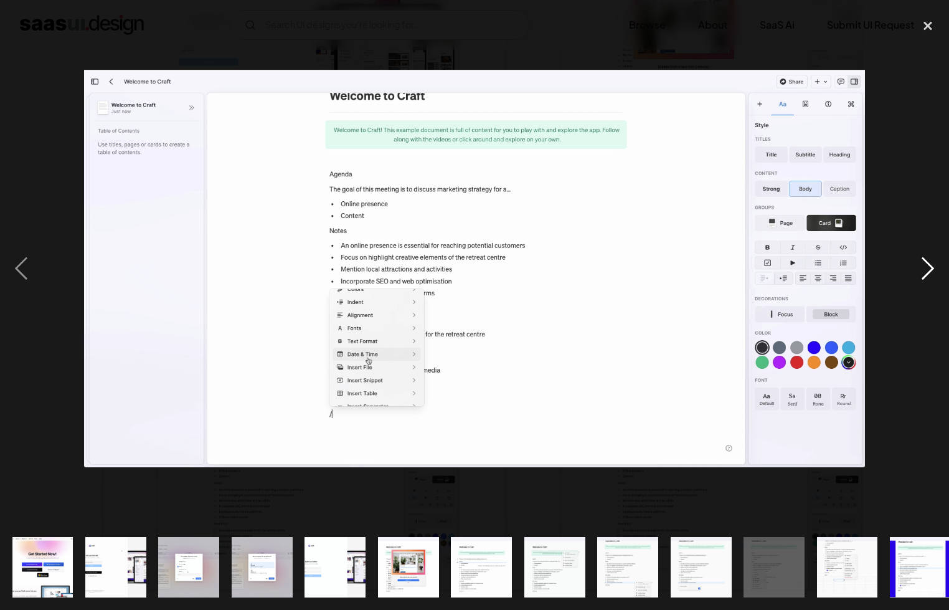
click at [918, 267] on div "next image" at bounding box center [928, 268] width 42 height 512
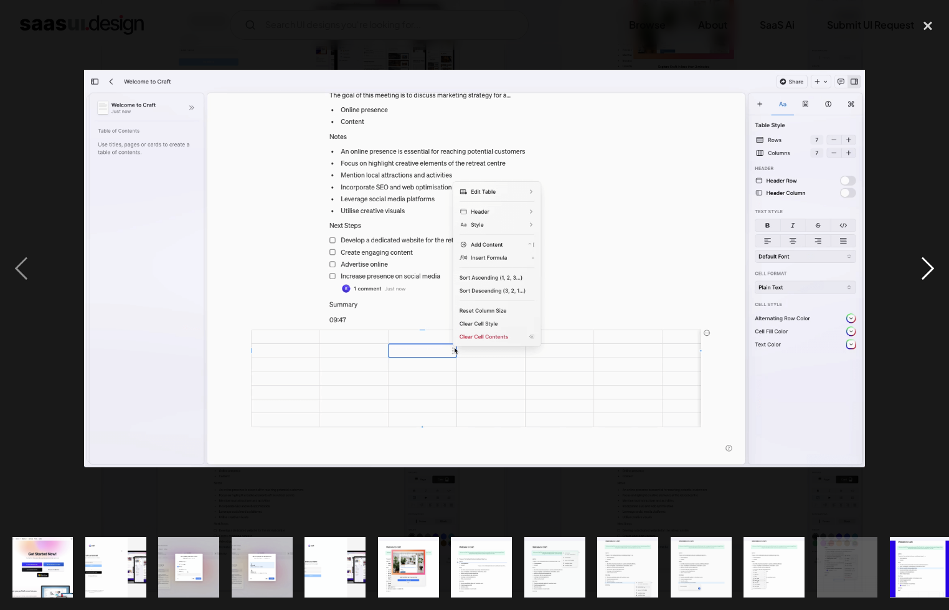
click at [918, 267] on div "next image" at bounding box center [928, 268] width 42 height 512
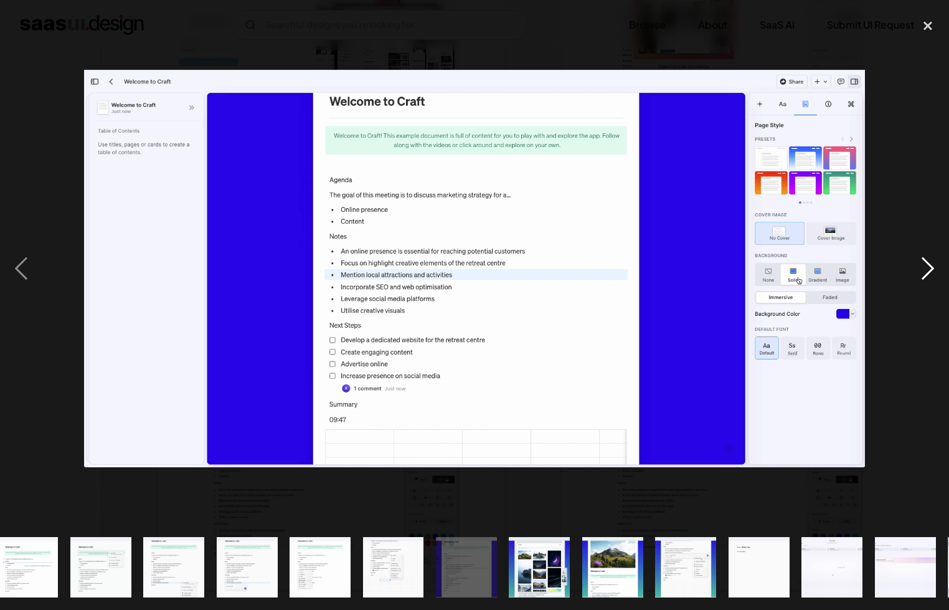
click at [918, 267] on div "next image" at bounding box center [928, 268] width 42 height 512
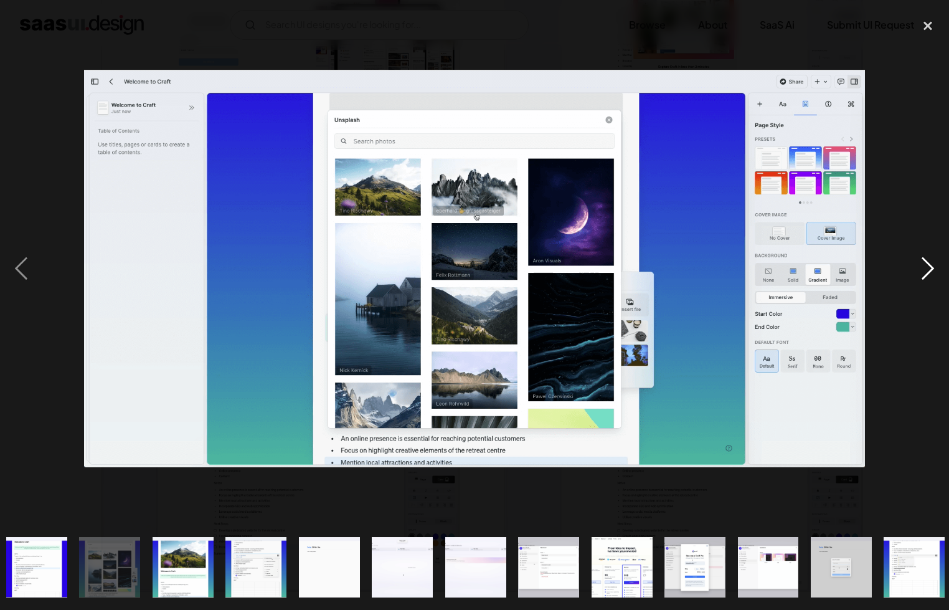
scroll to position [0, 884]
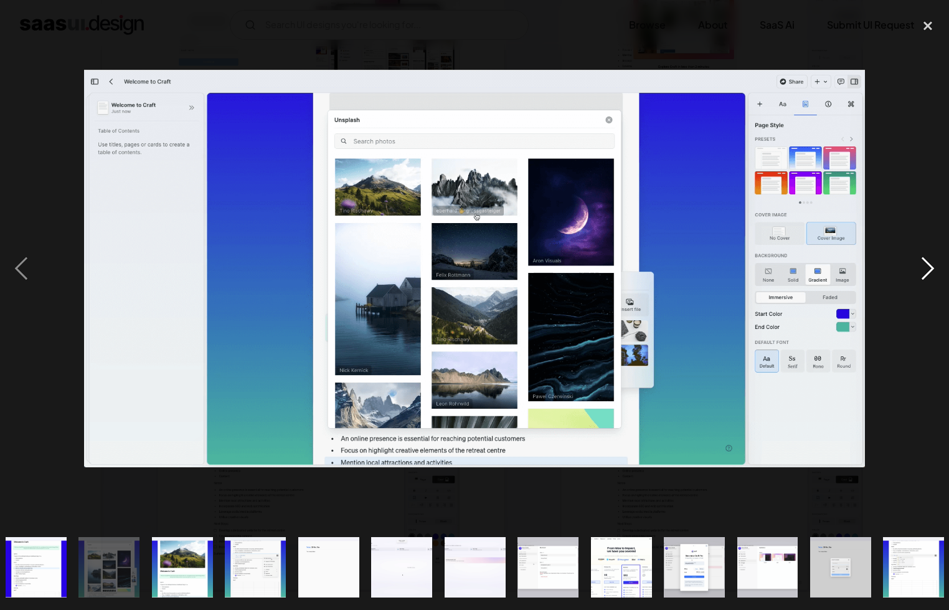
click at [918, 267] on div "next image" at bounding box center [928, 268] width 42 height 512
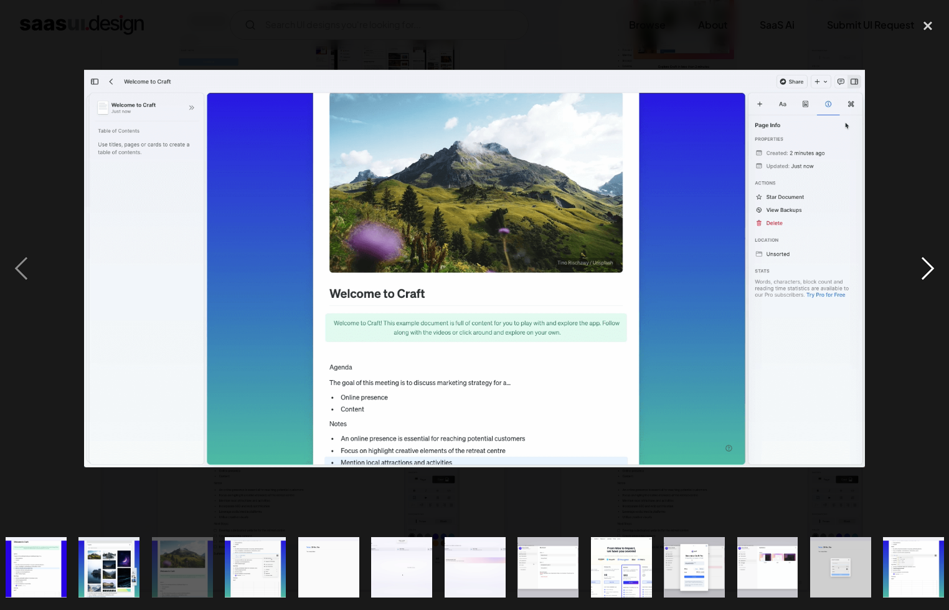
click at [918, 267] on div "next image" at bounding box center [928, 268] width 42 height 512
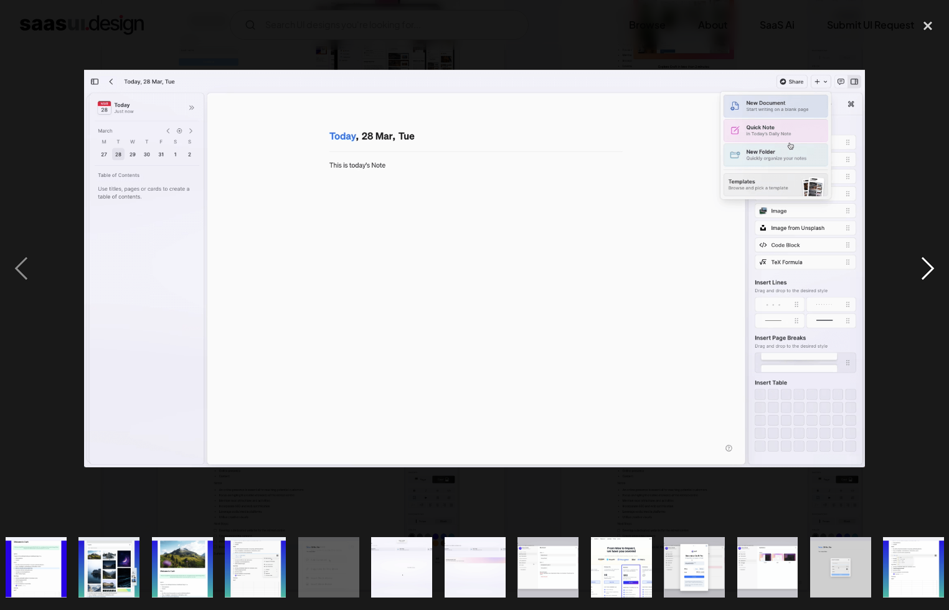
click at [918, 267] on div "next image" at bounding box center [928, 268] width 42 height 512
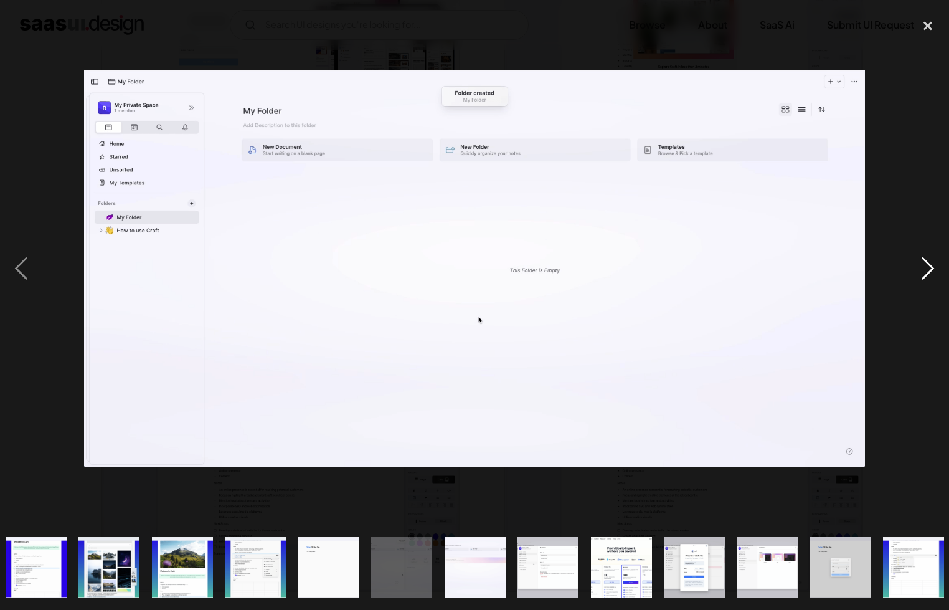
click at [918, 267] on div "next image" at bounding box center [928, 268] width 42 height 512
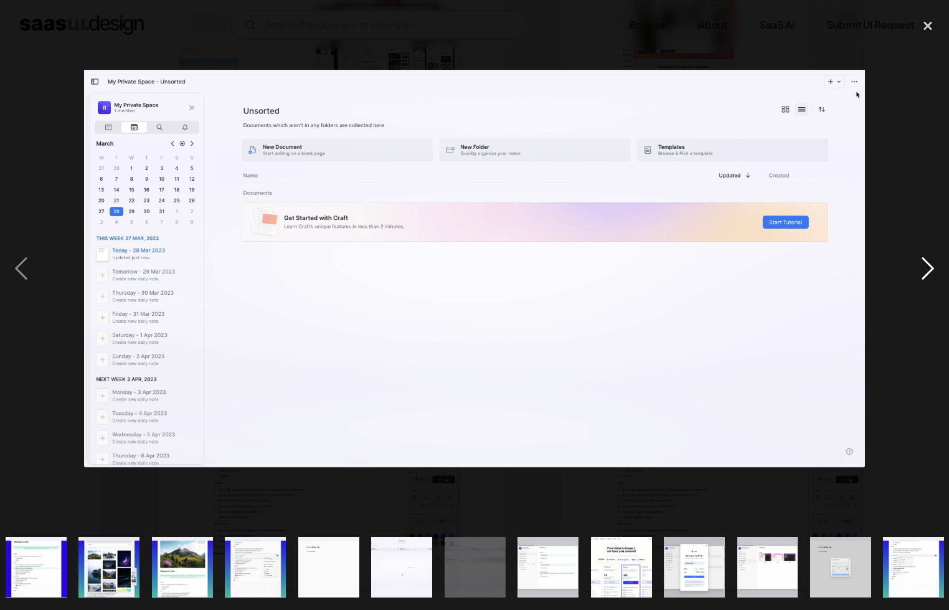
click at [918, 267] on div "next image" at bounding box center [928, 268] width 42 height 512
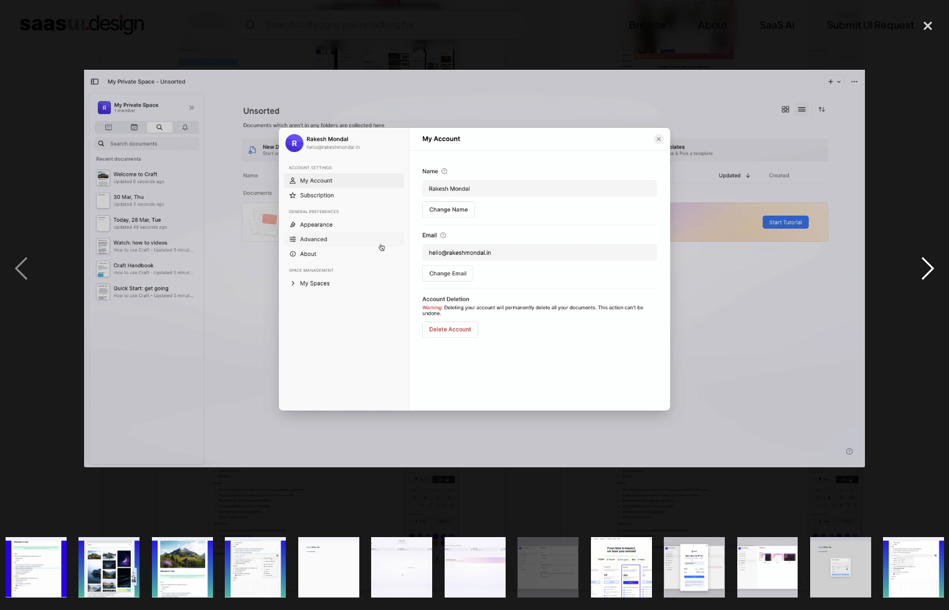
click at [918, 267] on div "next image" at bounding box center [928, 268] width 42 height 512
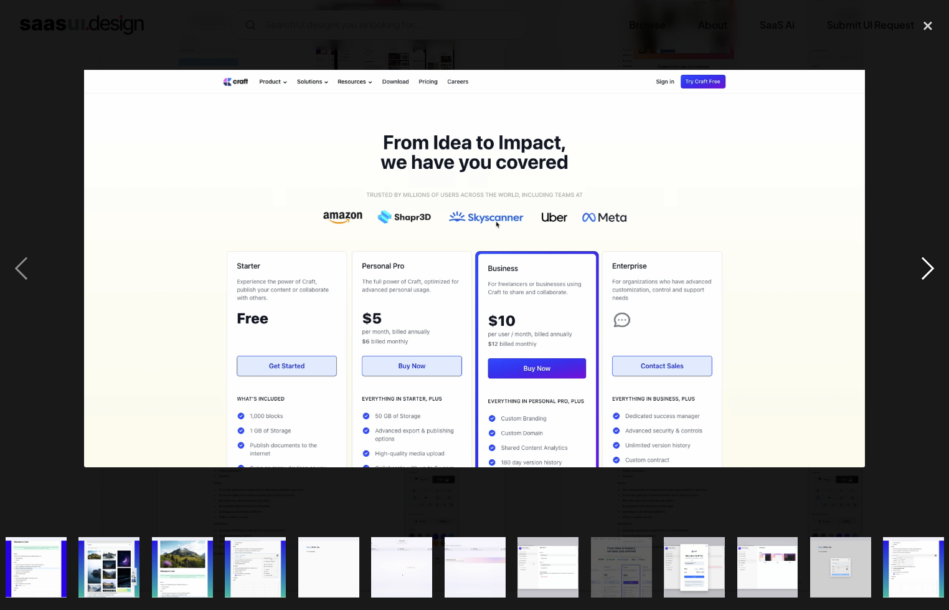
click at [918, 267] on div "next image" at bounding box center [928, 268] width 42 height 512
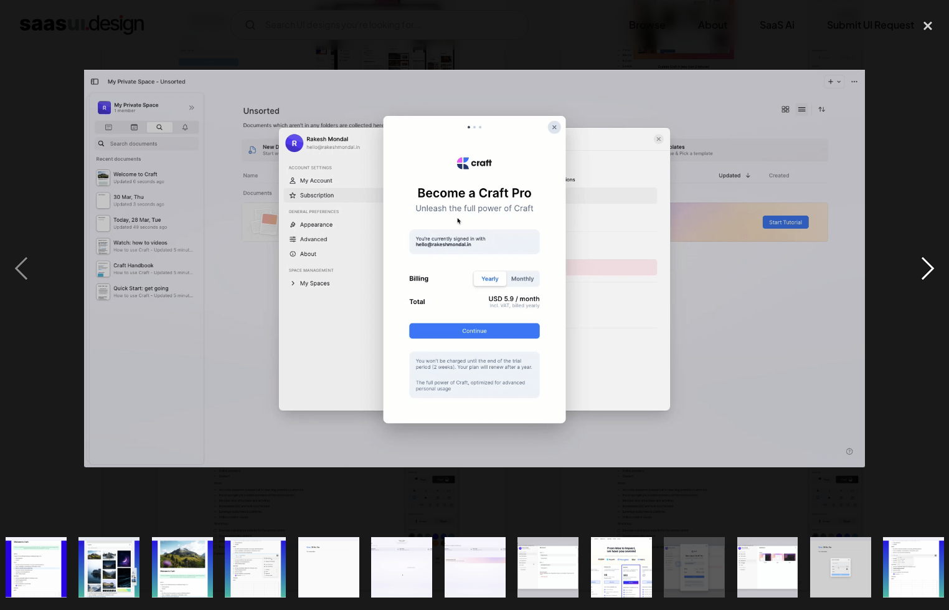
click at [918, 267] on div "next image" at bounding box center [928, 268] width 42 height 512
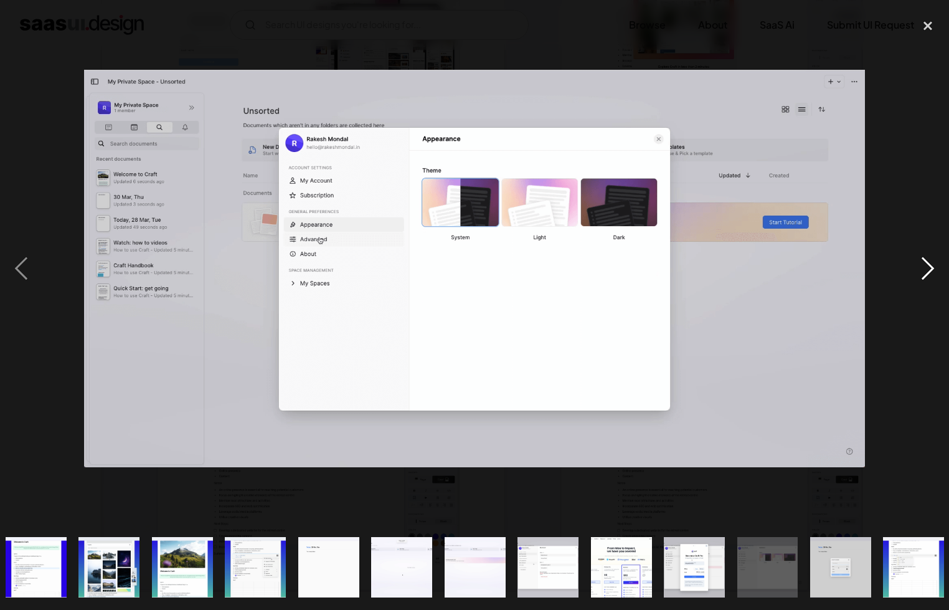
click at [918, 267] on div "next image" at bounding box center [928, 268] width 42 height 512
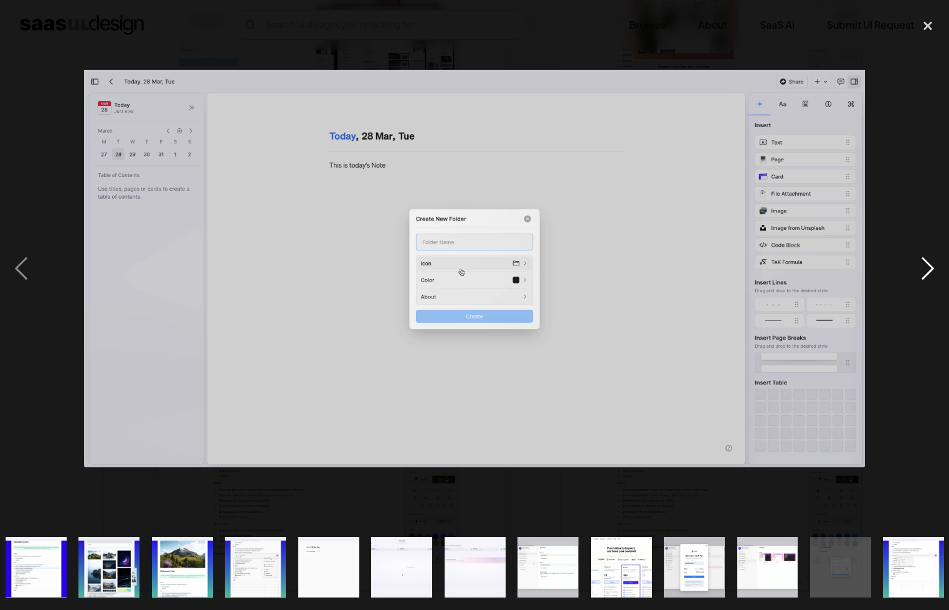
click at [918, 267] on div "next image" at bounding box center [928, 268] width 42 height 512
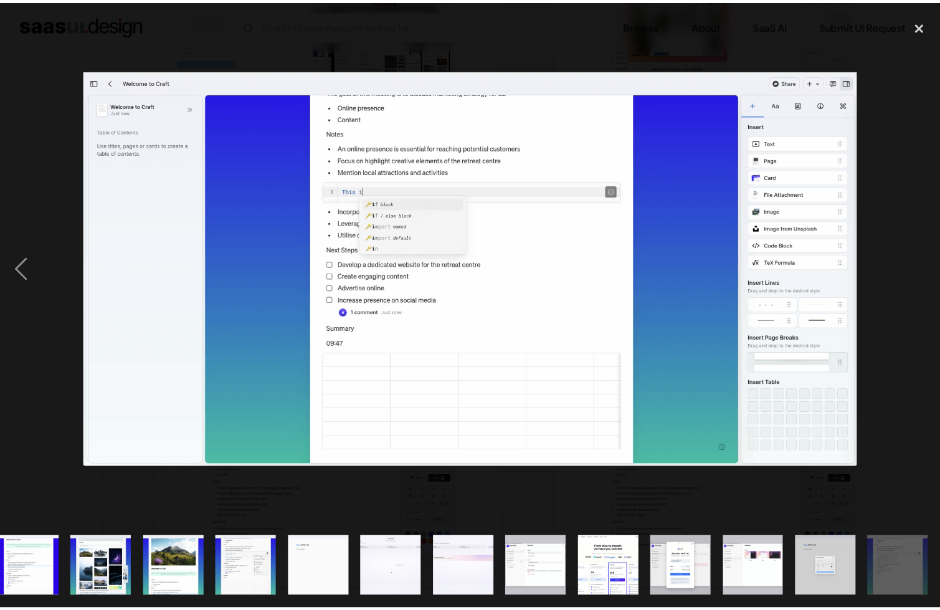
scroll to position [0, 892]
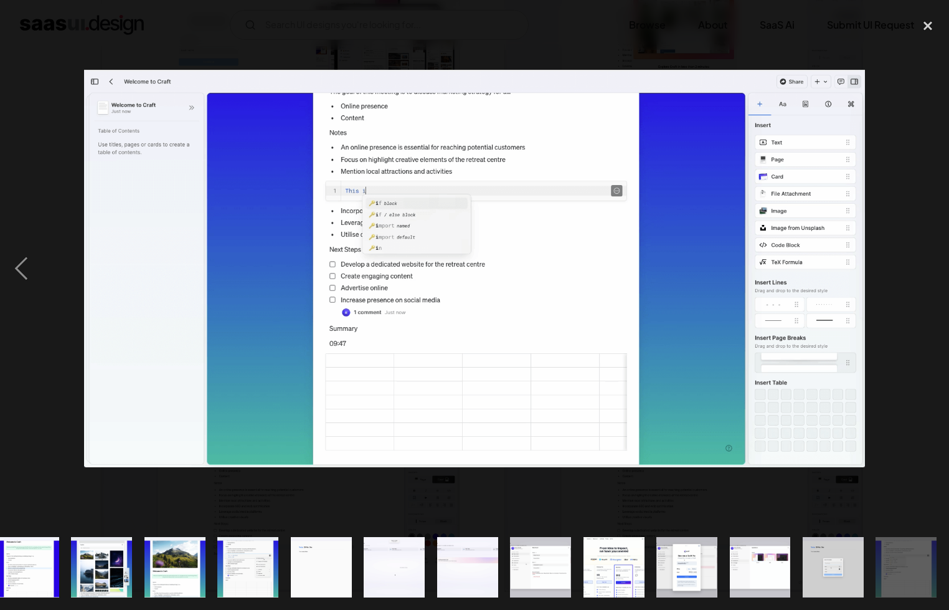
click at [918, 267] on div "next image" at bounding box center [928, 268] width 42 height 512
click at [932, 36] on div "close lightbox" at bounding box center [928, 25] width 42 height 27
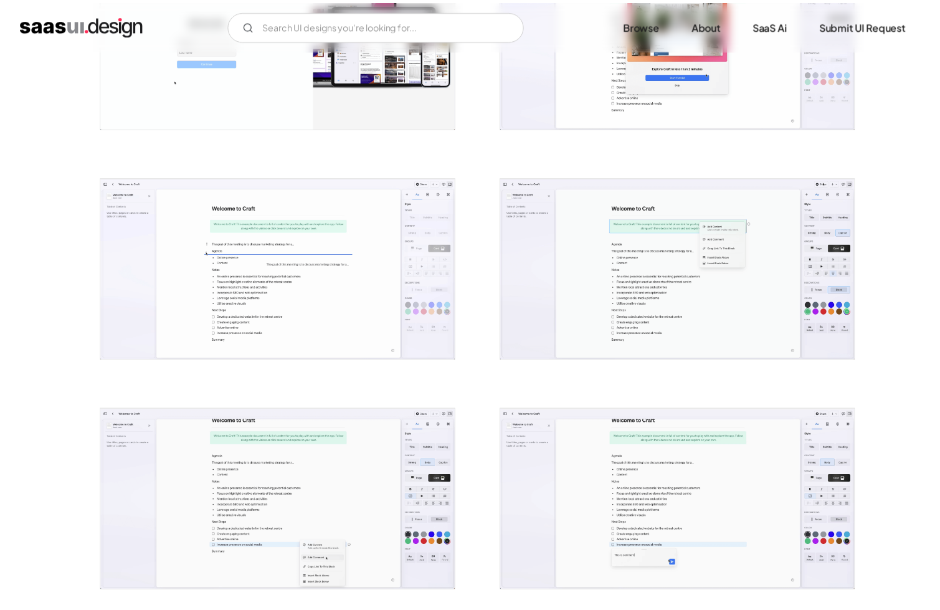
scroll to position [0, 0]
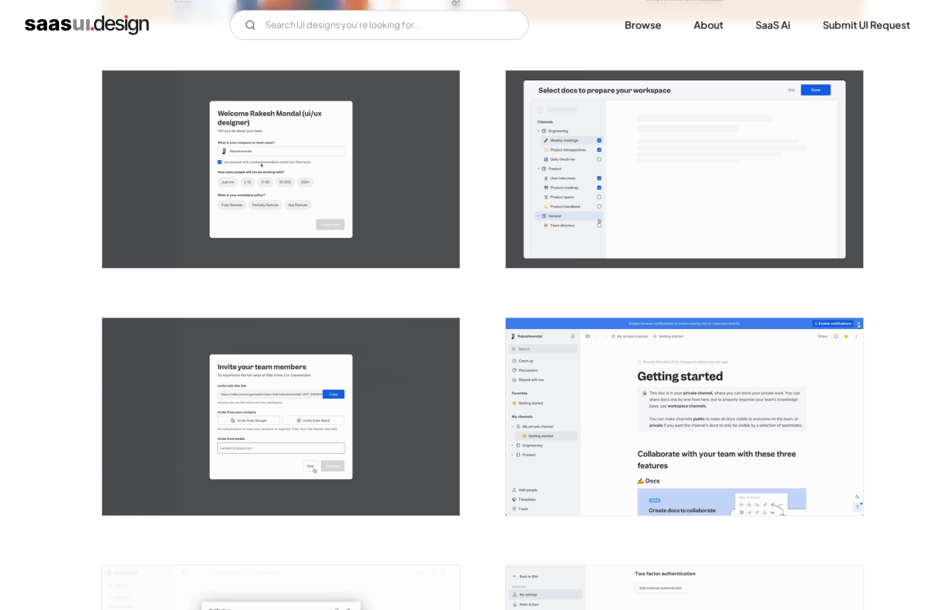
scroll to position [436, 0]
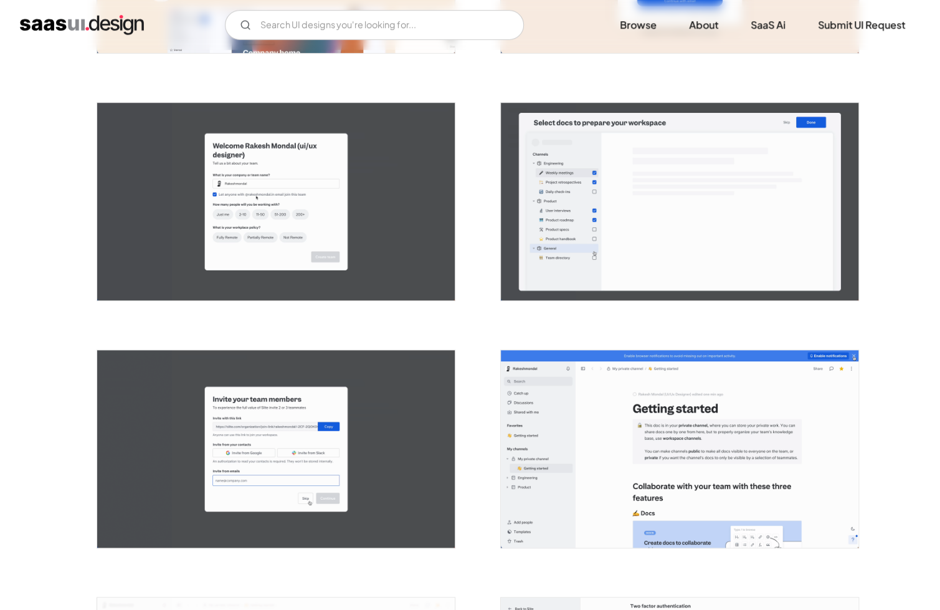
click at [316, 194] on img "open lightbox" at bounding box center [275, 201] width 357 height 197
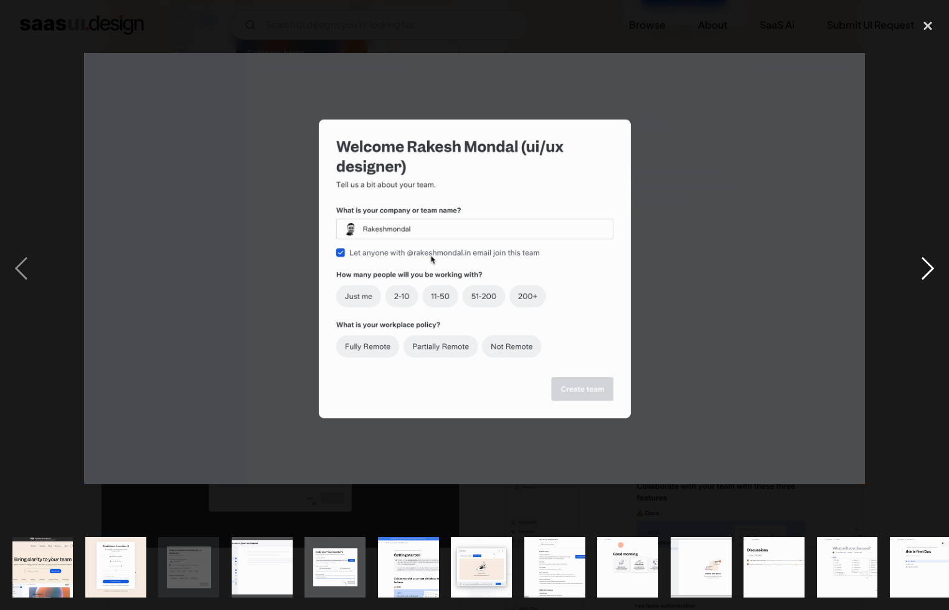
click at [922, 263] on div "next image" at bounding box center [928, 268] width 42 height 512
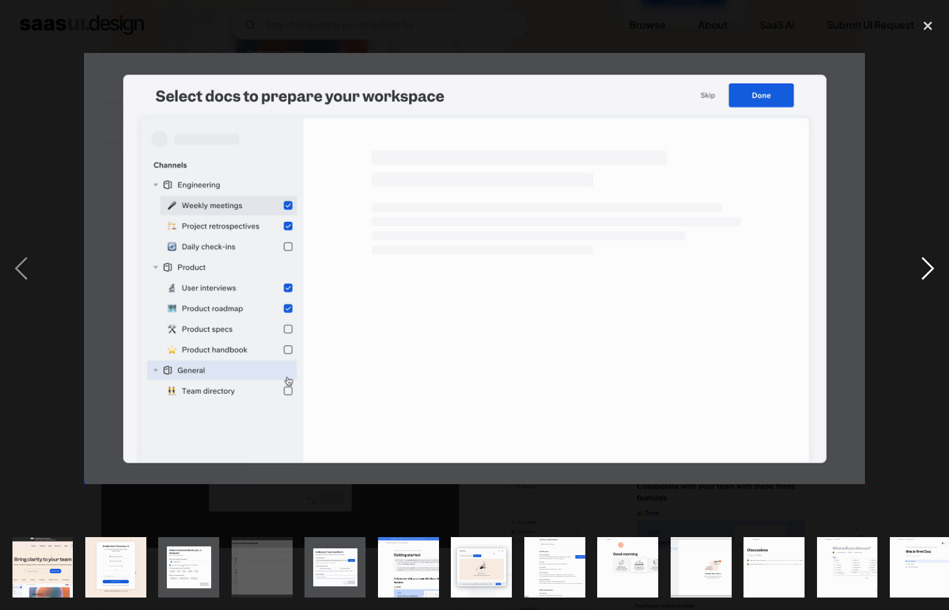
click at [922, 263] on div "next image" at bounding box center [928, 268] width 42 height 512
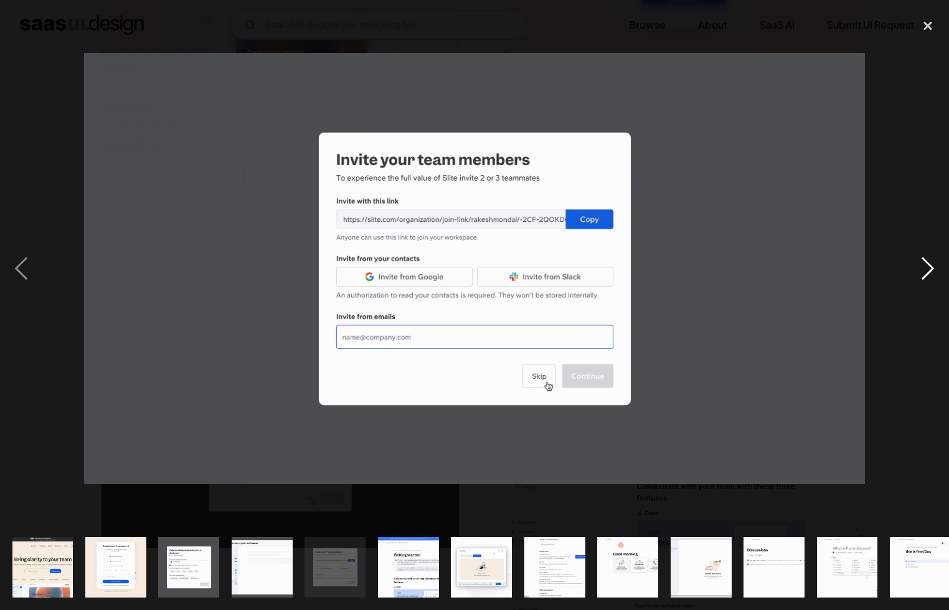
click at [922, 263] on div "next image" at bounding box center [928, 268] width 42 height 512
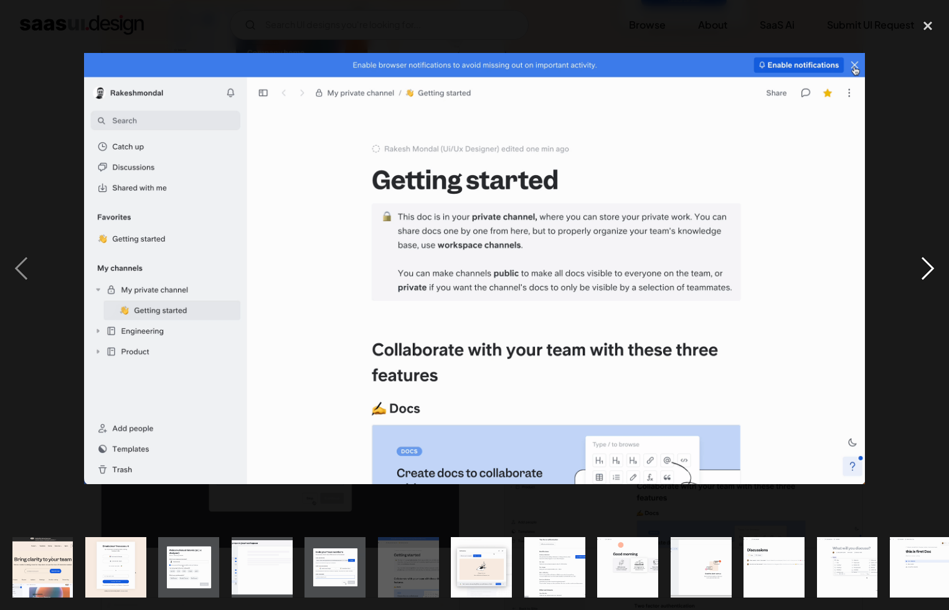
click at [922, 263] on div "next image" at bounding box center [928, 268] width 42 height 512
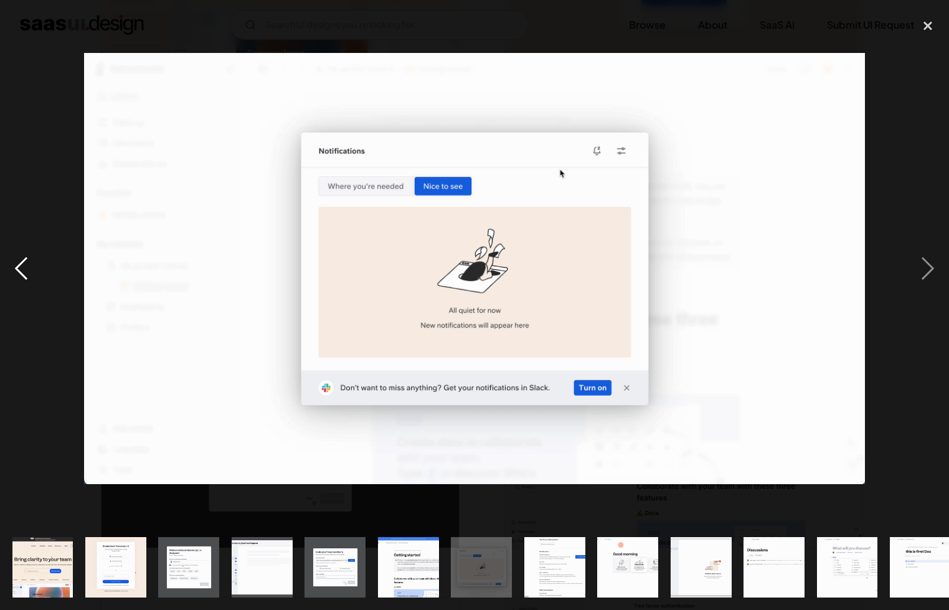
click at [32, 259] on div "previous image" at bounding box center [21, 268] width 42 height 512
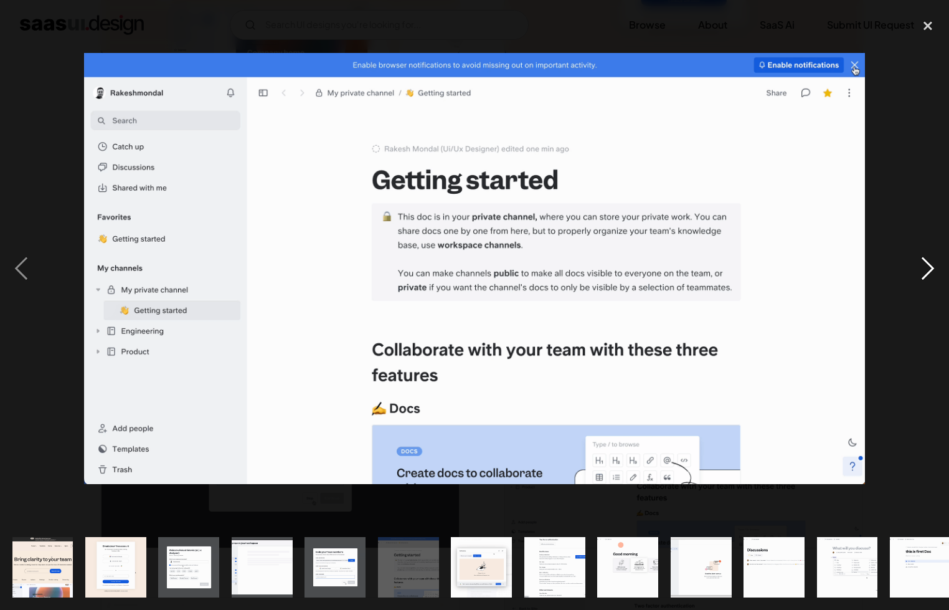
click at [919, 265] on div "next image" at bounding box center [928, 268] width 42 height 512
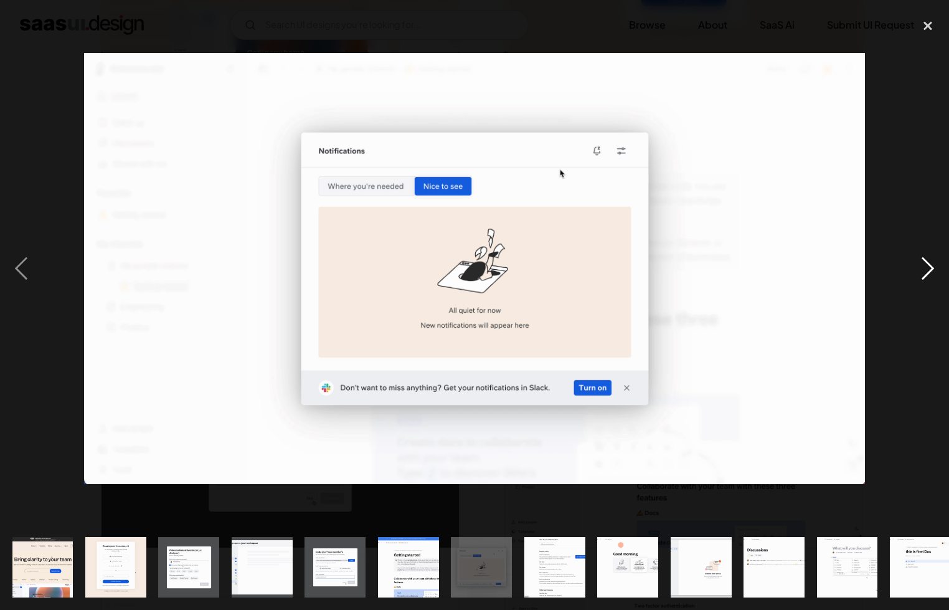
click at [919, 265] on div "next image" at bounding box center [928, 268] width 42 height 512
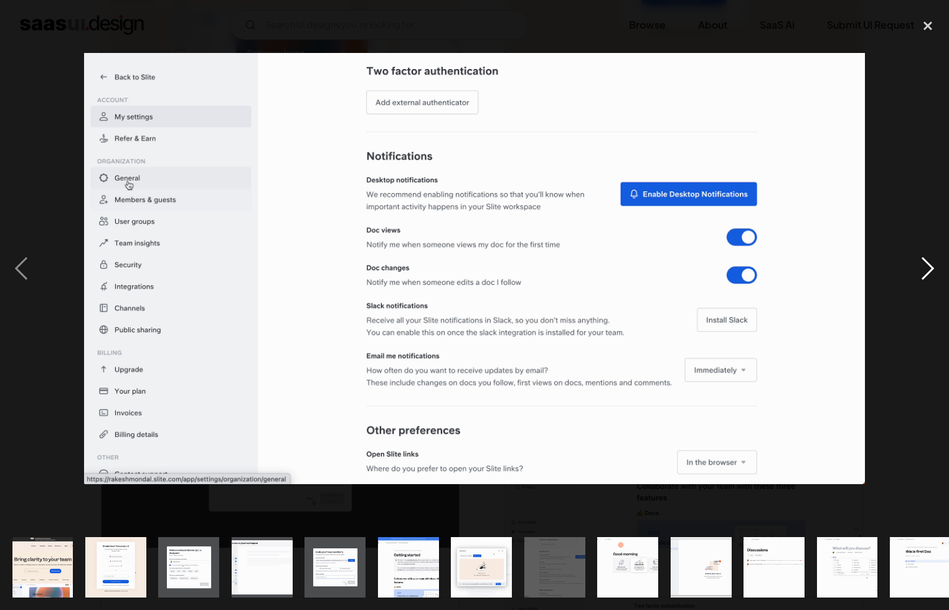
click at [919, 265] on div "next image" at bounding box center [928, 268] width 42 height 512
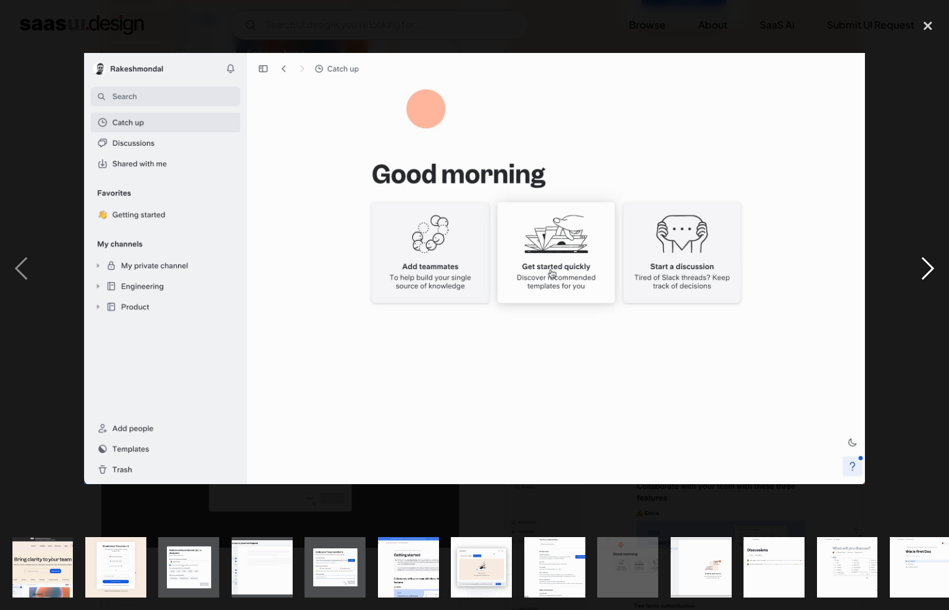
click at [919, 265] on div "next image" at bounding box center [928, 268] width 42 height 512
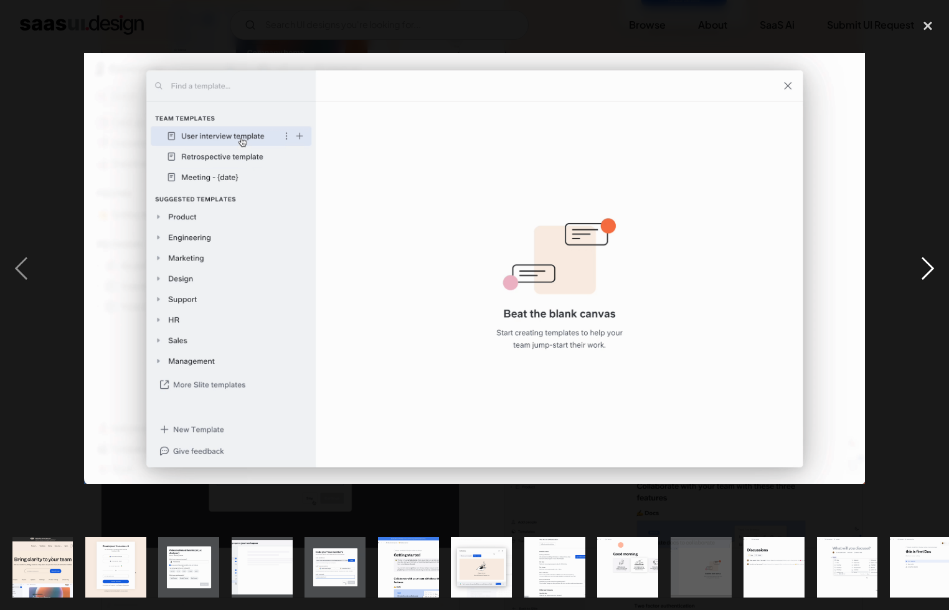
click at [919, 265] on div "next image" at bounding box center [928, 268] width 42 height 512
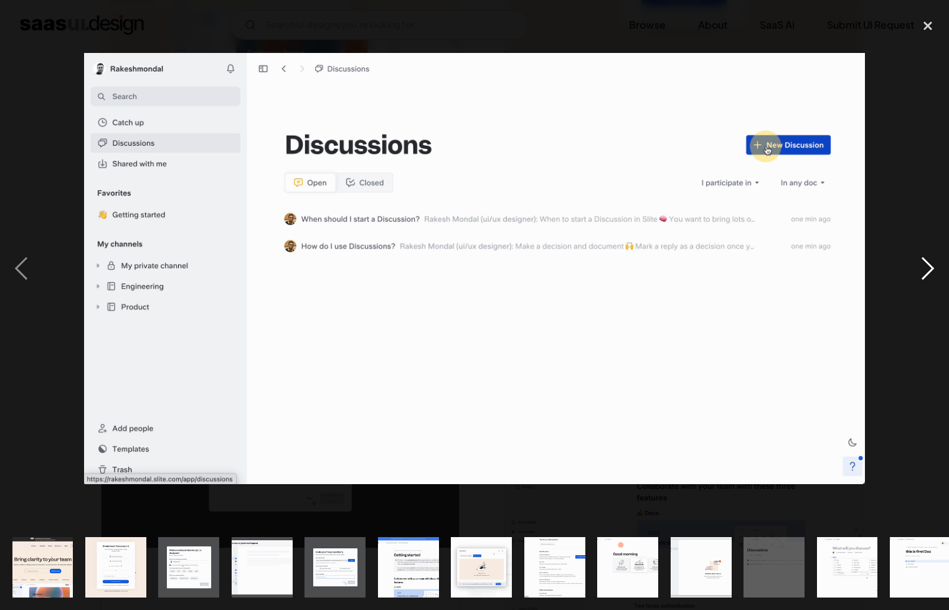
click at [919, 265] on div "next image" at bounding box center [928, 268] width 42 height 512
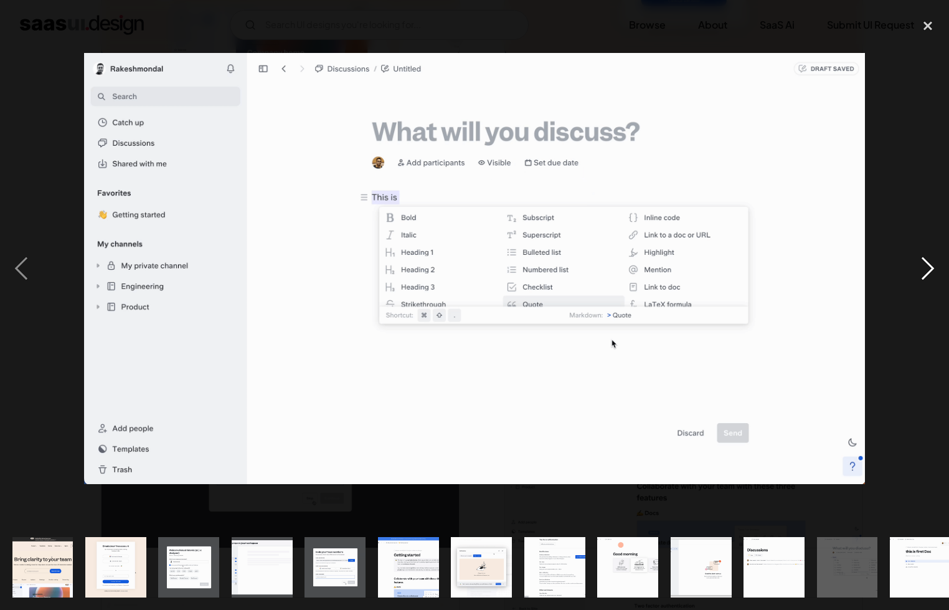
click at [919, 265] on div "next image" at bounding box center [928, 268] width 42 height 512
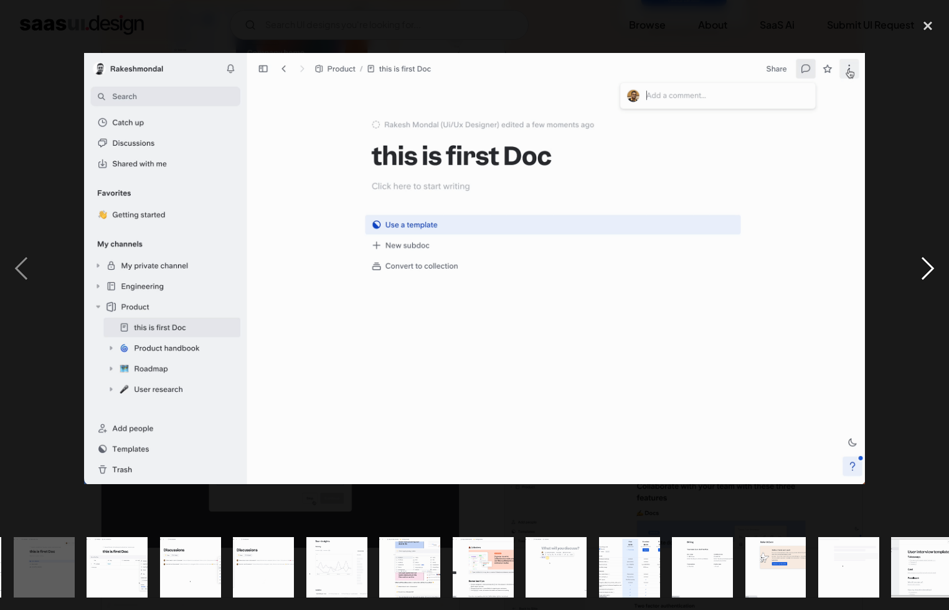
scroll to position [0, 884]
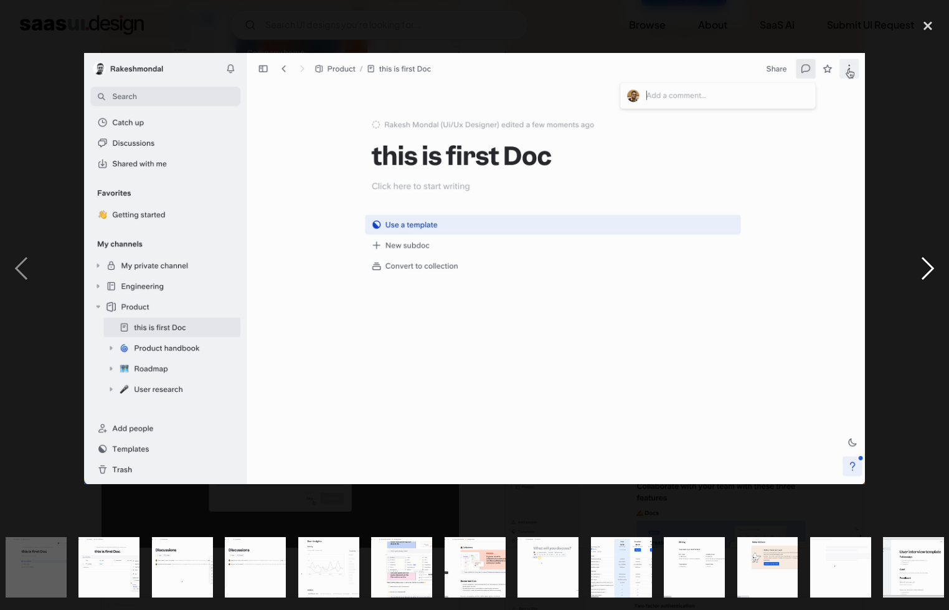
click at [919, 265] on div "next image" at bounding box center [928, 268] width 42 height 512
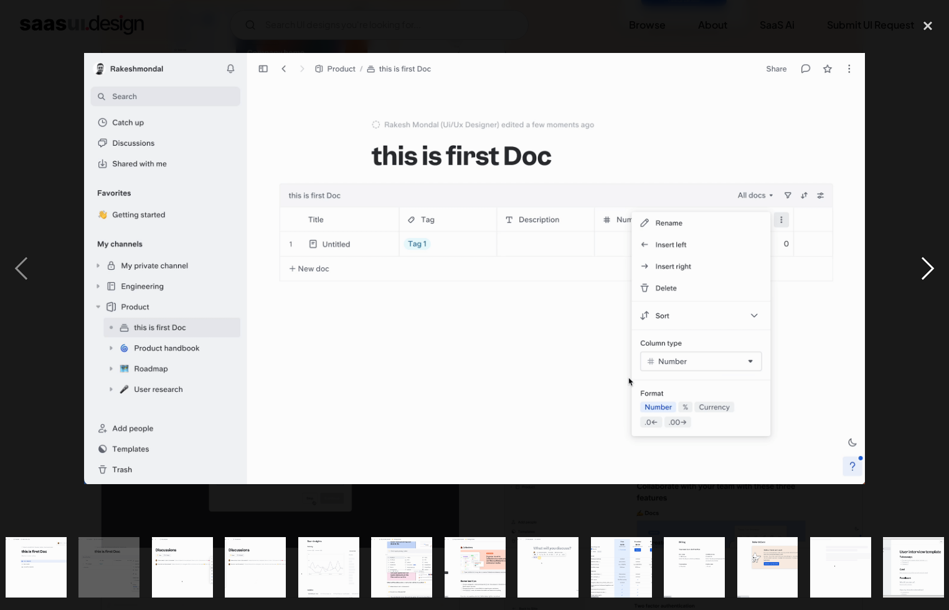
click at [919, 265] on div "next image" at bounding box center [928, 268] width 42 height 512
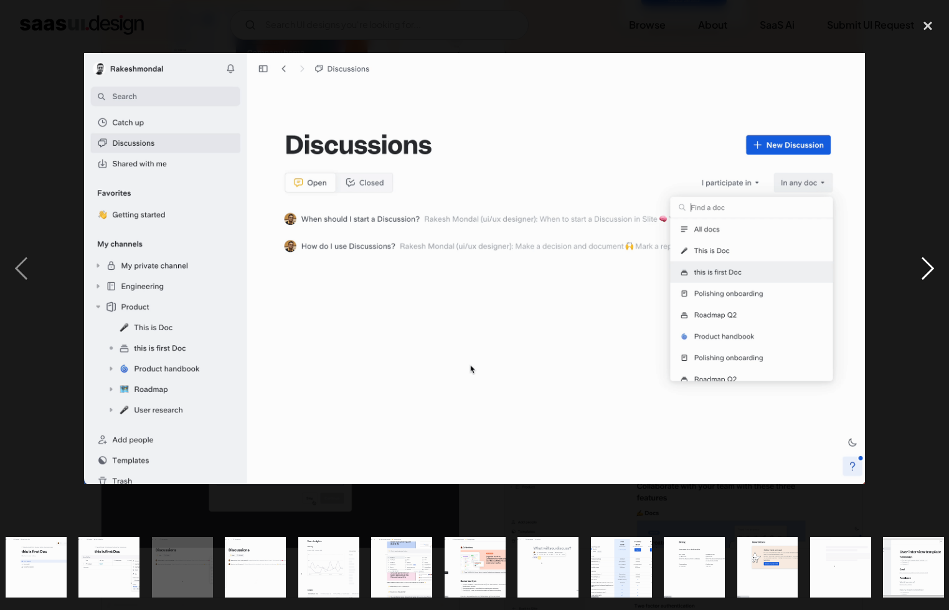
click at [919, 265] on div "next image" at bounding box center [928, 268] width 42 height 512
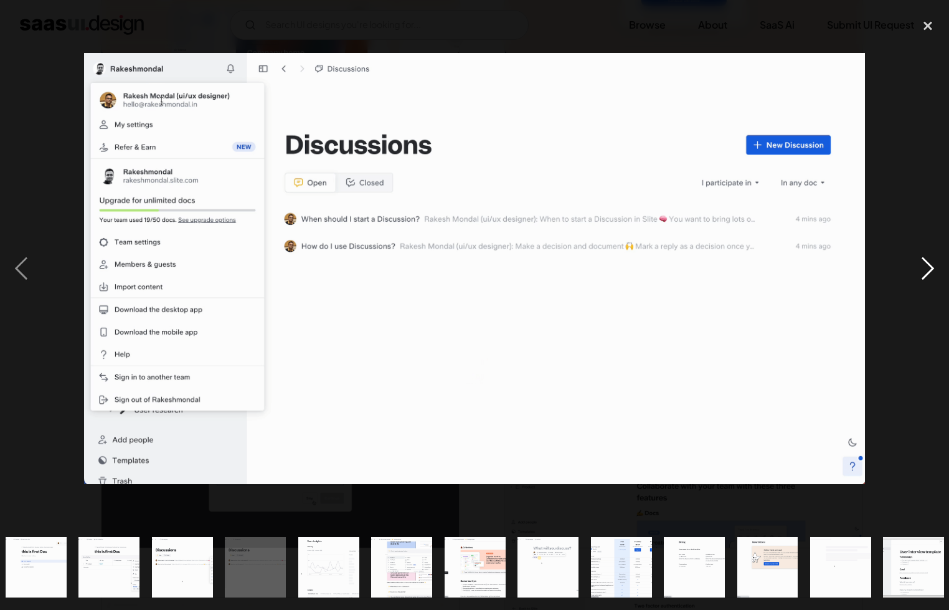
click at [919, 265] on div "next image" at bounding box center [928, 268] width 42 height 512
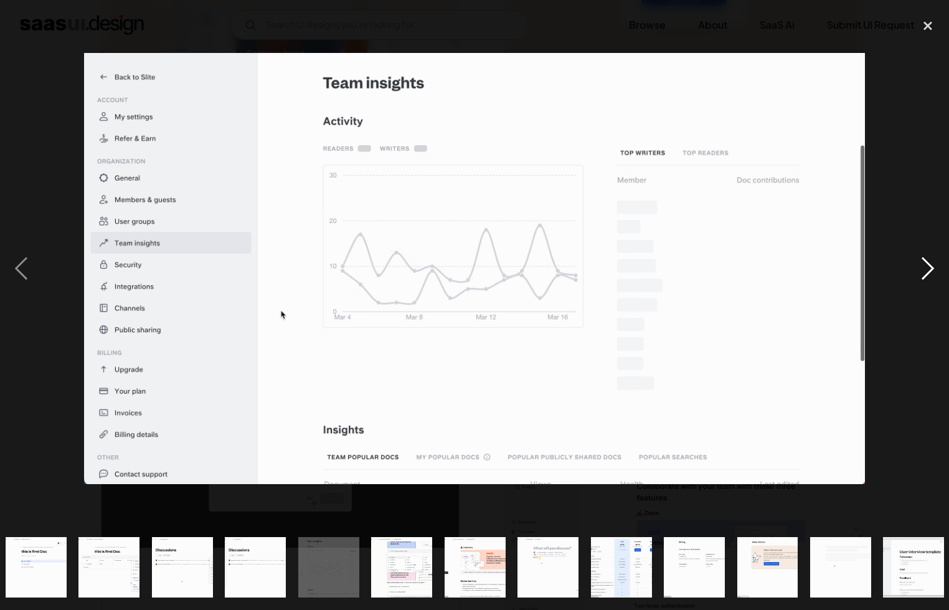
click at [919, 265] on div "next image" at bounding box center [928, 268] width 42 height 512
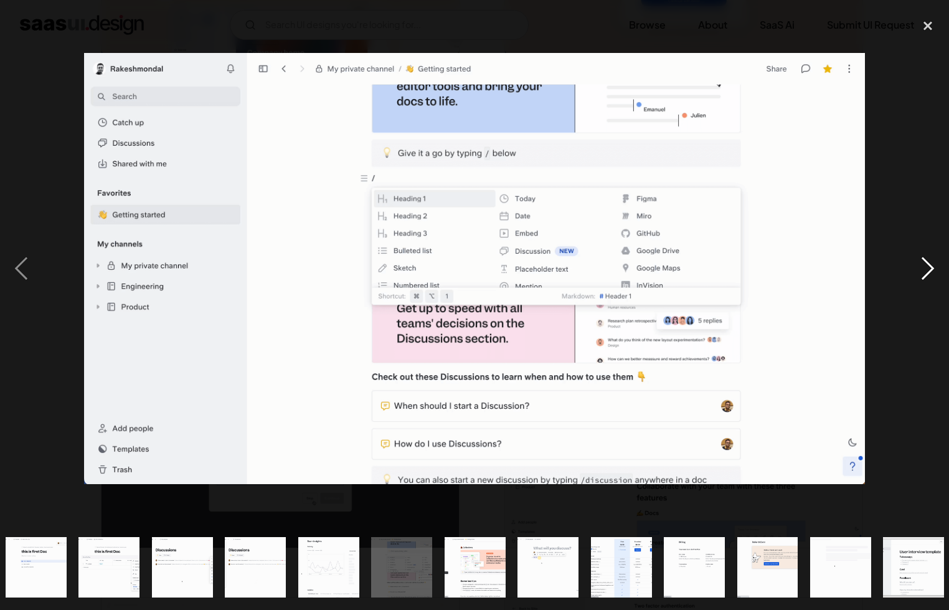
click at [920, 266] on div "next image" at bounding box center [928, 268] width 42 height 512
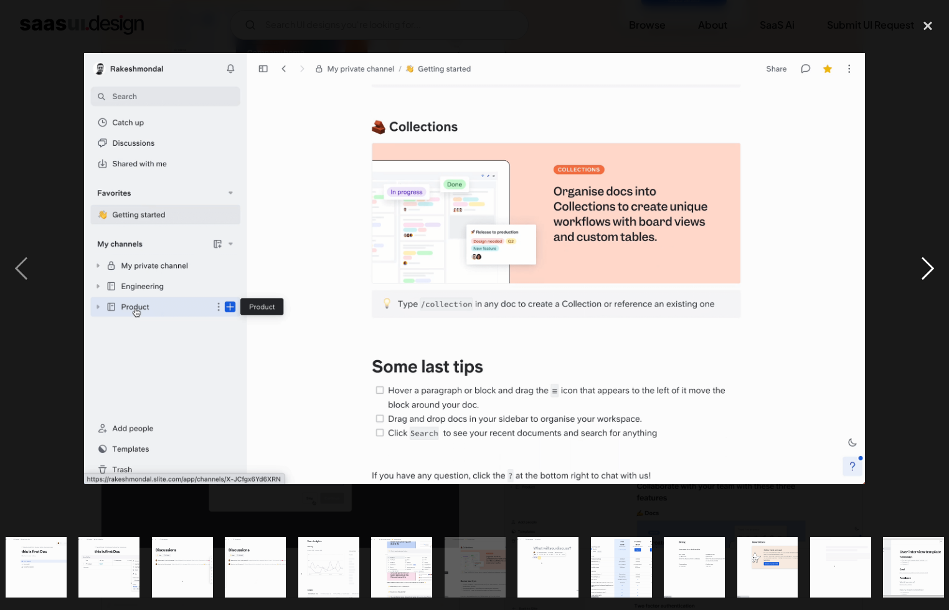
click at [920, 266] on div "next image" at bounding box center [928, 268] width 42 height 512
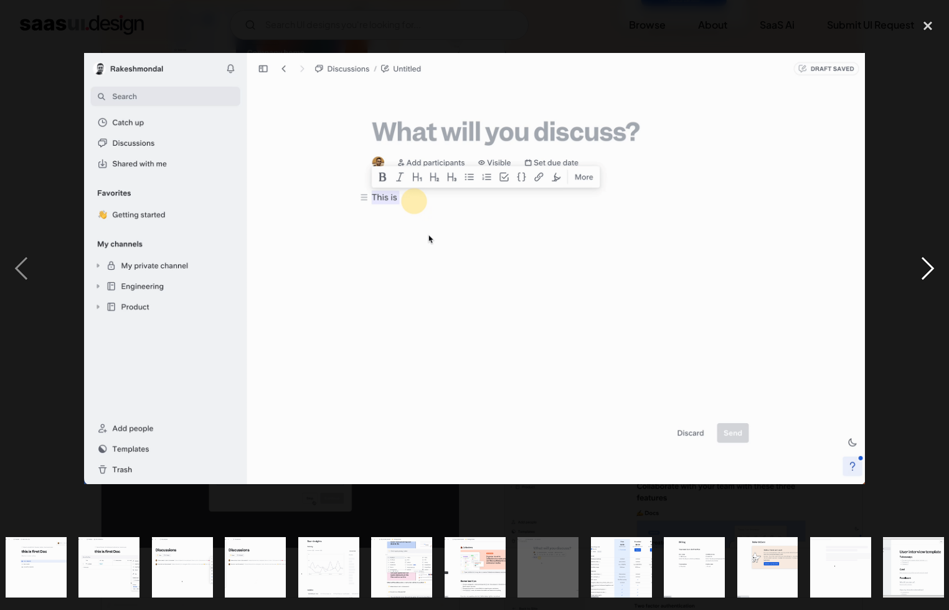
click at [918, 268] on div "next image" at bounding box center [928, 268] width 42 height 512
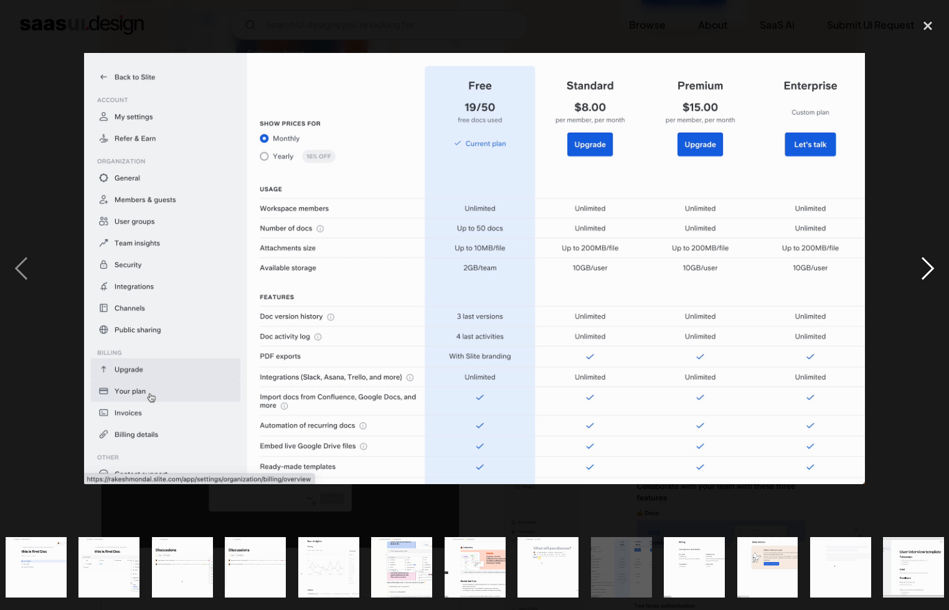
click at [918, 268] on div "next image" at bounding box center [928, 268] width 42 height 512
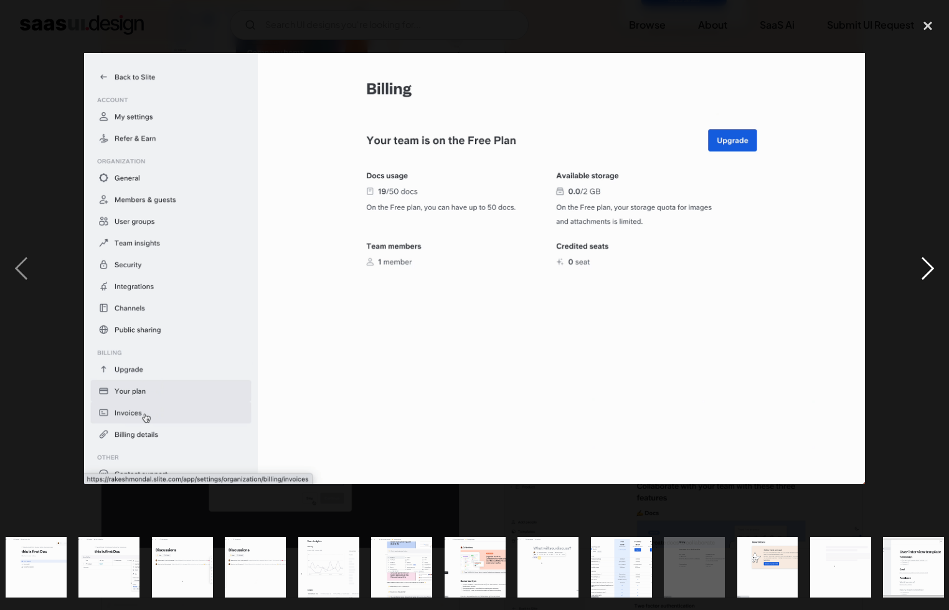
click at [918, 268] on div "next image" at bounding box center [928, 268] width 42 height 512
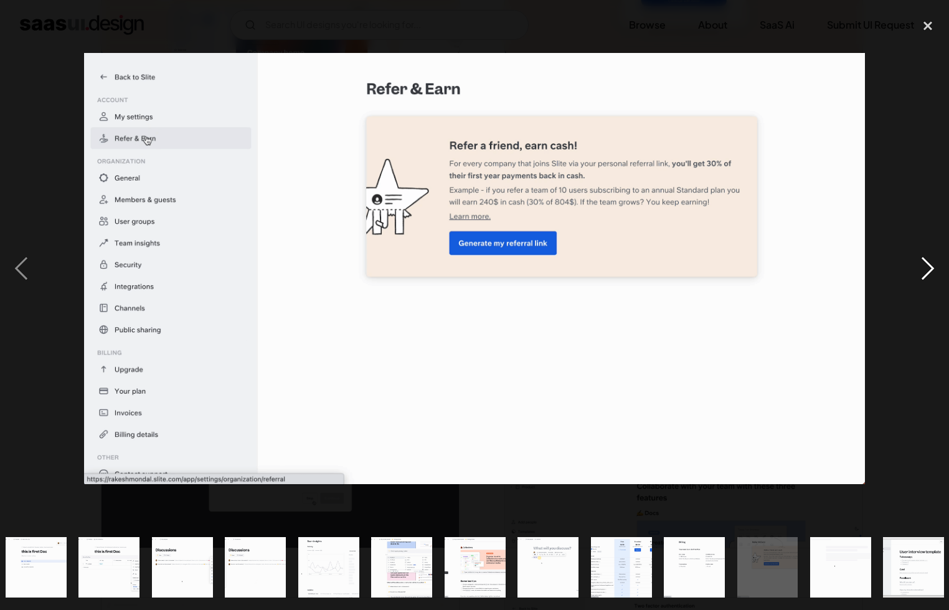
click at [918, 268] on div "next image" at bounding box center [928, 268] width 42 height 512
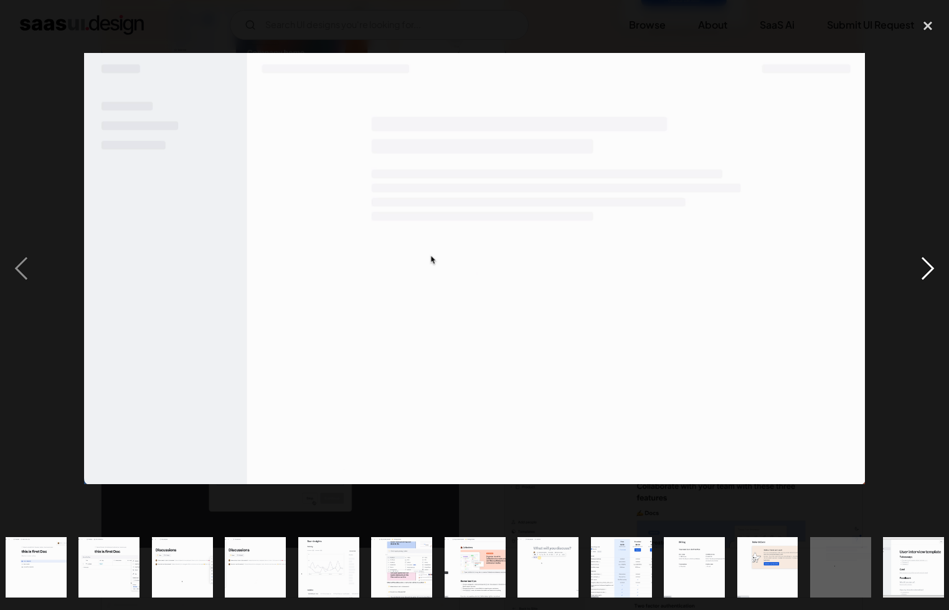
click at [917, 268] on div "next image" at bounding box center [928, 268] width 42 height 512
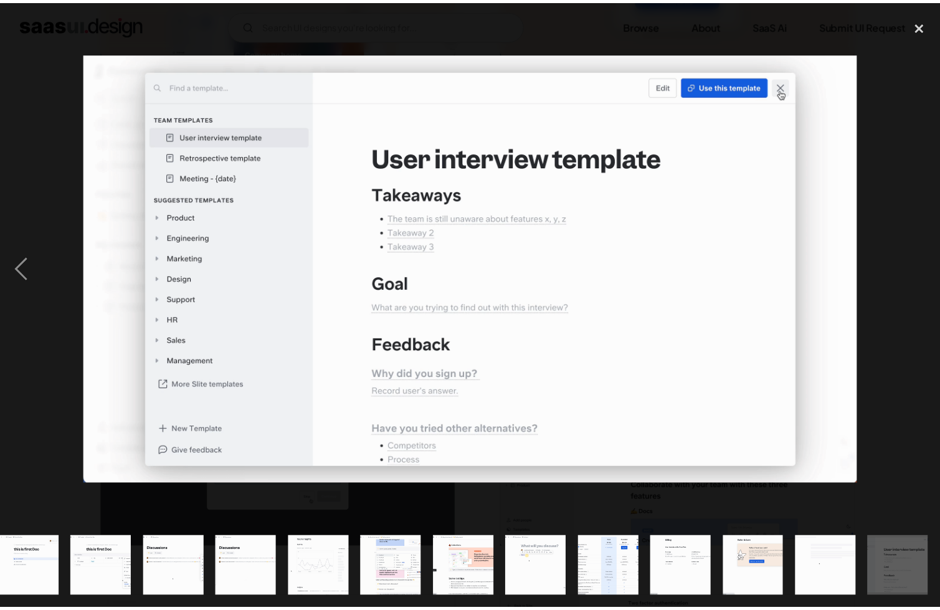
scroll to position [0, 892]
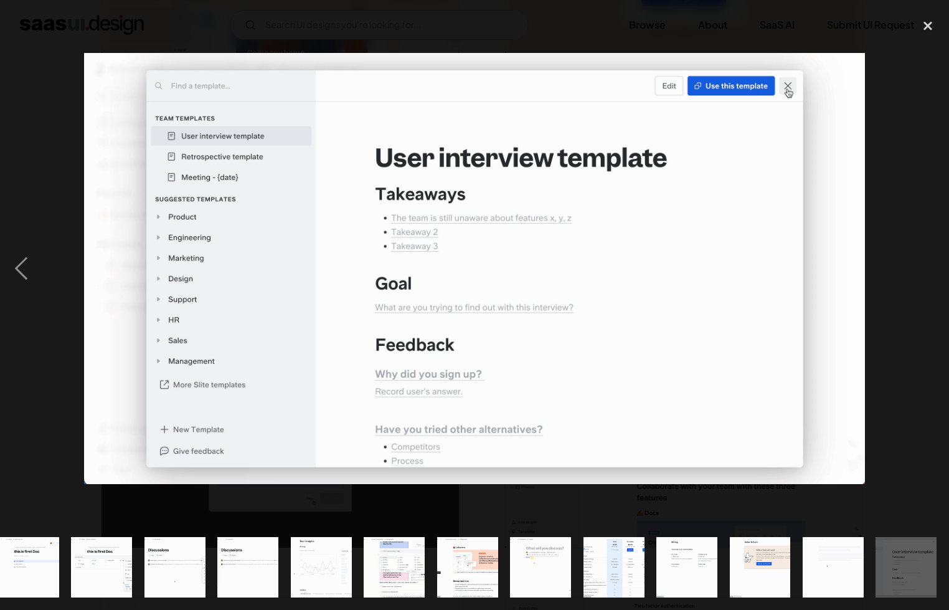
click at [917, 268] on div "next image" at bounding box center [928, 268] width 42 height 512
click at [927, 25] on div "close lightbox" at bounding box center [928, 25] width 42 height 27
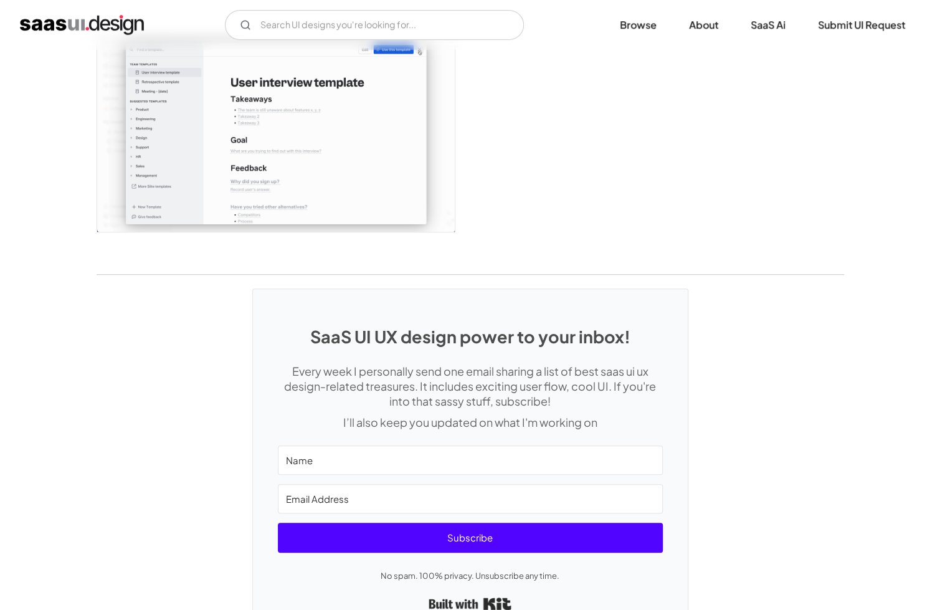
scroll to position [3292, 0]
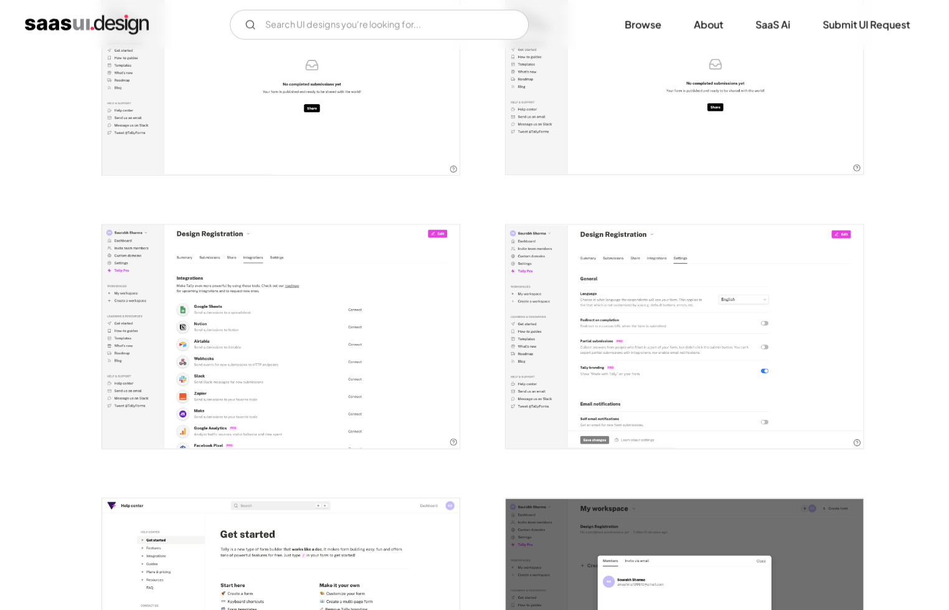
scroll to position [1743, 0]
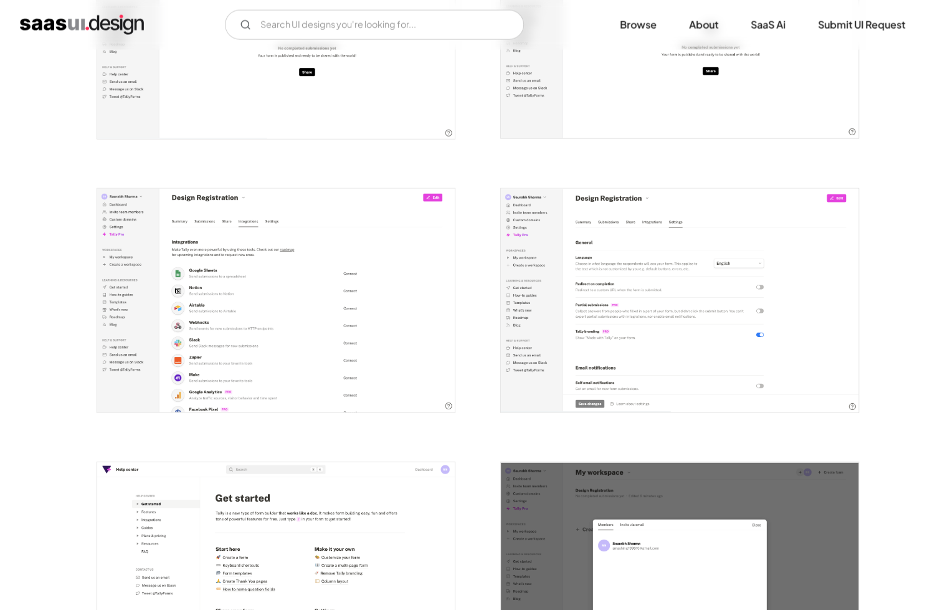
click at [674, 322] on img "open lightbox" at bounding box center [679, 301] width 357 height 224
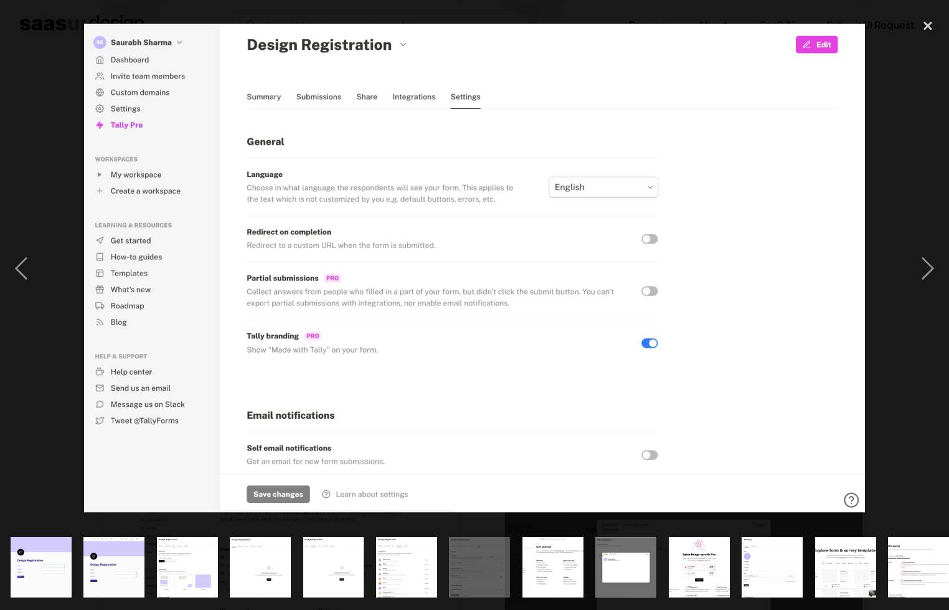
scroll to position [0, 527]
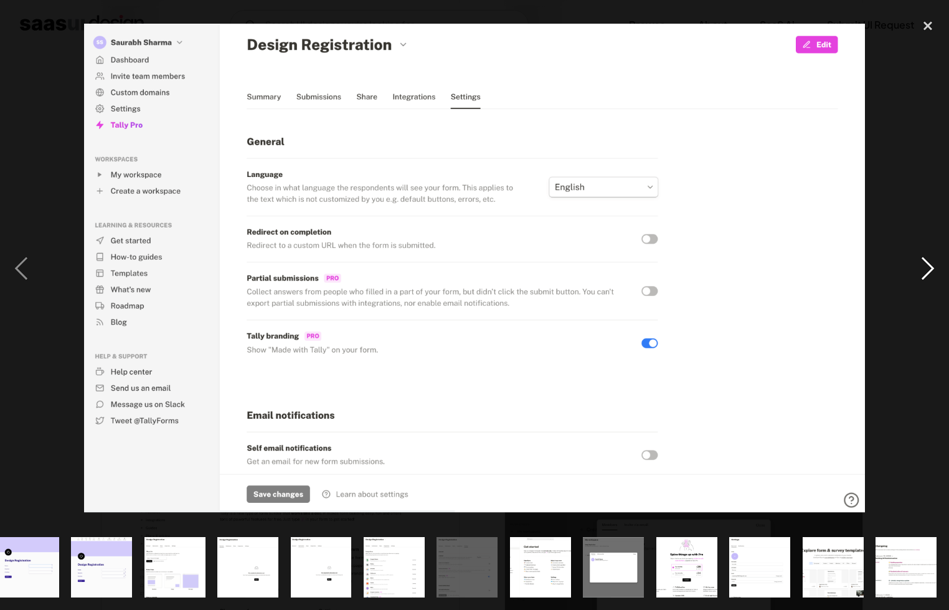
click at [920, 260] on div "next image" at bounding box center [928, 268] width 42 height 512
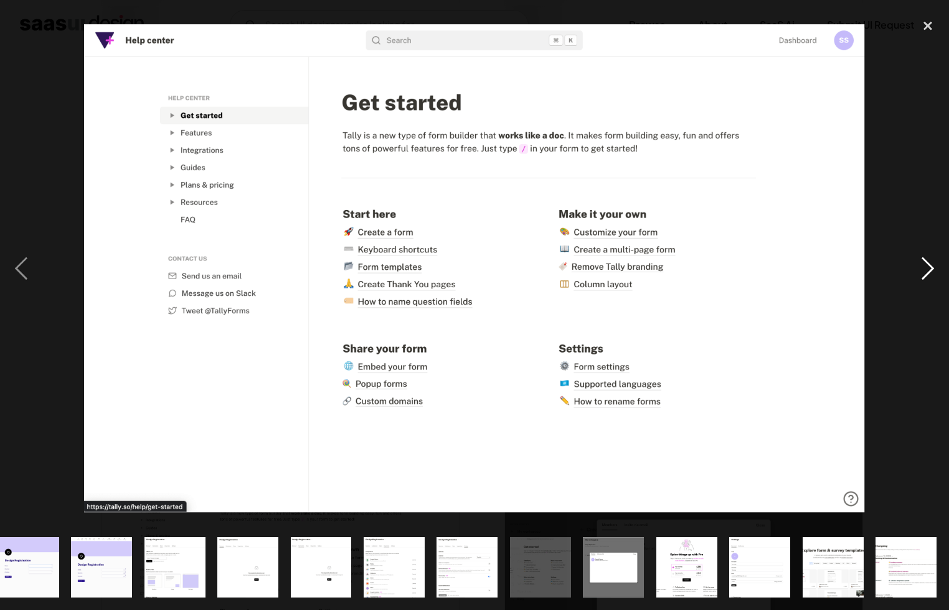
click at [920, 260] on div "next image" at bounding box center [928, 268] width 42 height 512
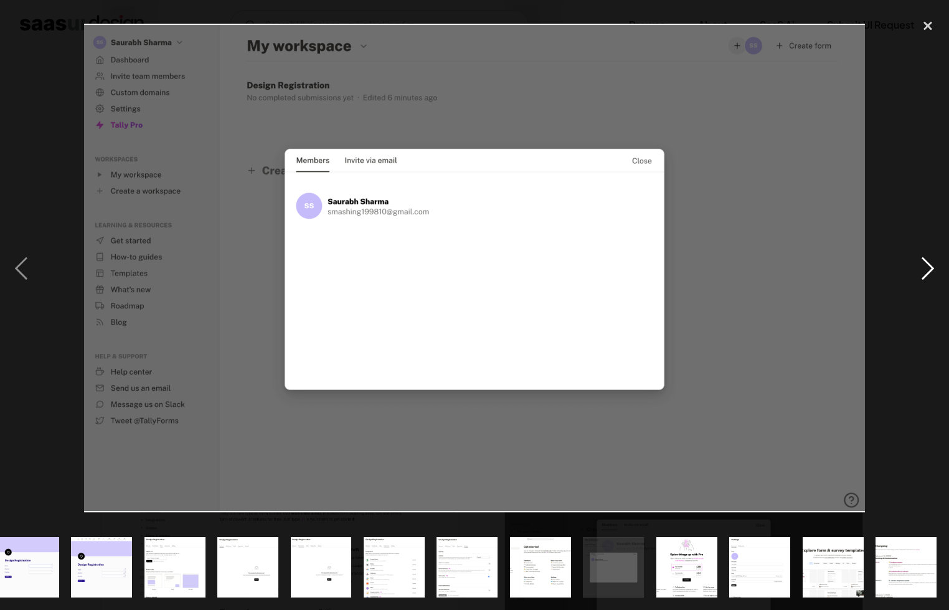
click at [920, 260] on div "next image" at bounding box center [928, 268] width 42 height 512
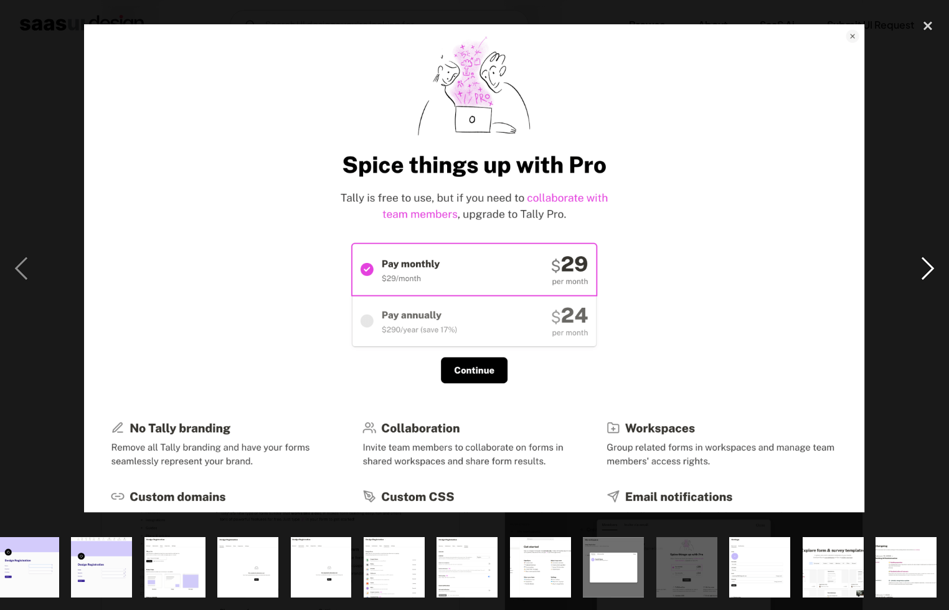
click at [920, 260] on div "next image" at bounding box center [928, 268] width 42 height 512
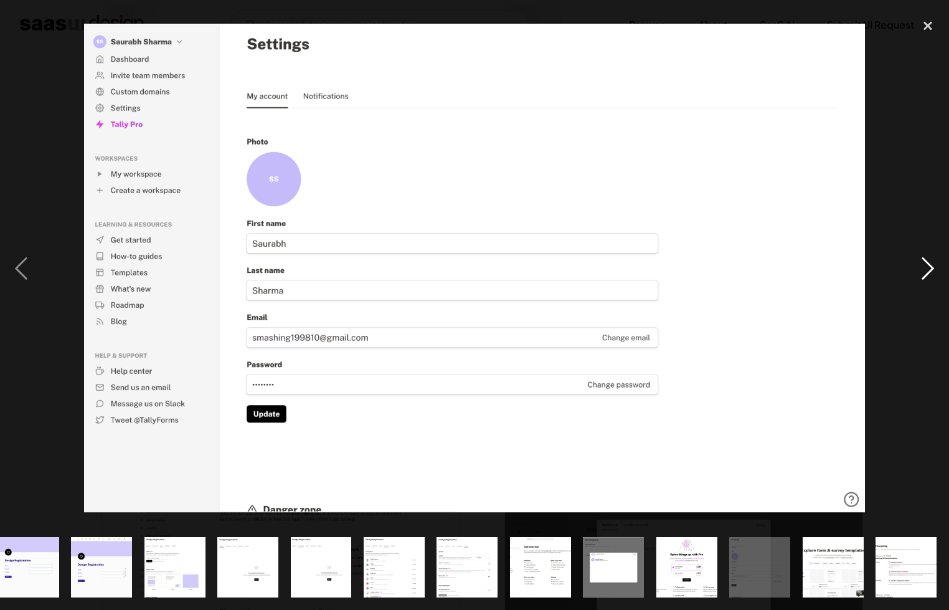
drag, startPoint x: 920, startPoint y: 260, endPoint x: 920, endPoint y: 199, distance: 61.0
click at [921, 260] on div "next image" at bounding box center [928, 268] width 42 height 512
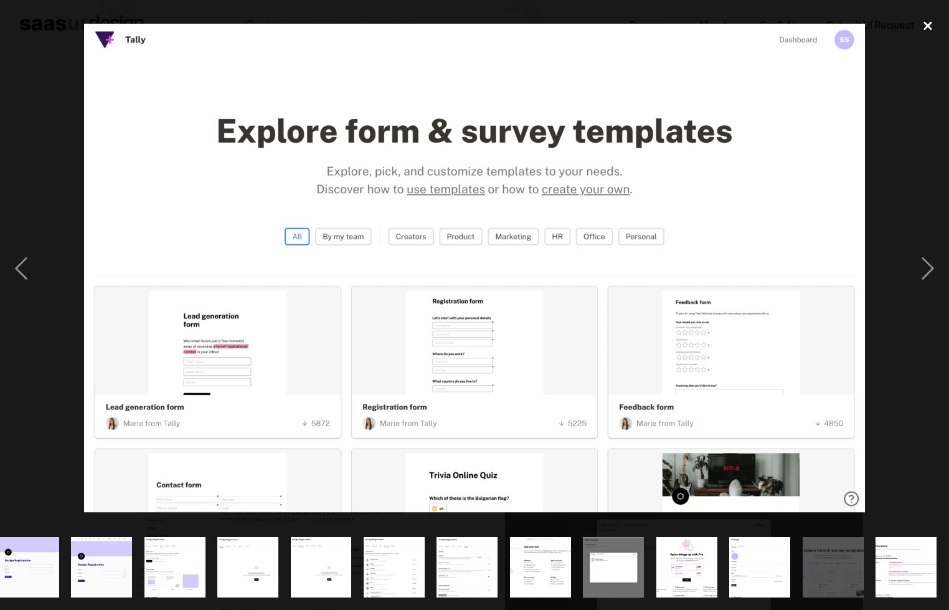
click at [936, 21] on div "close lightbox" at bounding box center [928, 25] width 42 height 27
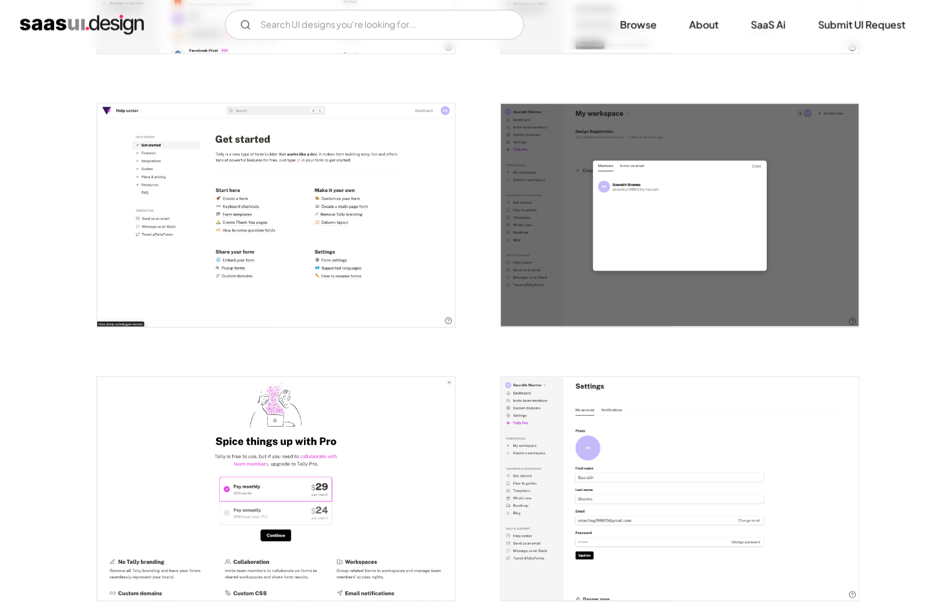
scroll to position [2366, 0]
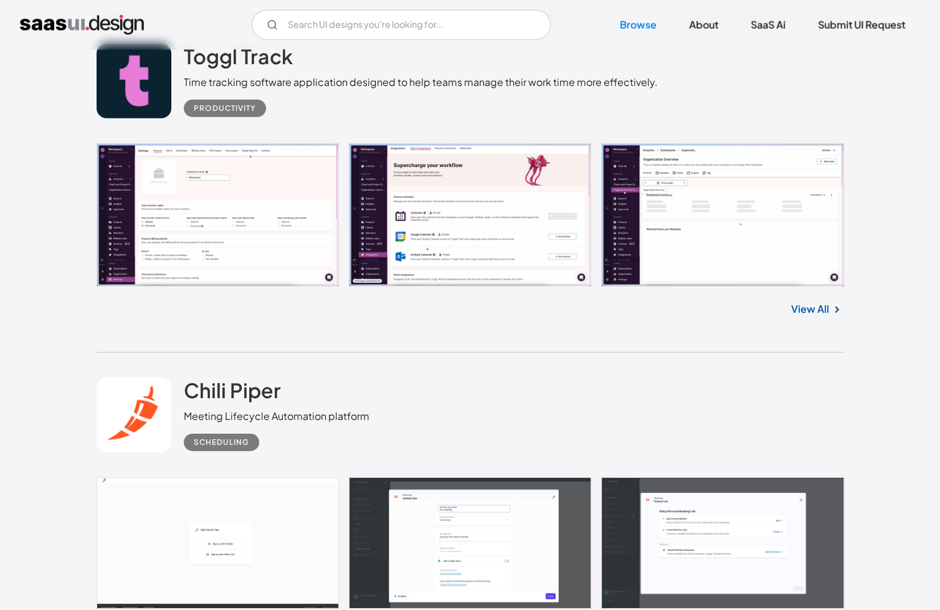
scroll to position [8032, 0]
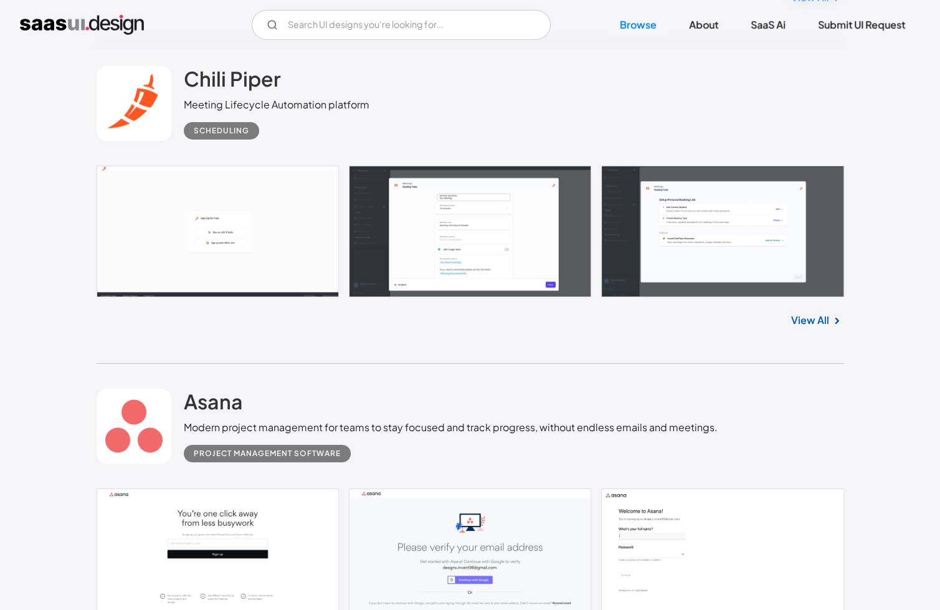
click at [828, 323] on link "View All" at bounding box center [810, 320] width 38 height 15
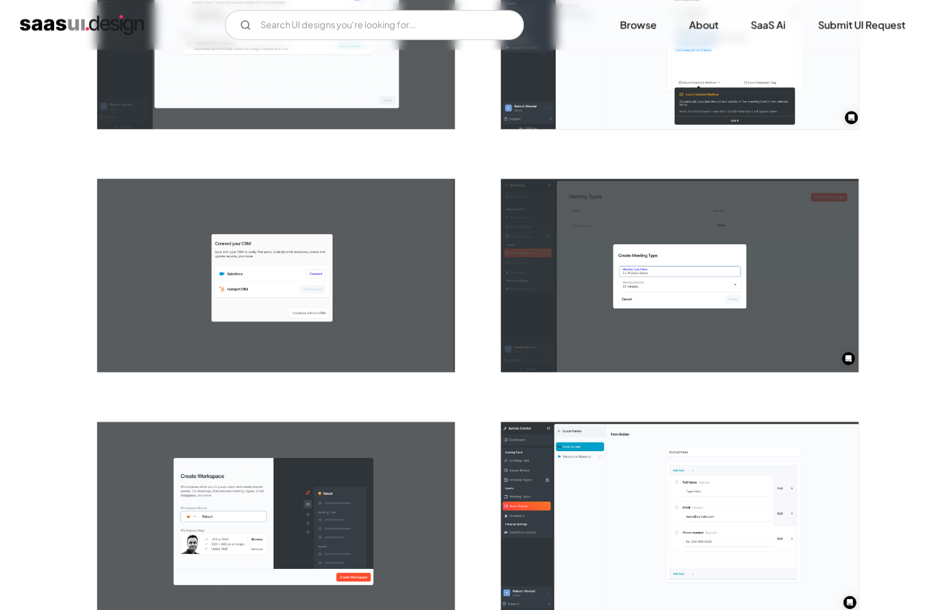
scroll to position [996, 0]
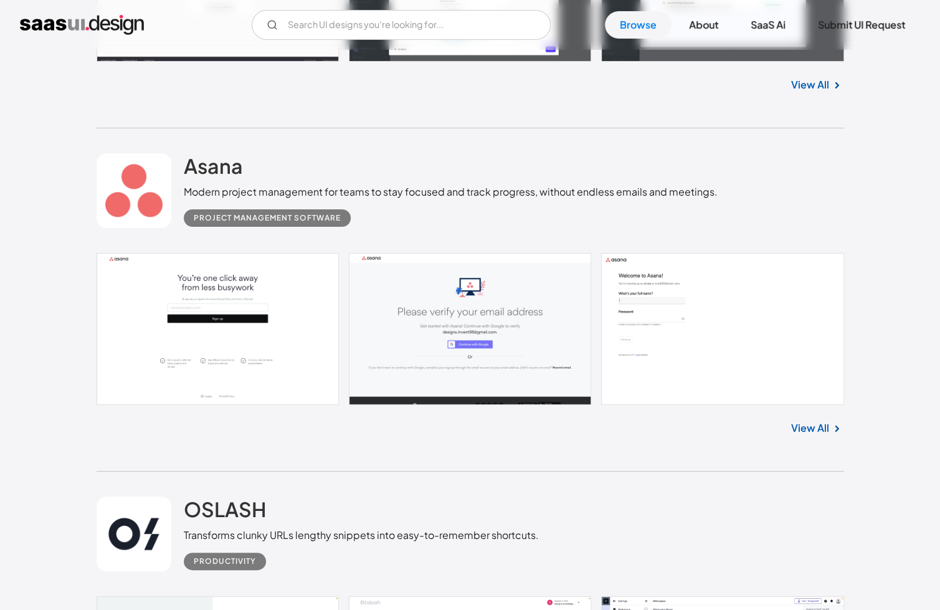
scroll to position [8529, 0]
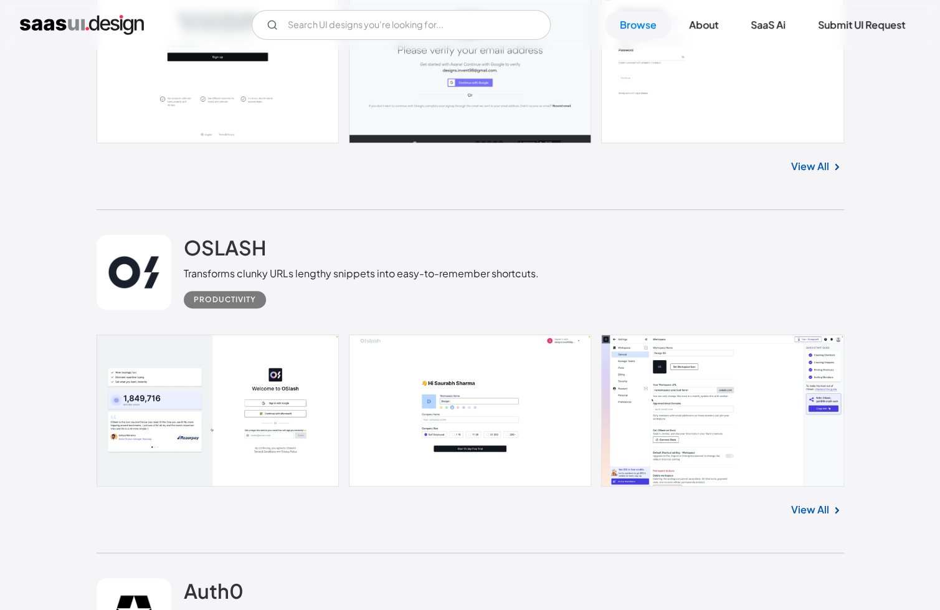
click at [806, 505] on link "View All" at bounding box center [810, 509] width 38 height 15
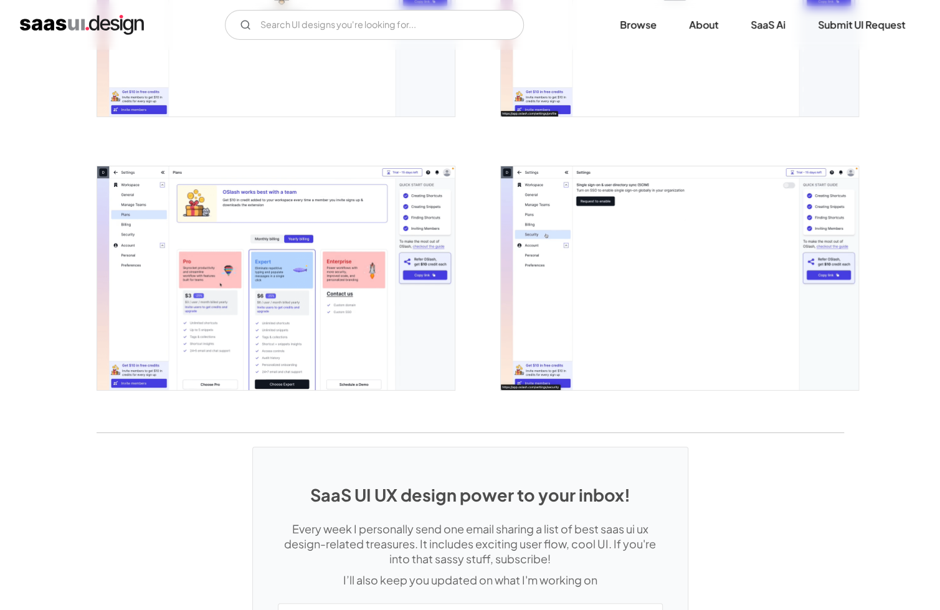
scroll to position [2615, 0]
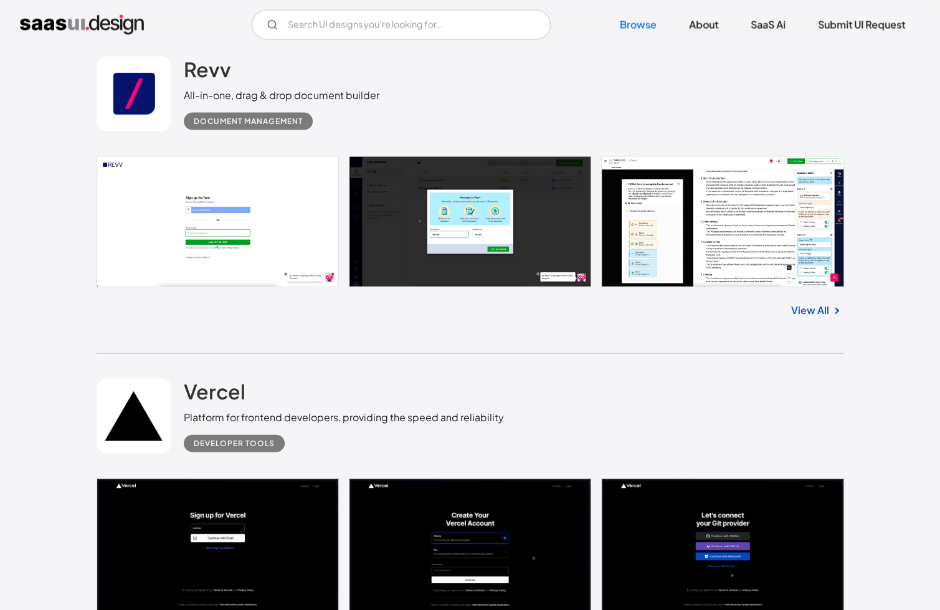
scroll to position [10024, 0]
